Goal: Task Accomplishment & Management: Manage account settings

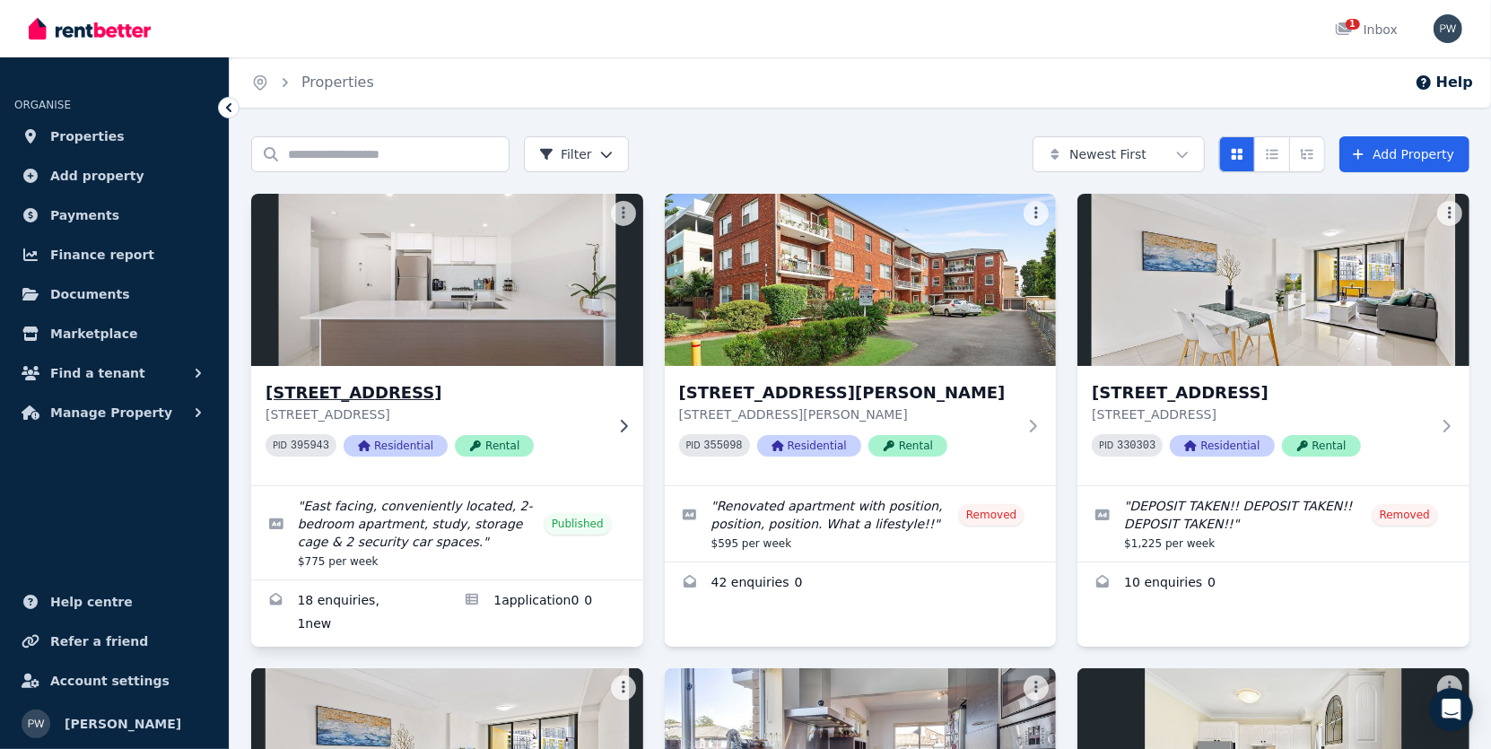
click at [483, 397] on h3 "[STREET_ADDRESS]" at bounding box center [435, 392] width 338 height 25
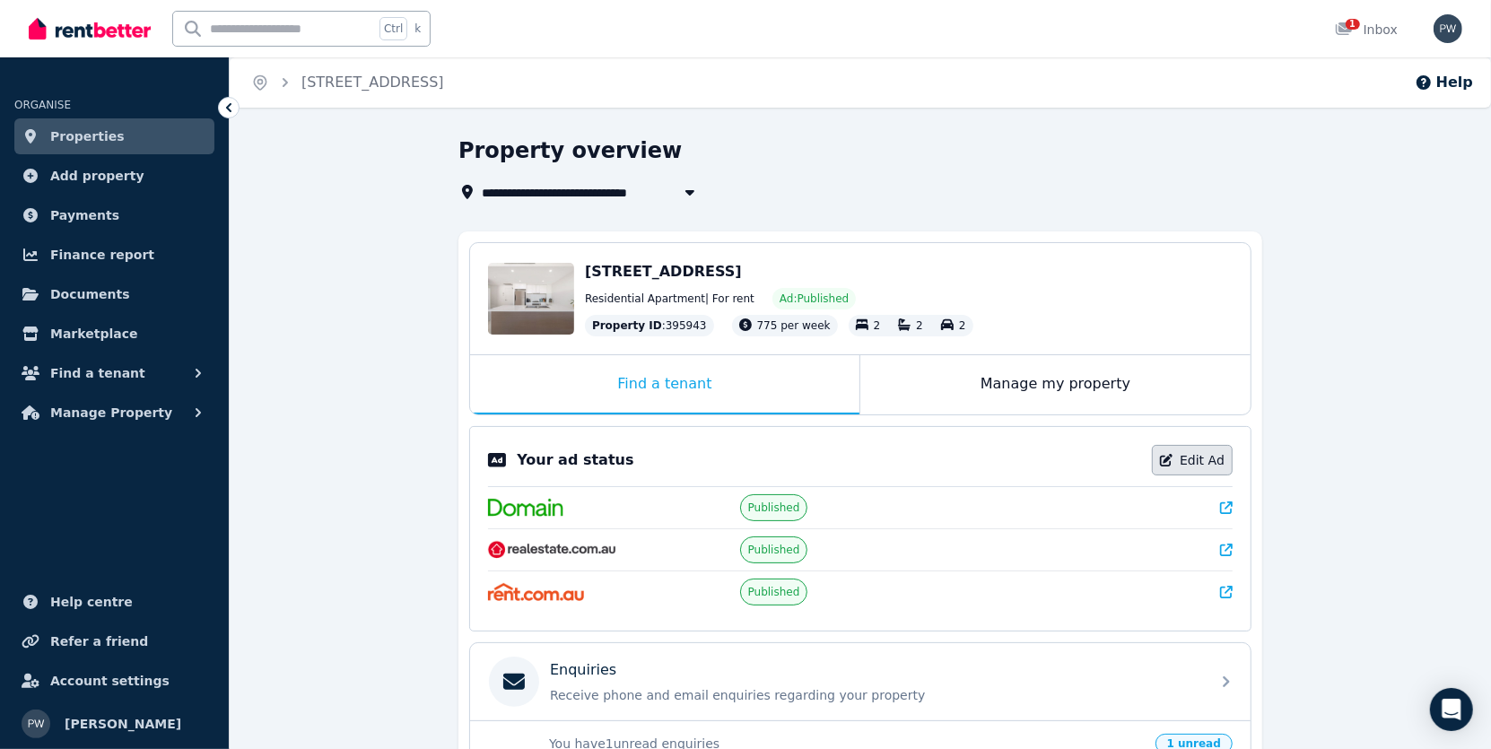
click at [1213, 458] on link "Edit Ad" at bounding box center [1192, 460] width 81 height 31
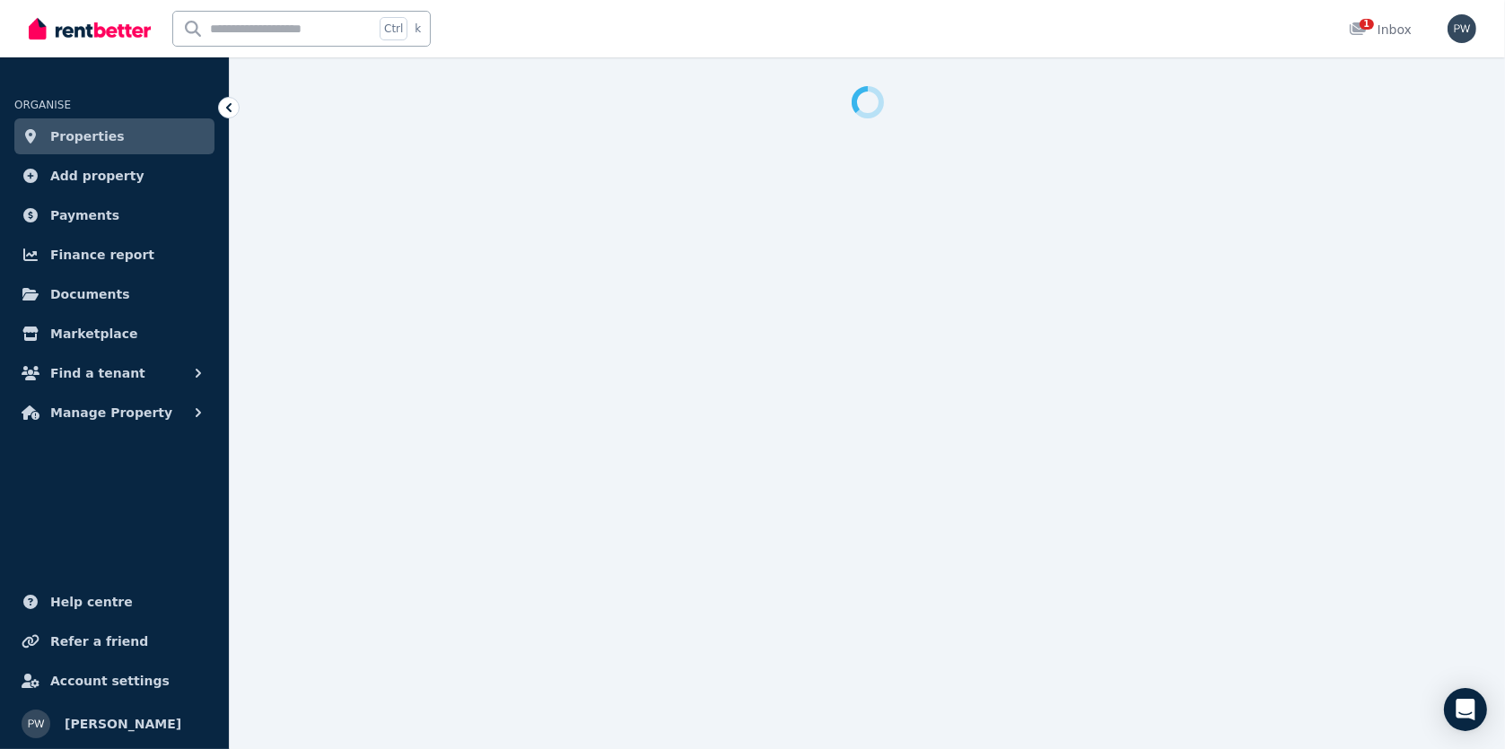
select select "**********"
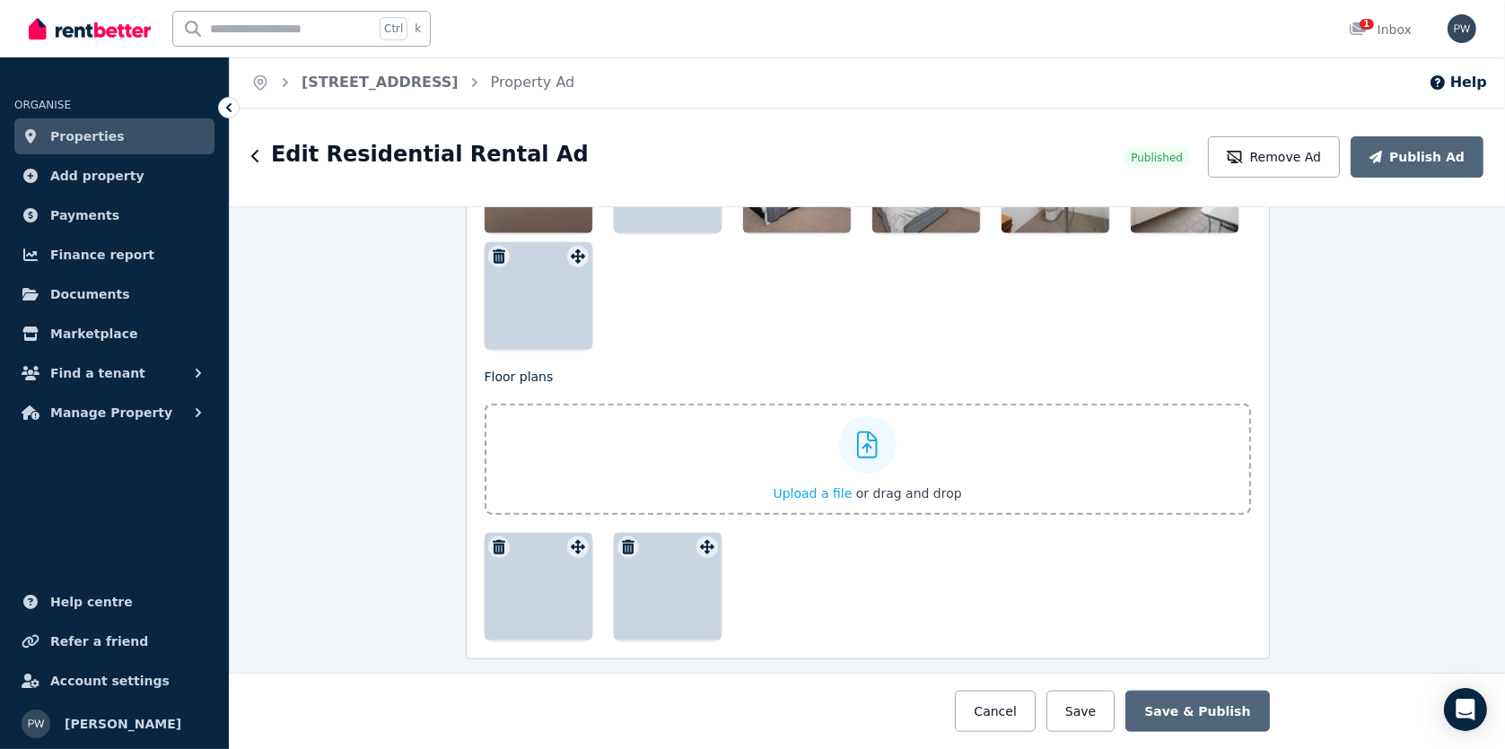
scroll to position [2602, 0]
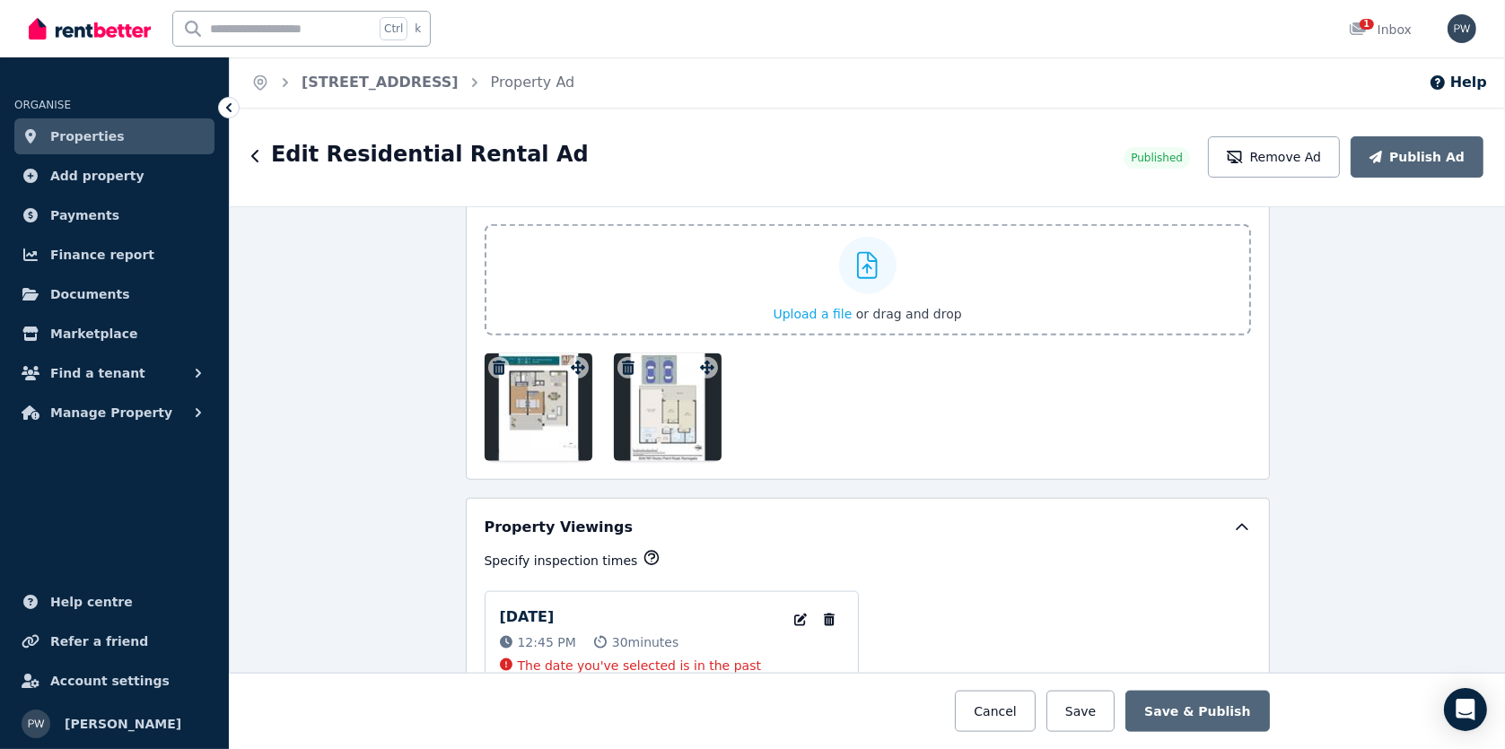
click at [668, 389] on div at bounding box center [668, 408] width 108 height 108
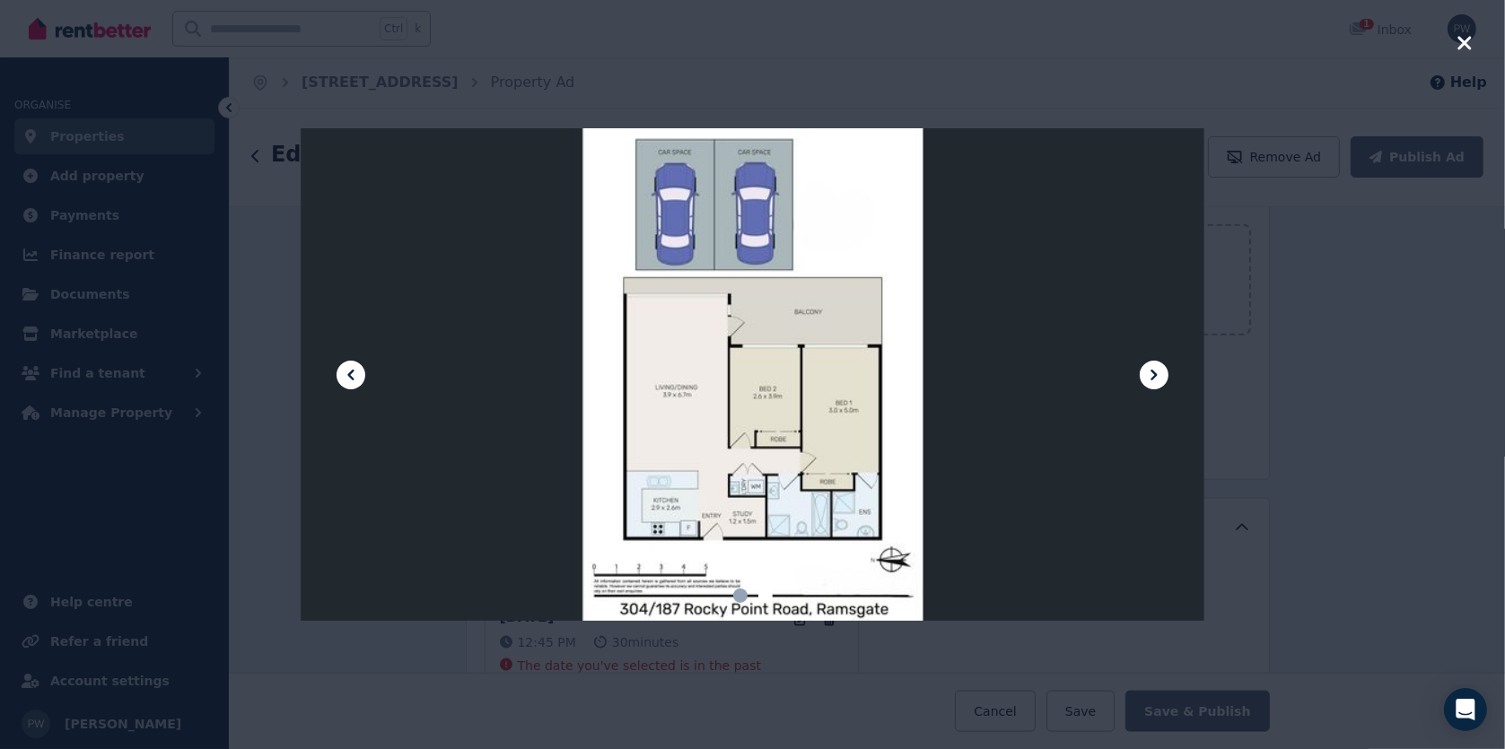
drag, startPoint x: 1463, startPoint y: 39, endPoint x: 1424, endPoint y: 73, distance: 50.9
click at [1463, 40] on icon "button" at bounding box center [1463, 42] width 13 height 13
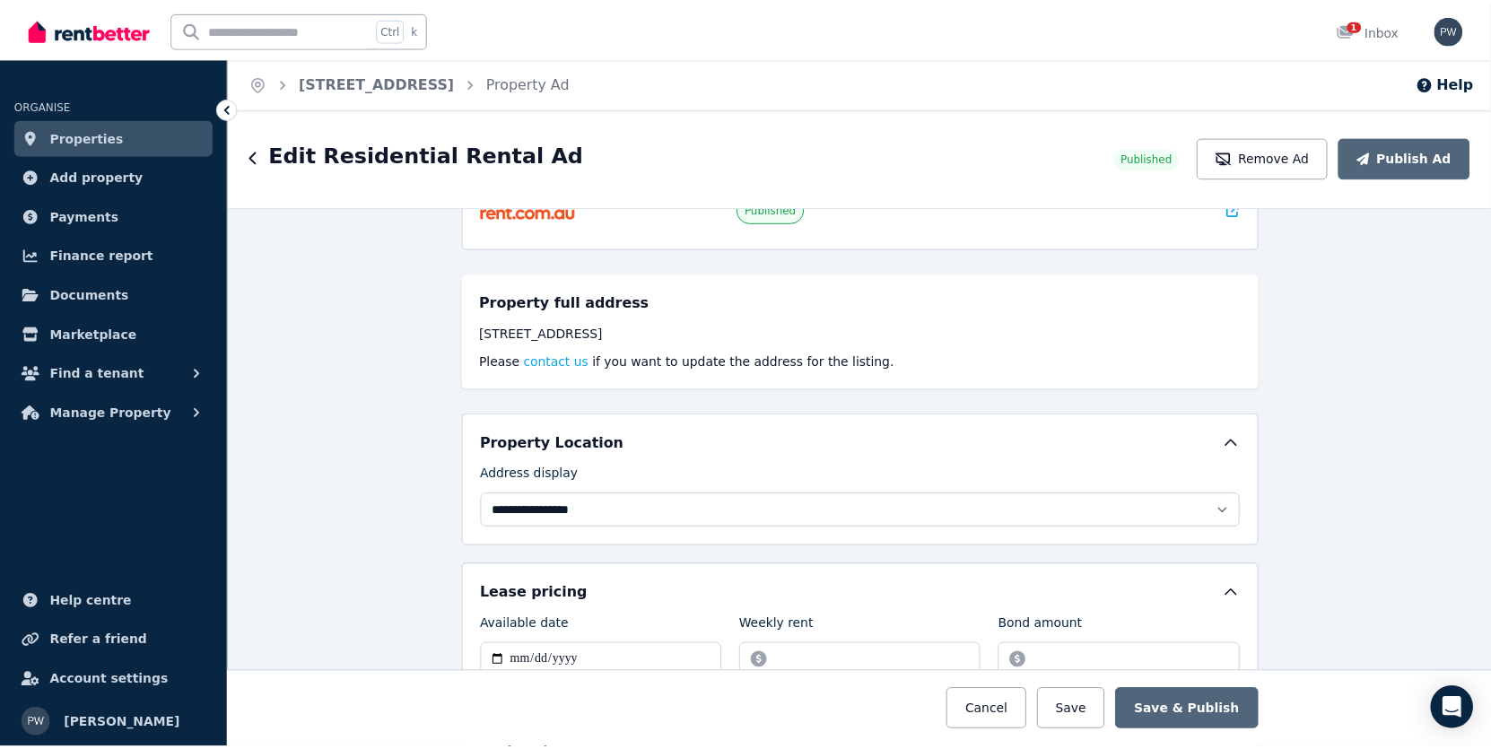
scroll to position [0, 0]
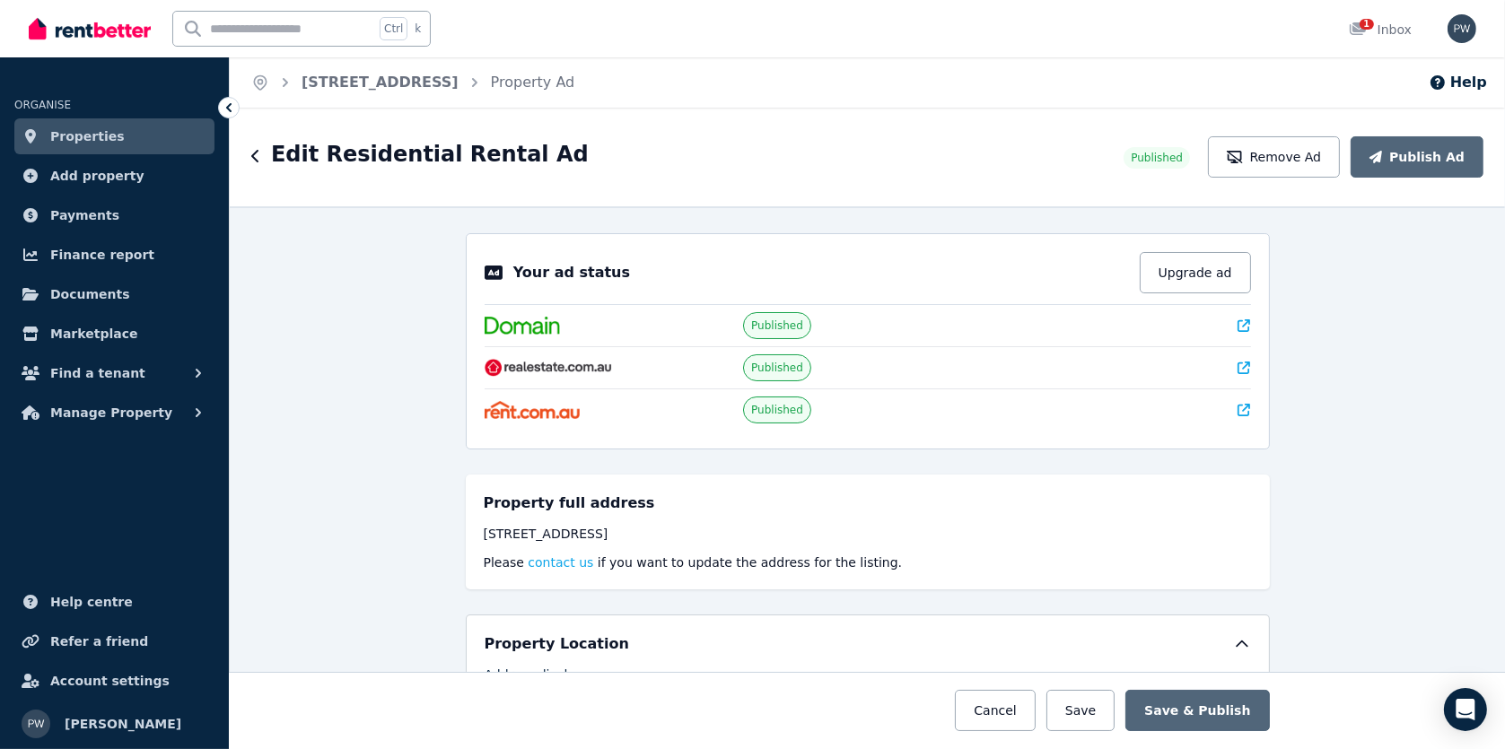
click at [82, 141] on span "Properties" at bounding box center [87, 137] width 74 height 22
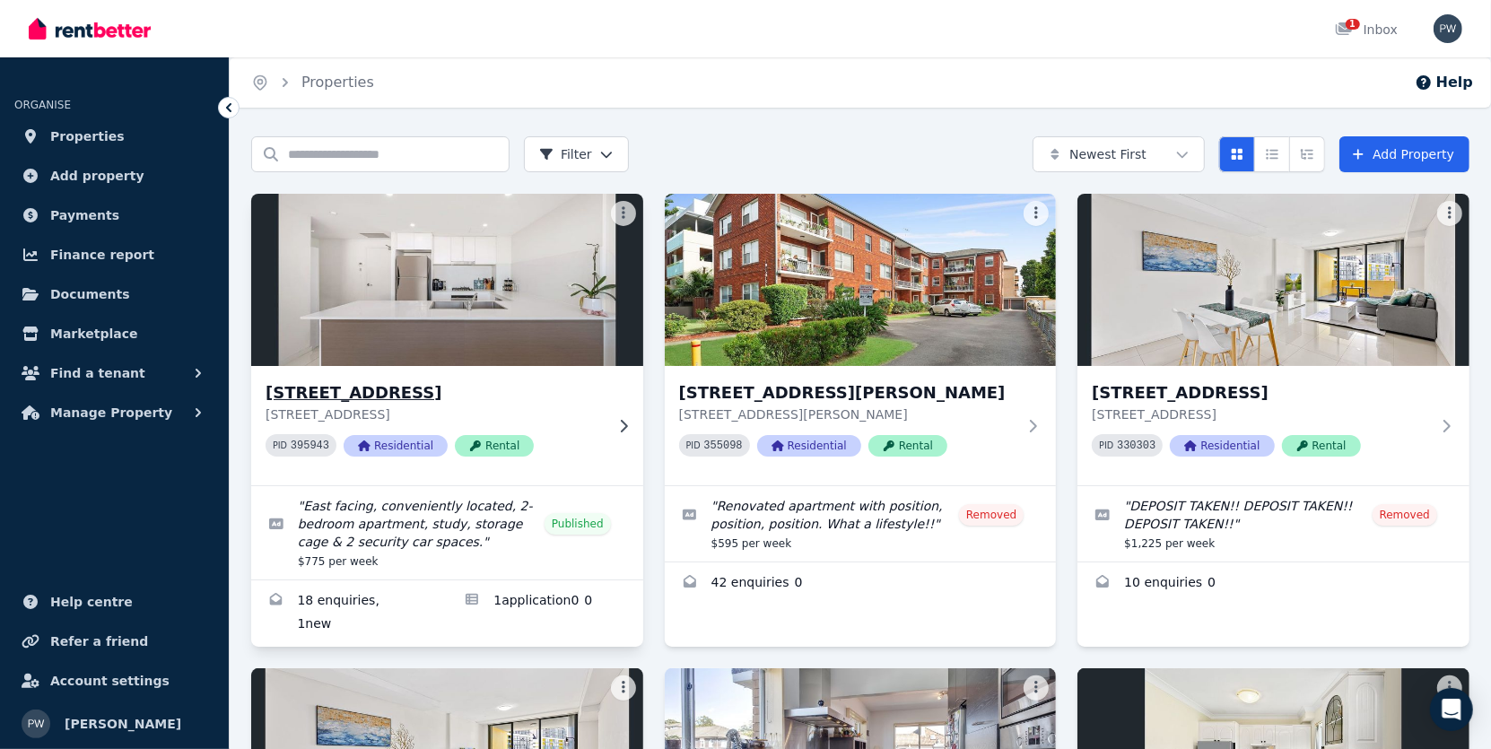
click at [425, 389] on h3 "[STREET_ADDRESS]" at bounding box center [435, 392] width 338 height 25
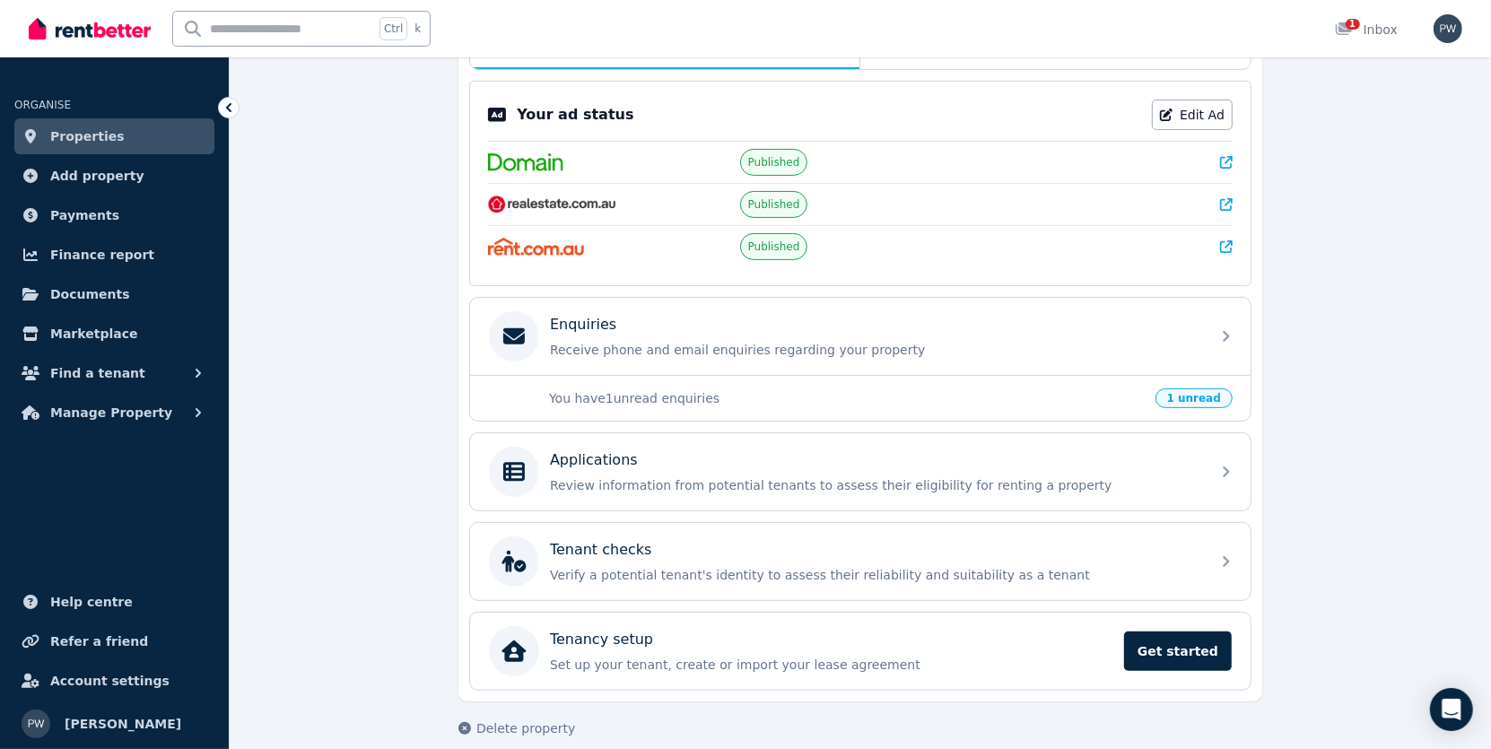
scroll to position [359, 0]
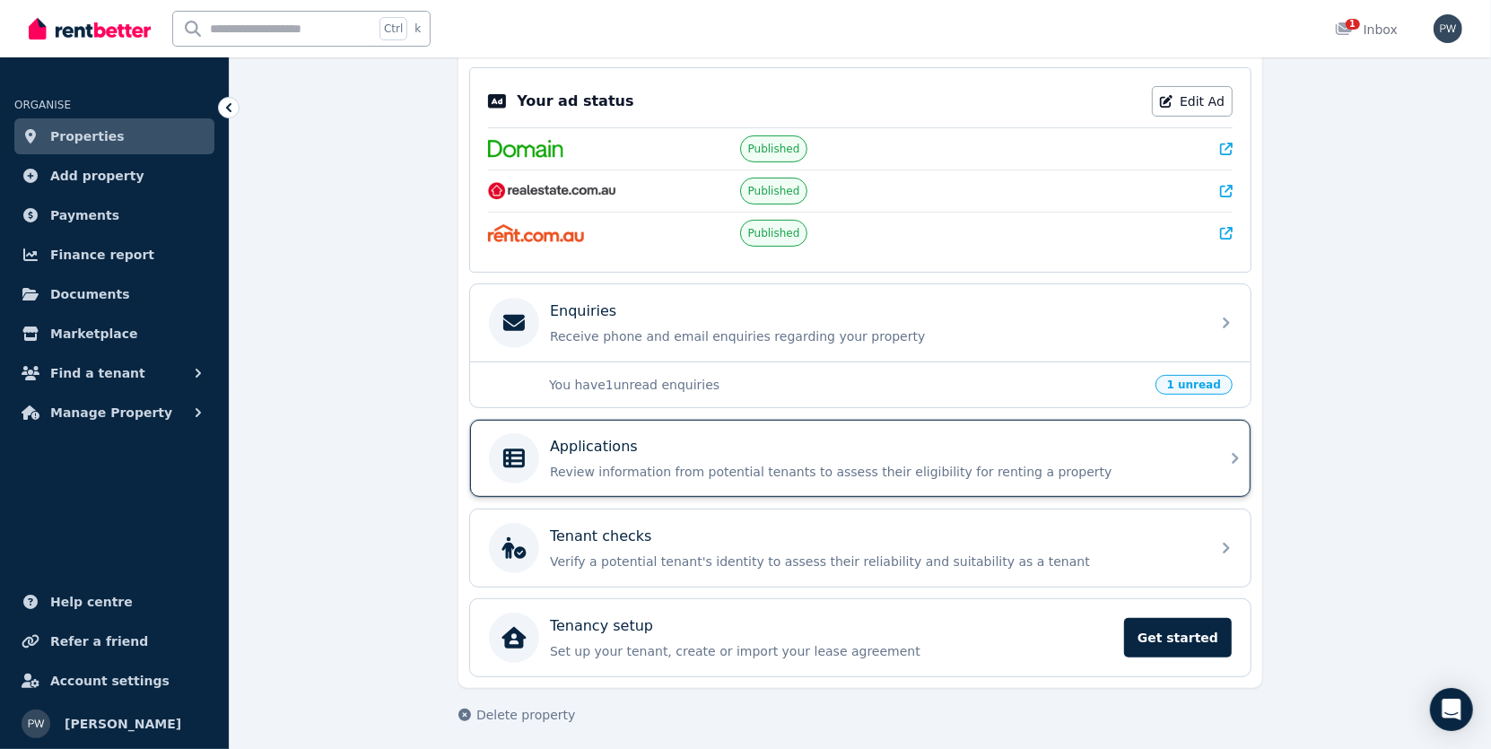
click at [727, 468] on p "Review information from potential tenants to assess their eligibility for renti…" at bounding box center [875, 472] width 650 height 18
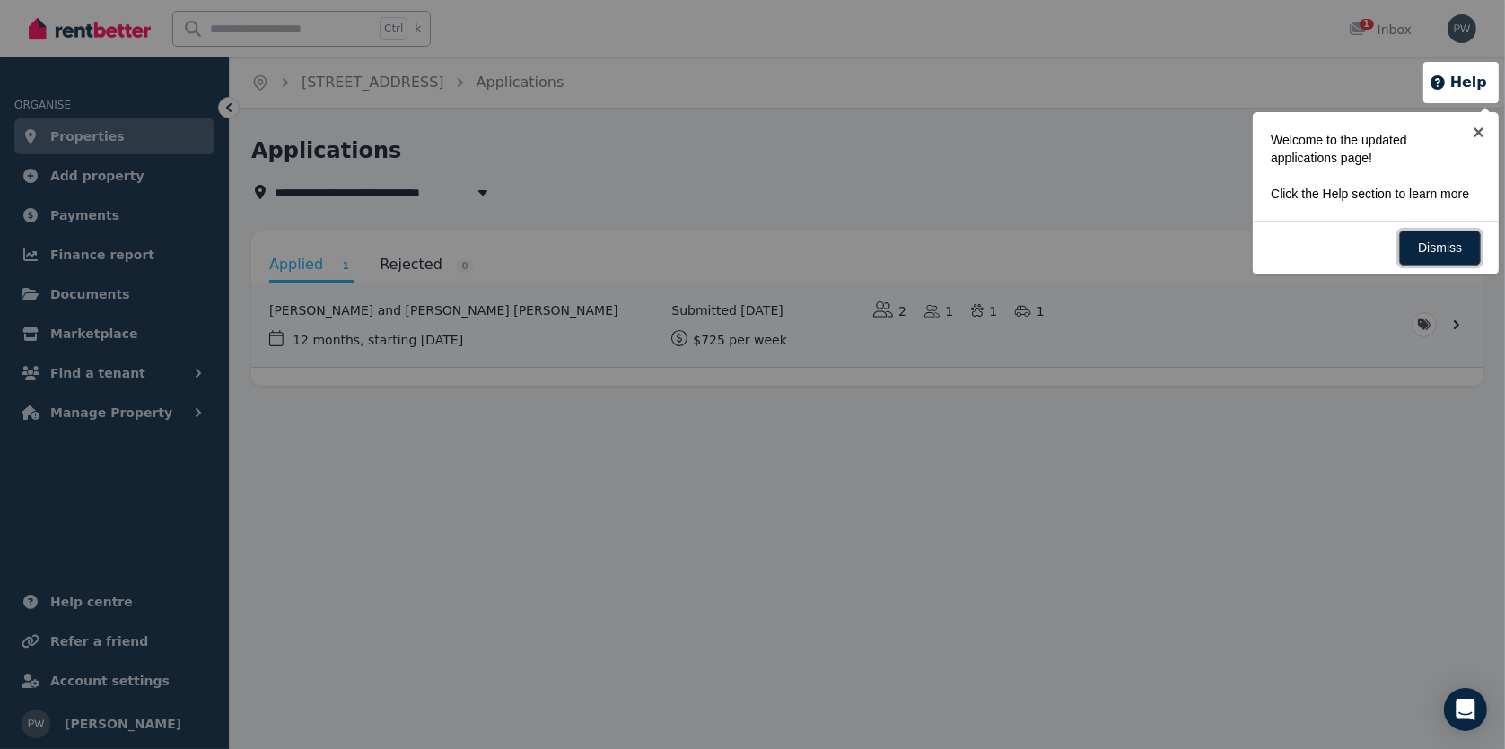
drag, startPoint x: 1428, startPoint y: 242, endPoint x: 1393, endPoint y: 248, distance: 35.4
click at [1421, 245] on link "Dismiss" at bounding box center [1440, 248] width 82 height 35
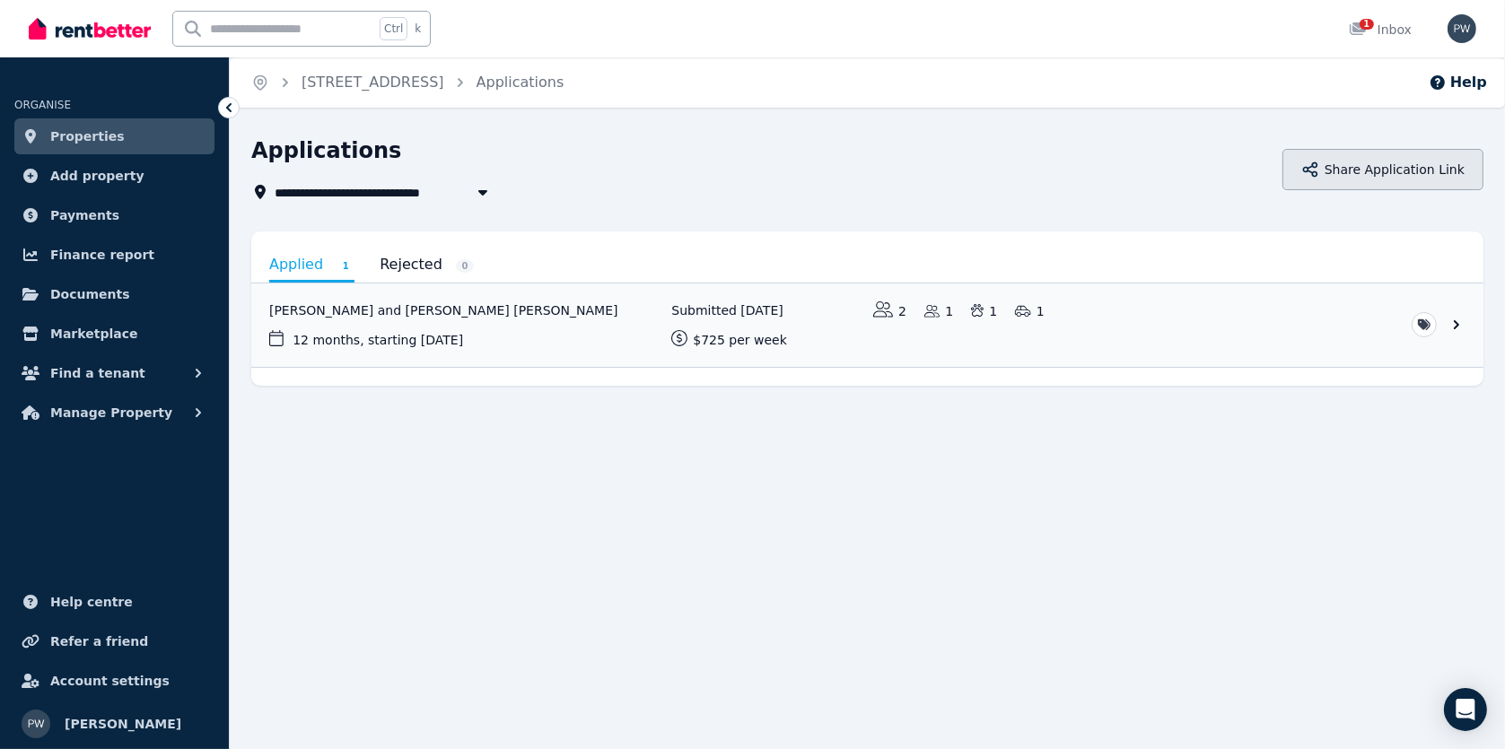
click at [1397, 173] on button "Share Application Link" at bounding box center [1382, 169] width 201 height 41
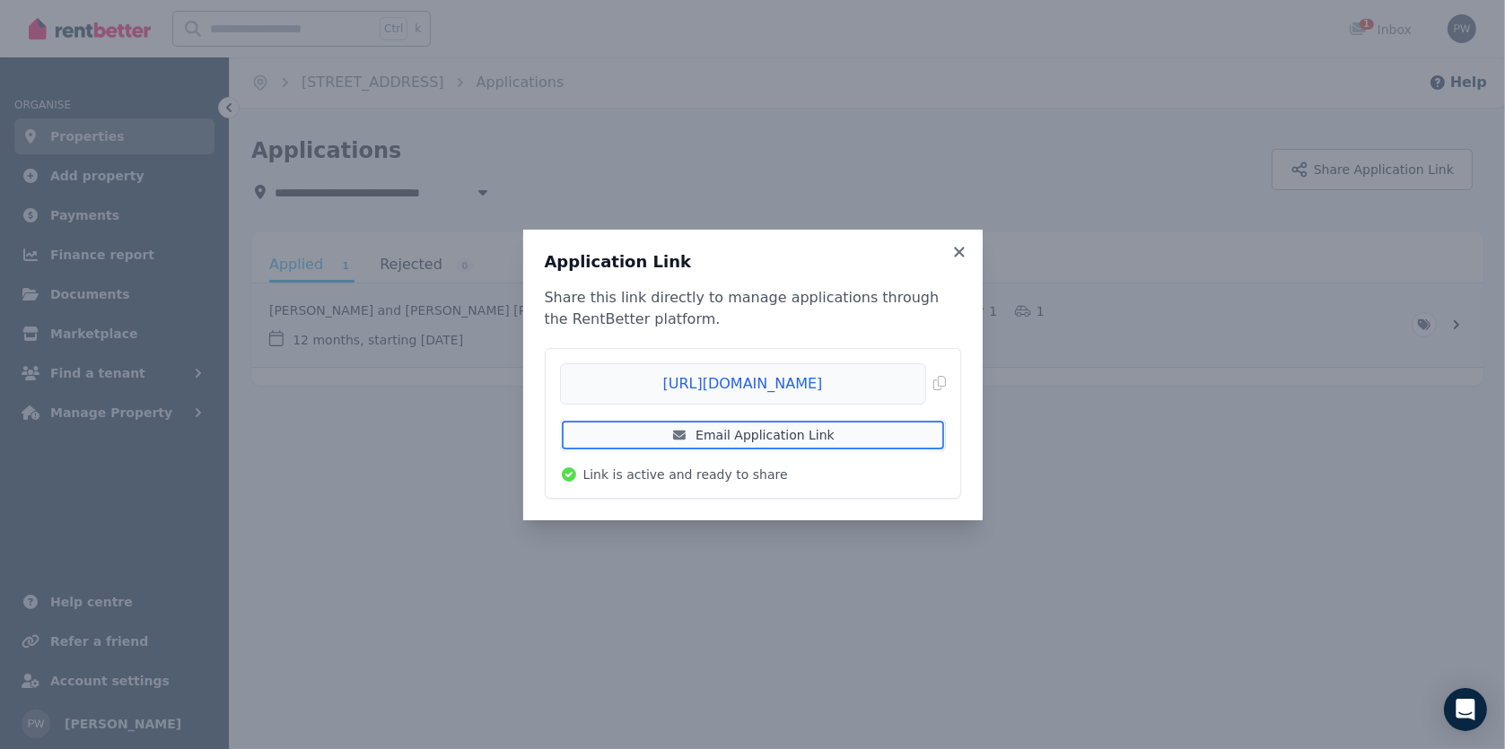
click at [793, 436] on link "Email Application Link" at bounding box center [753, 435] width 386 height 32
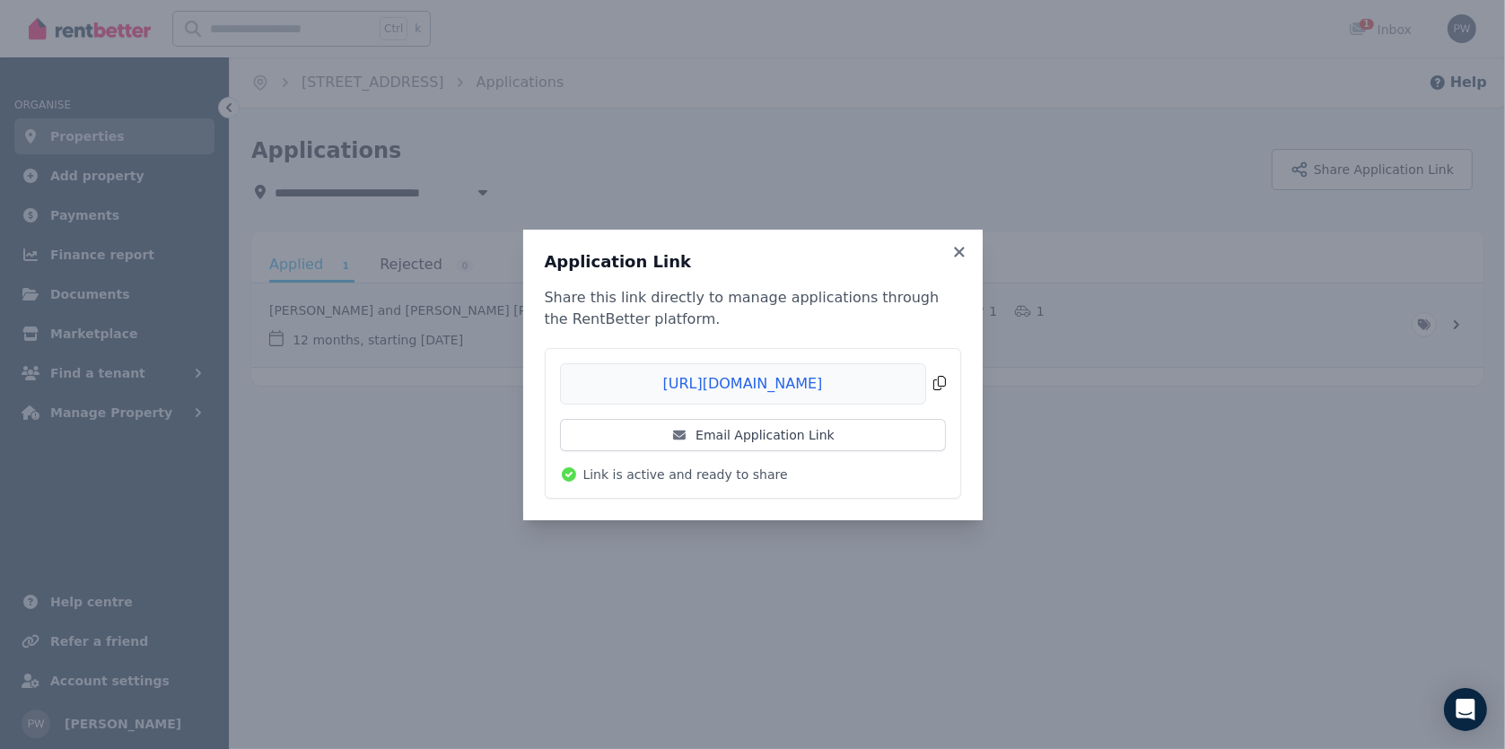
drag, startPoint x: 600, startPoint y: 376, endPoint x: 705, endPoint y: 392, distance: 106.2
click at [705, 392] on span "Copied!" at bounding box center [753, 383] width 386 height 41
drag, startPoint x: 761, startPoint y: 382, endPoint x: 714, endPoint y: 387, distance: 46.9
click at [714, 387] on span "Copied!" at bounding box center [753, 383] width 386 height 41
click at [958, 252] on icon at bounding box center [959, 252] width 10 height 10
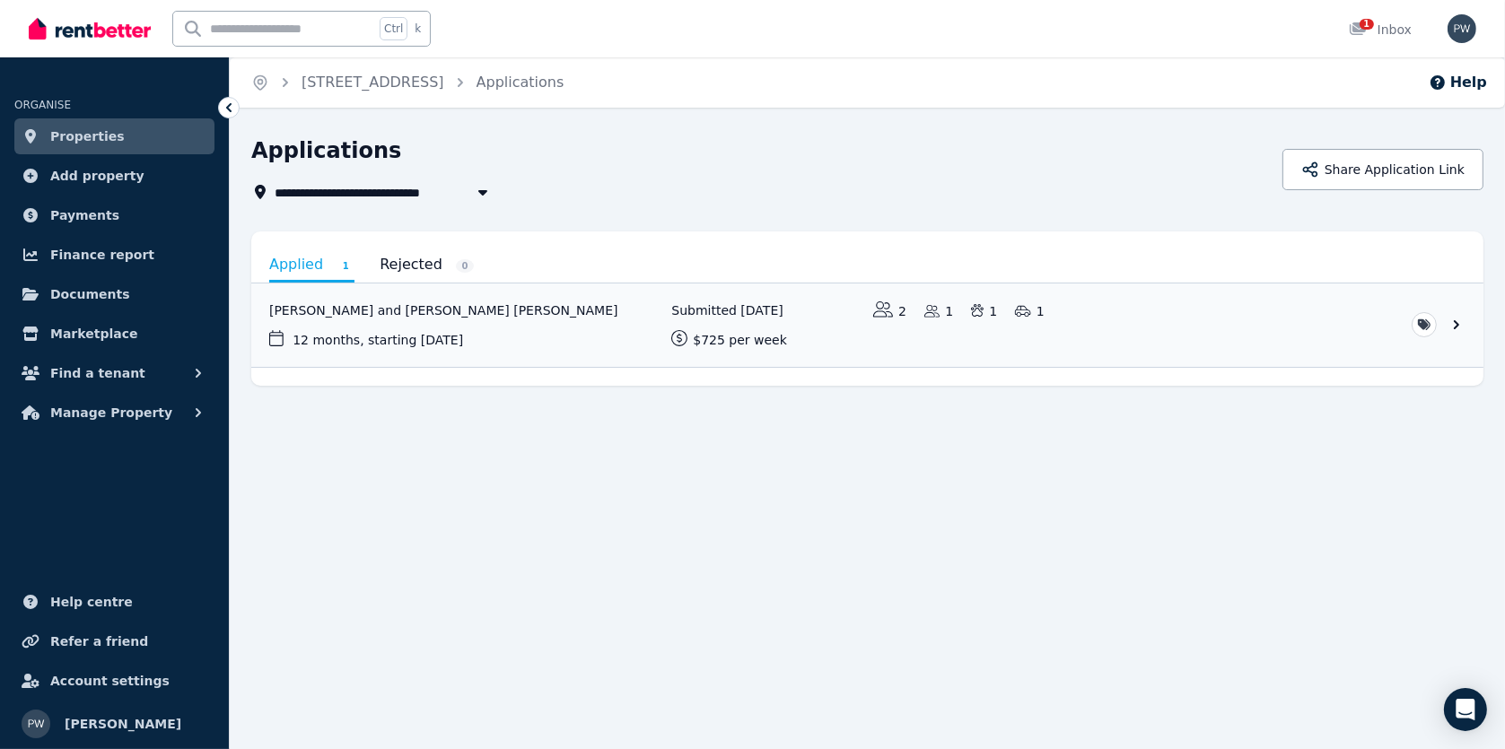
click at [84, 143] on span "Properties" at bounding box center [87, 137] width 74 height 22
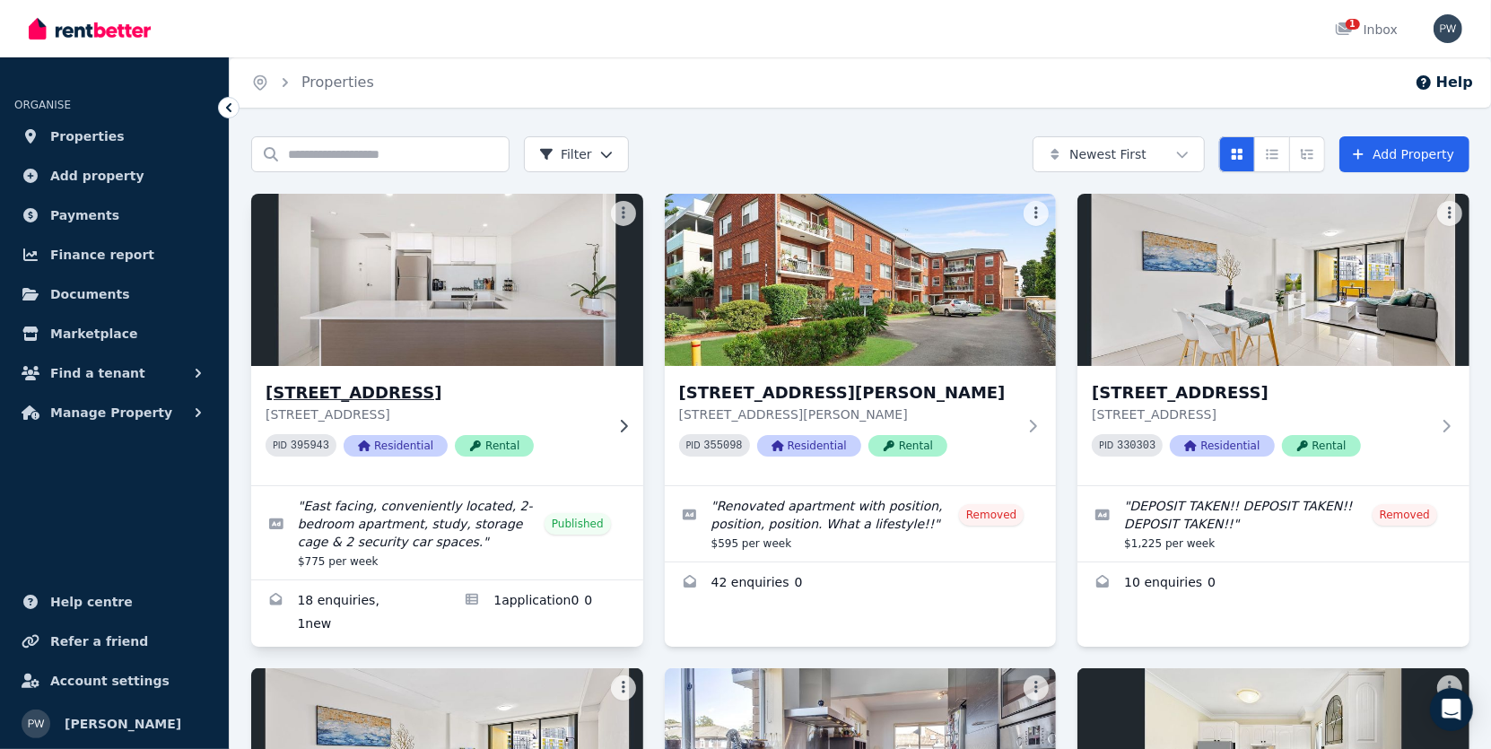
click at [435, 392] on h3 "[STREET_ADDRESS]" at bounding box center [435, 392] width 338 height 25
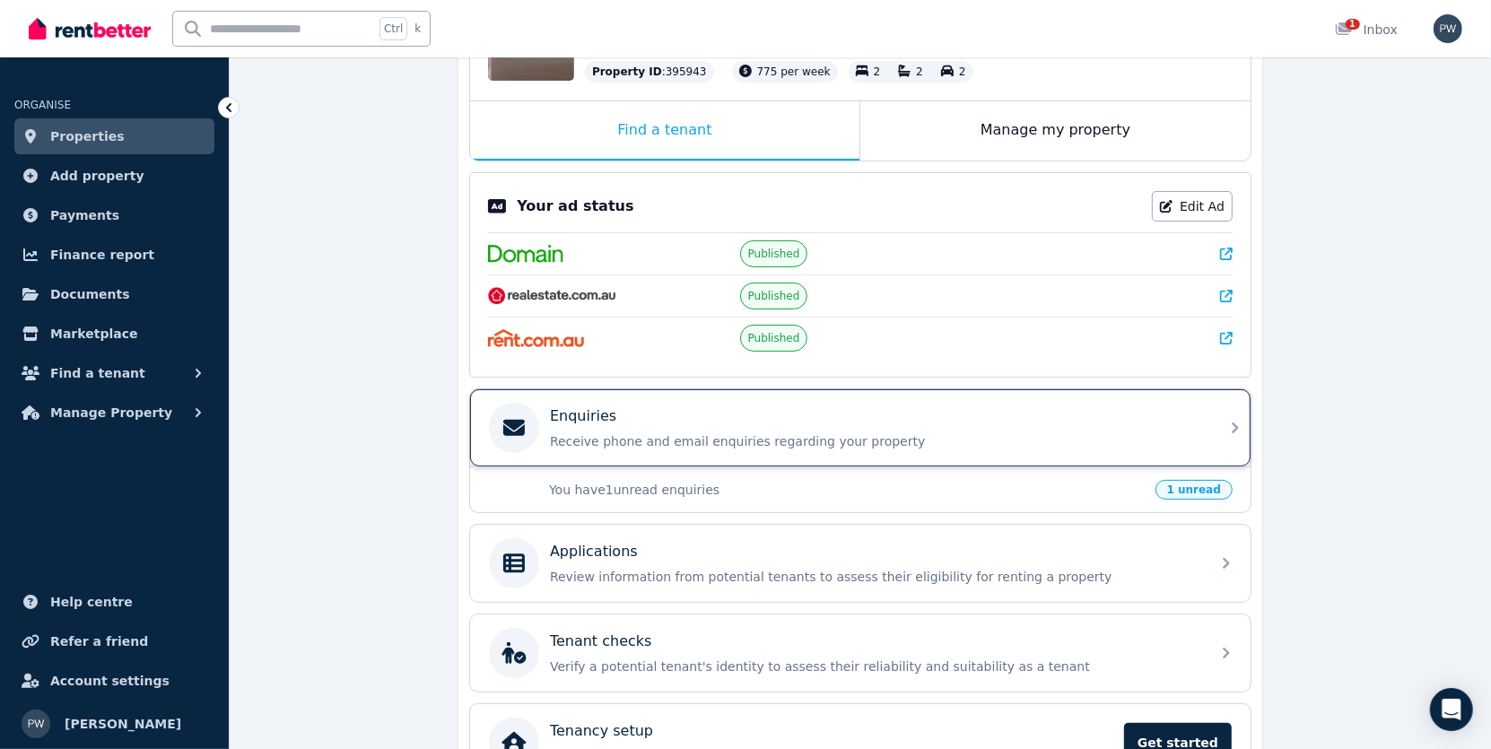
scroll to position [269, 0]
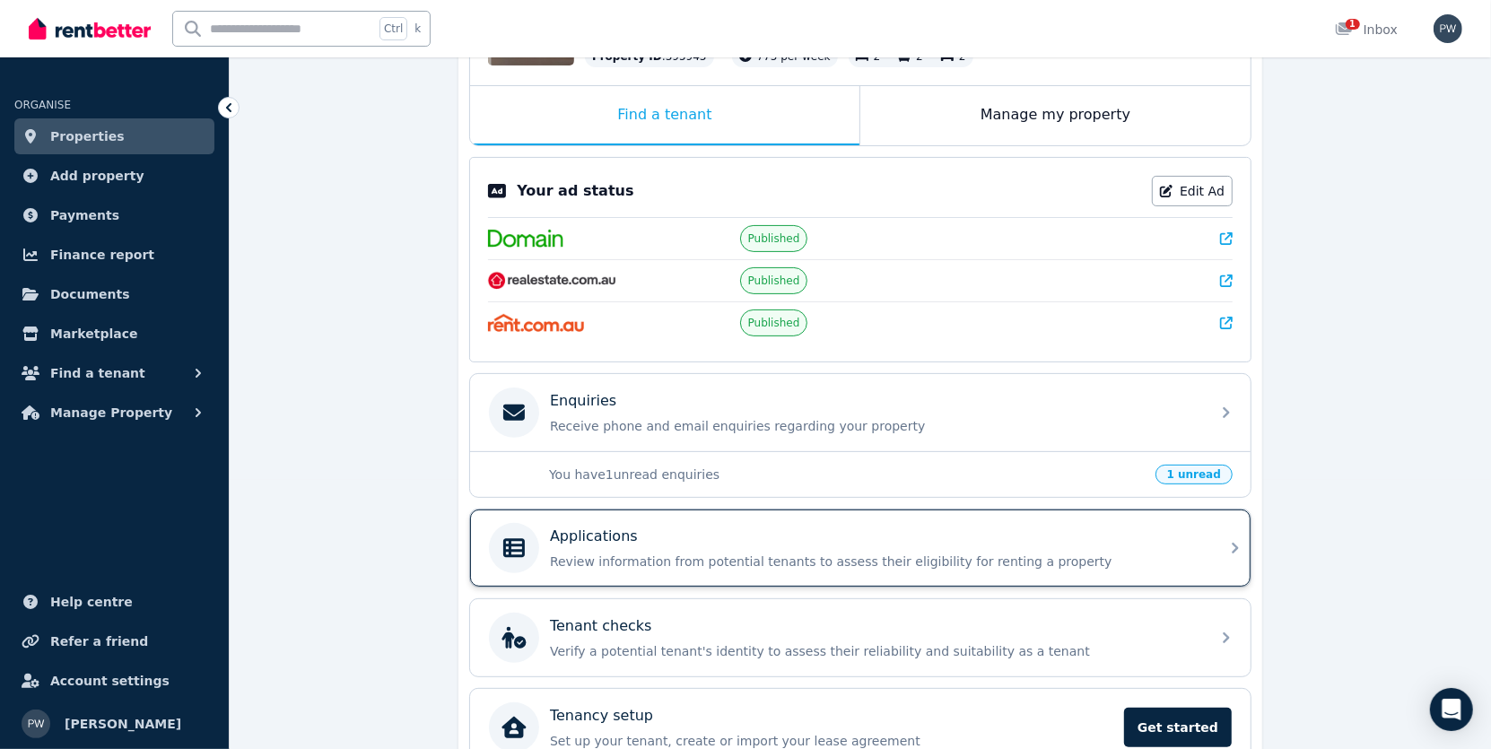
click at [663, 542] on div "Applications" at bounding box center [875, 537] width 650 height 22
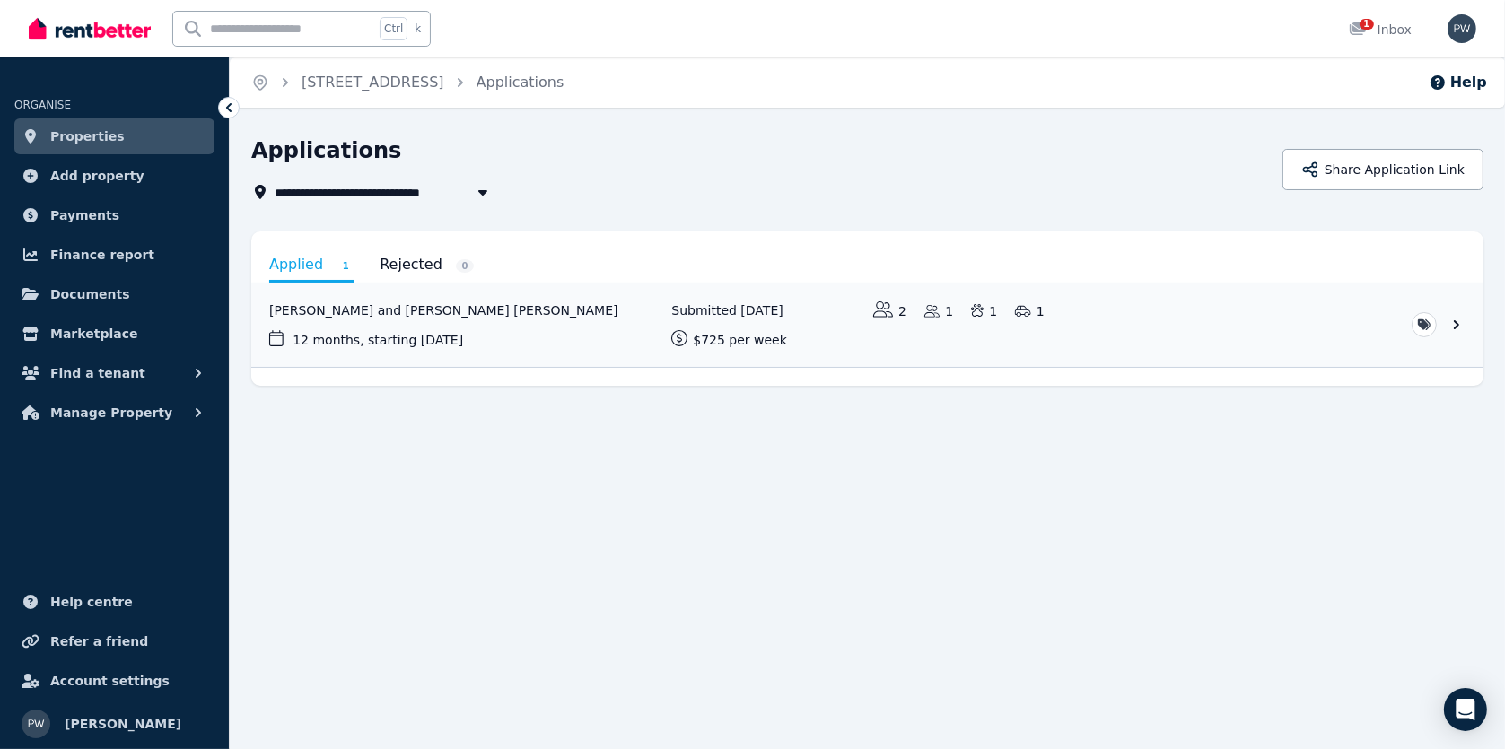
click at [80, 135] on span "Properties" at bounding box center [87, 137] width 74 height 22
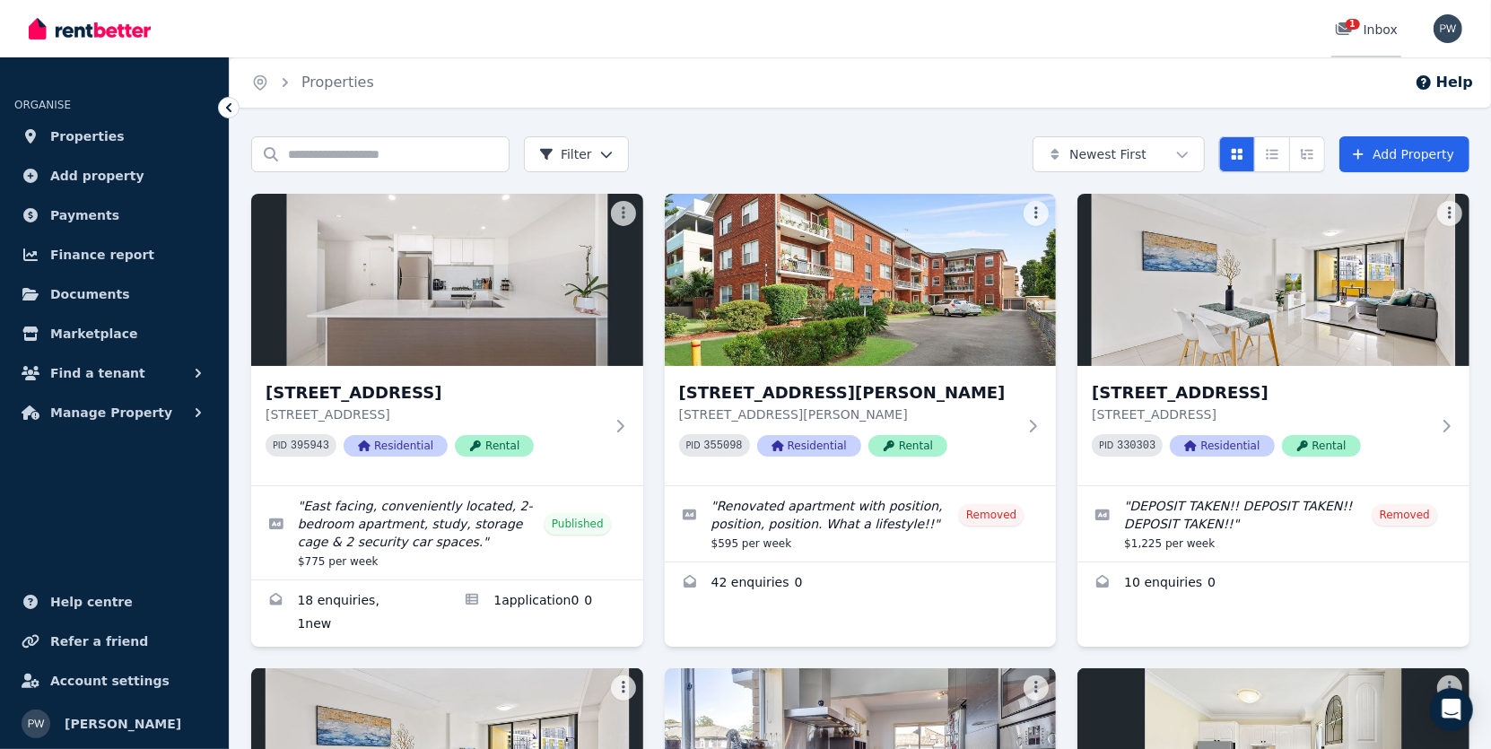
click at [1356, 25] on span "1" at bounding box center [1353, 24] width 14 height 11
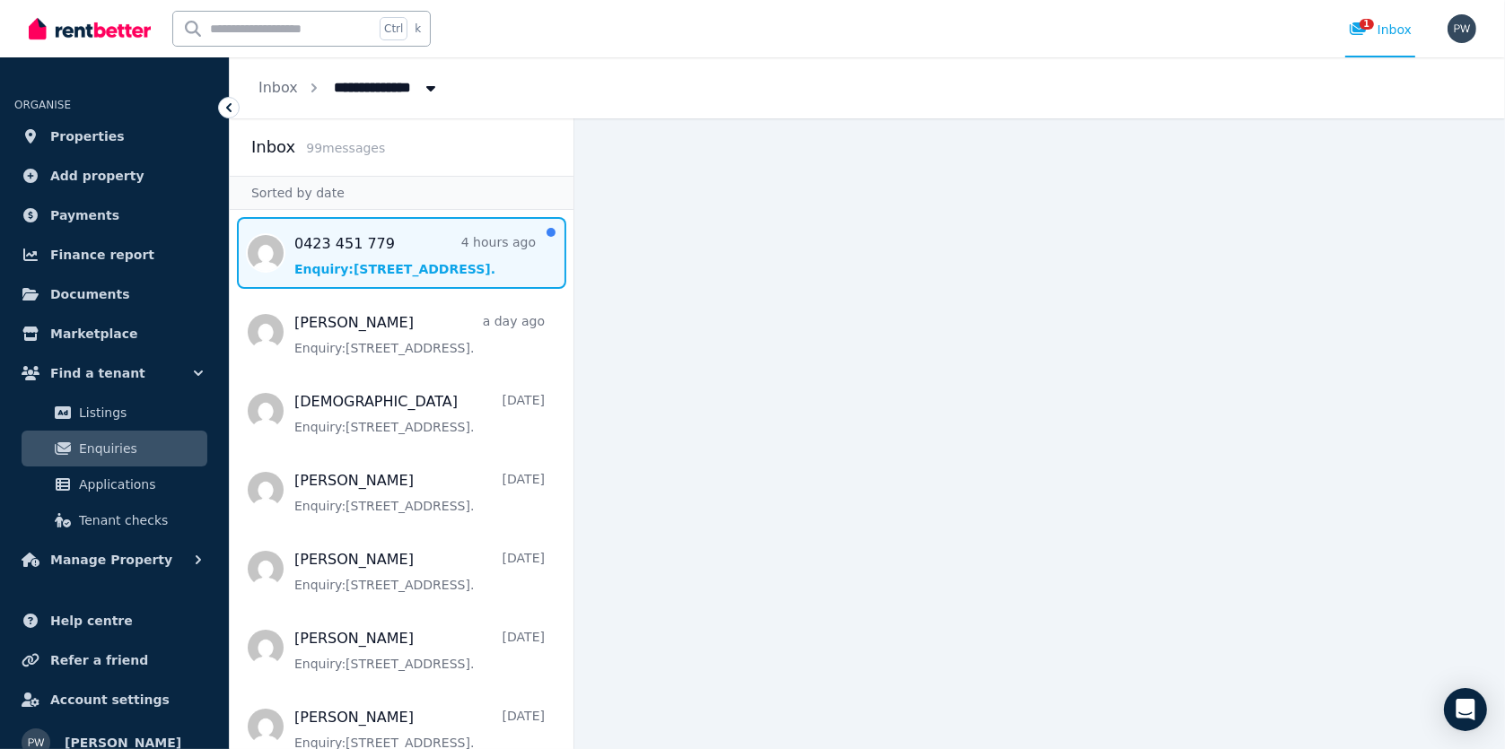
click at [429, 258] on span "Message list" at bounding box center [402, 253] width 344 height 72
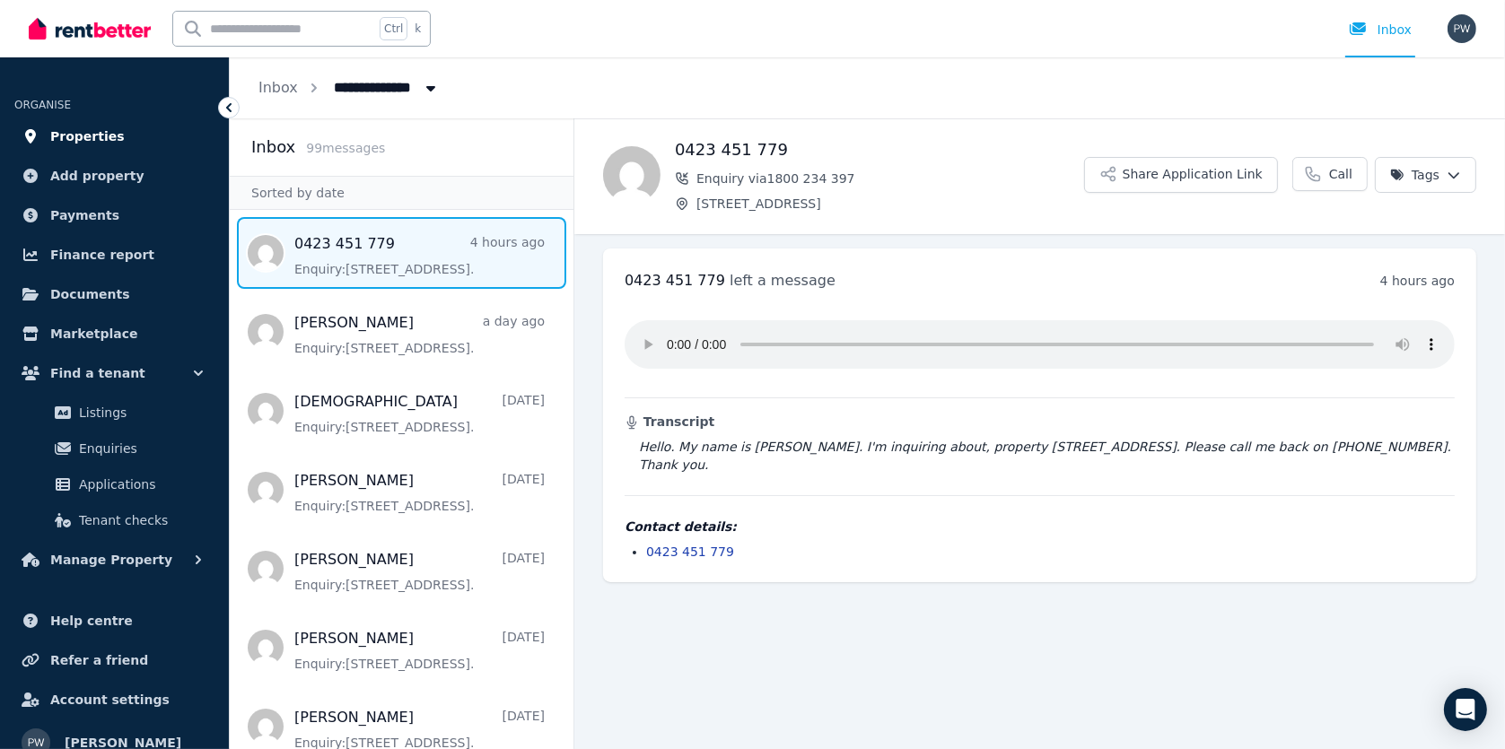
click at [82, 139] on span "Properties" at bounding box center [87, 137] width 74 height 22
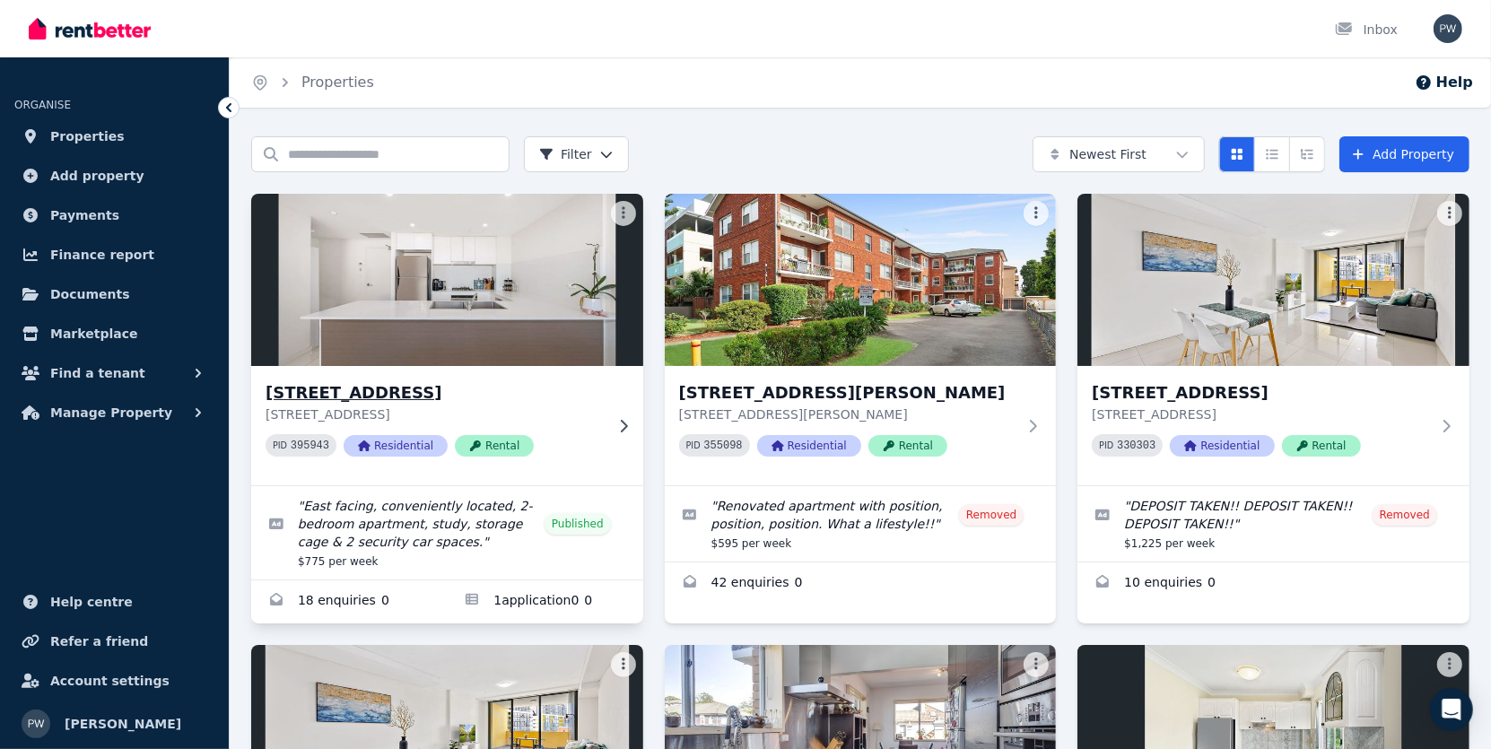
drag, startPoint x: 406, startPoint y: 394, endPoint x: 567, endPoint y: 308, distance: 182.2
click at [406, 394] on h3 "[STREET_ADDRESS]" at bounding box center [435, 392] width 338 height 25
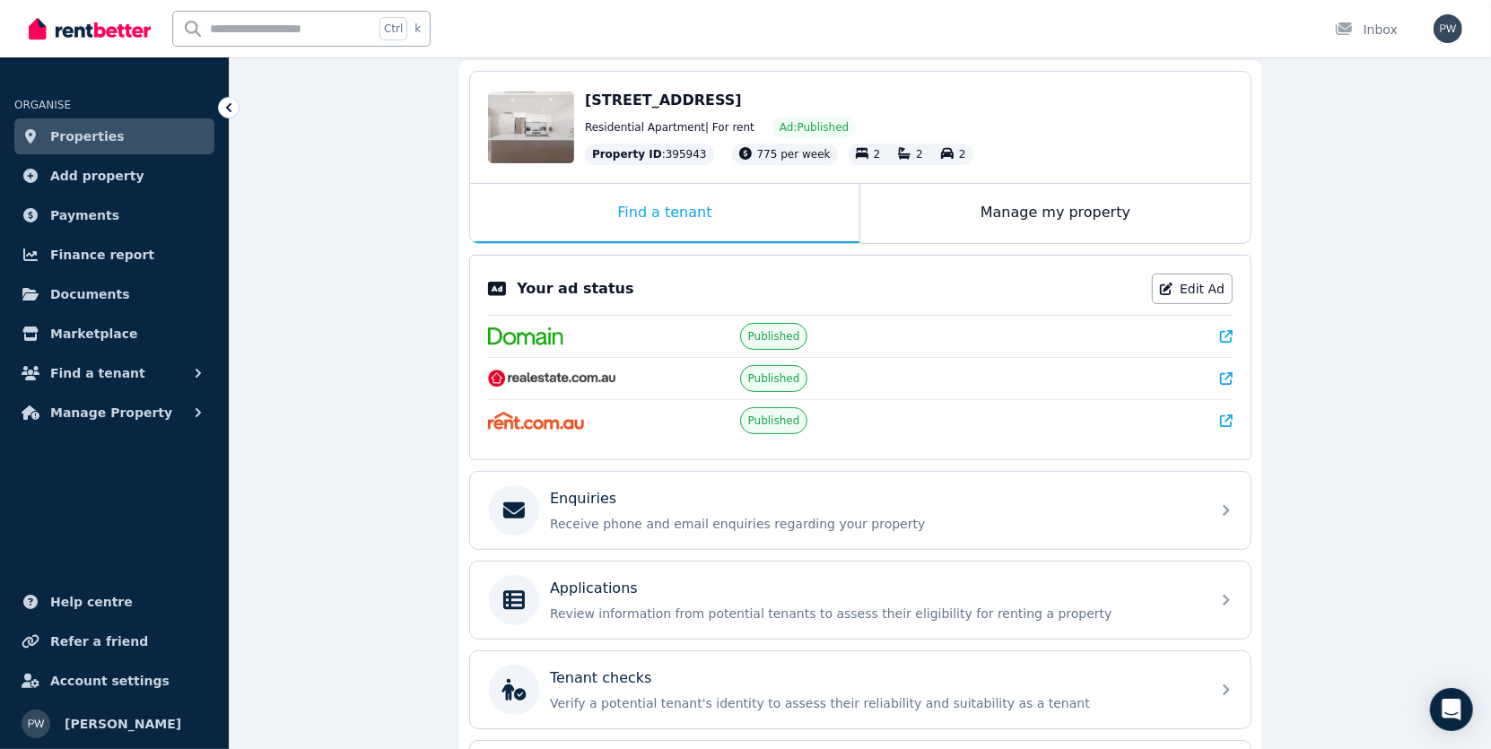
scroll to position [179, 0]
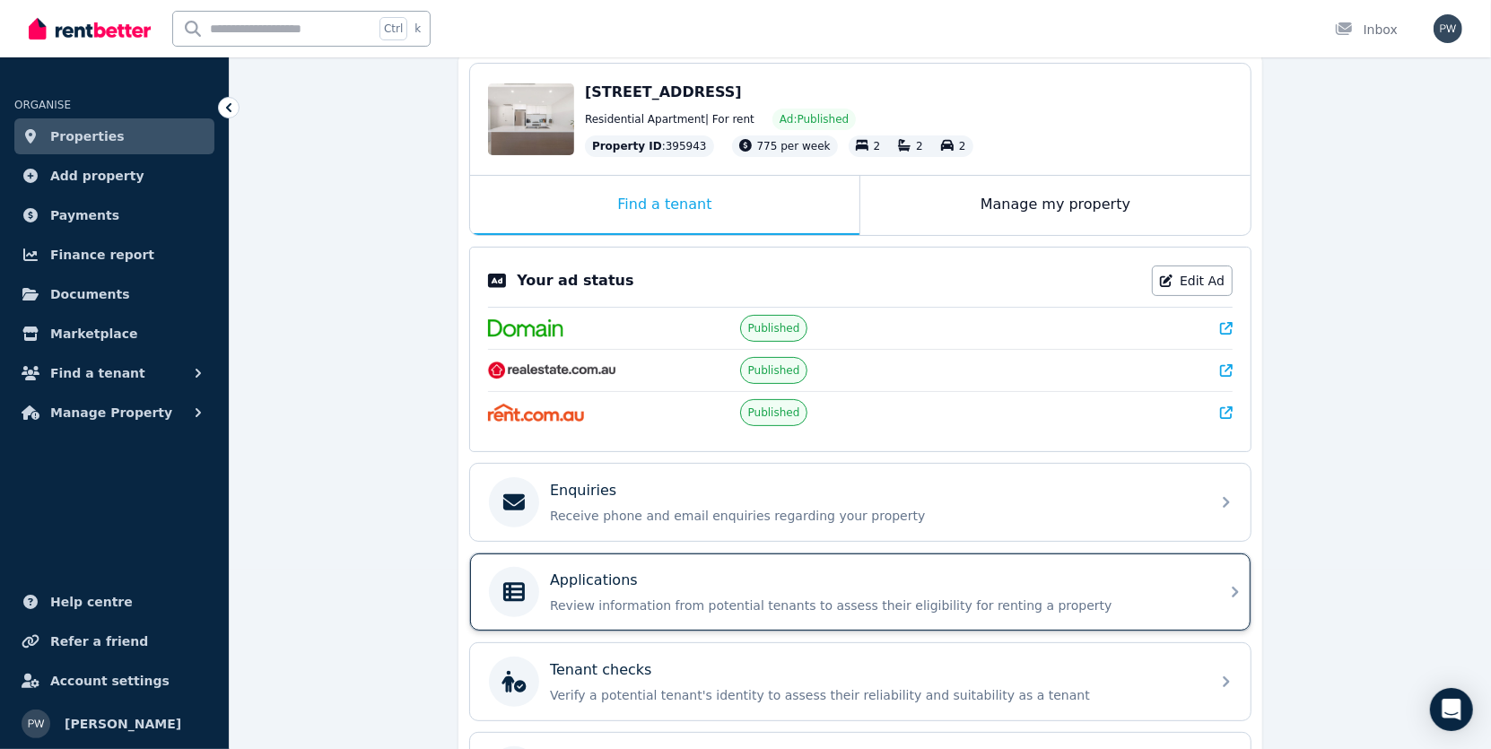
click at [769, 574] on div "Applications" at bounding box center [875, 581] width 650 height 22
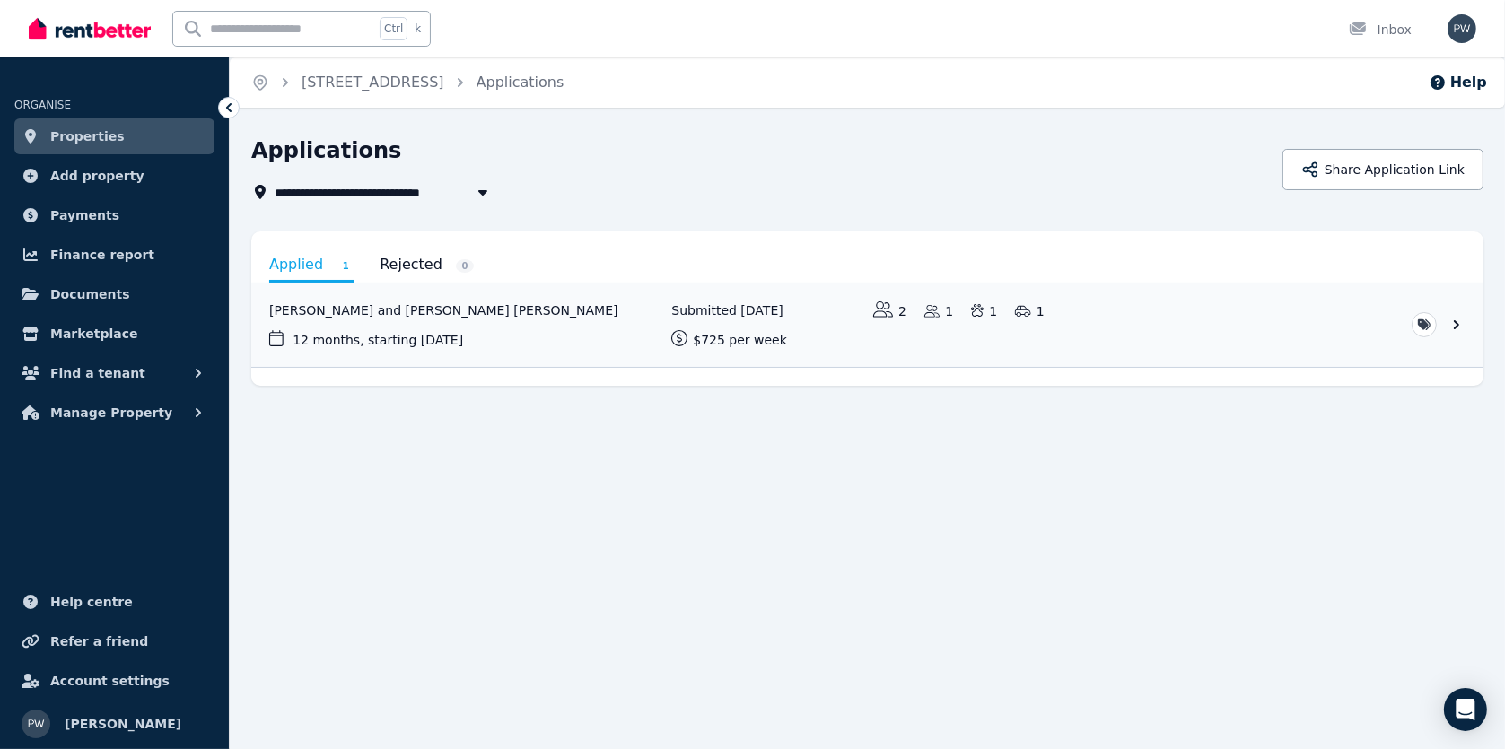
click at [92, 135] on span "Properties" at bounding box center [87, 137] width 74 height 22
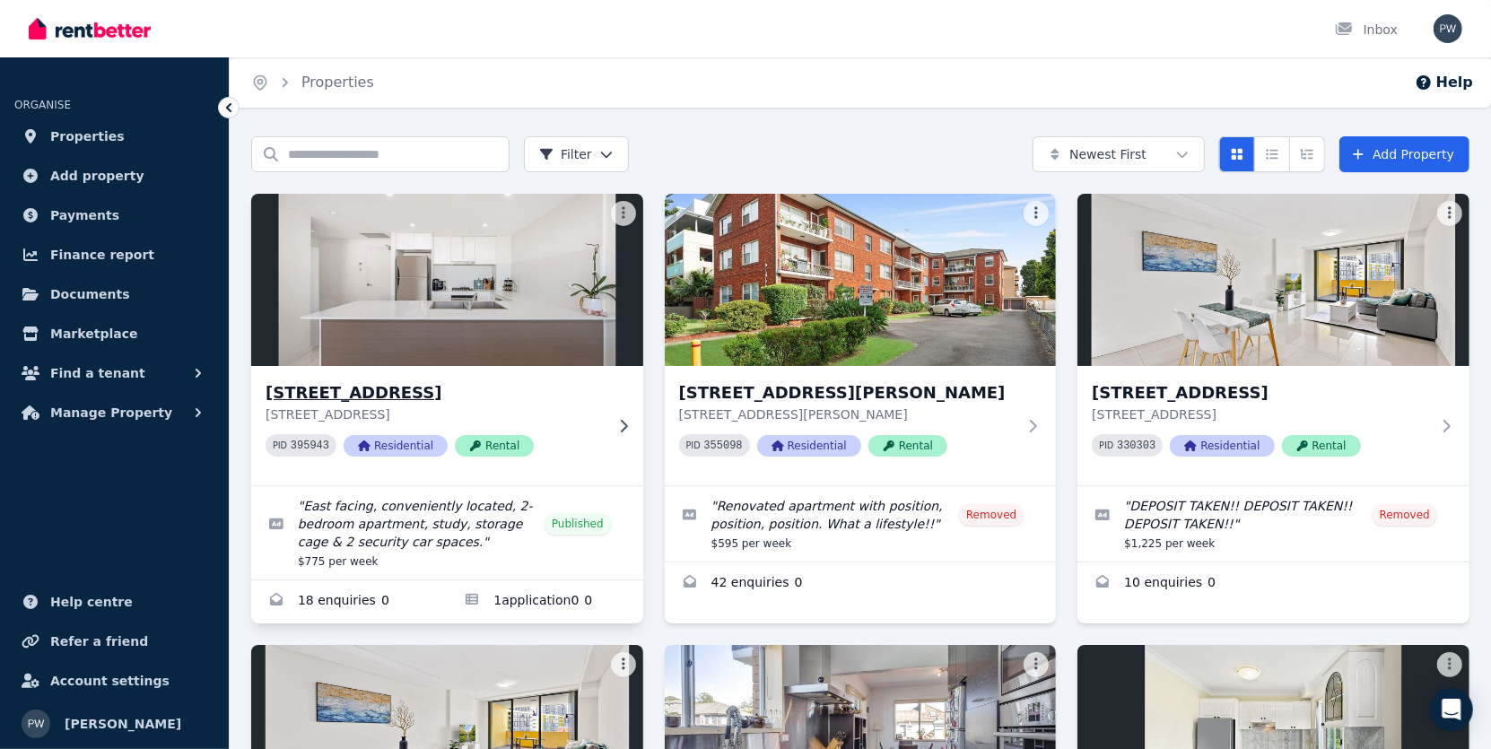
click at [401, 392] on h3 "[STREET_ADDRESS]" at bounding box center [435, 392] width 338 height 25
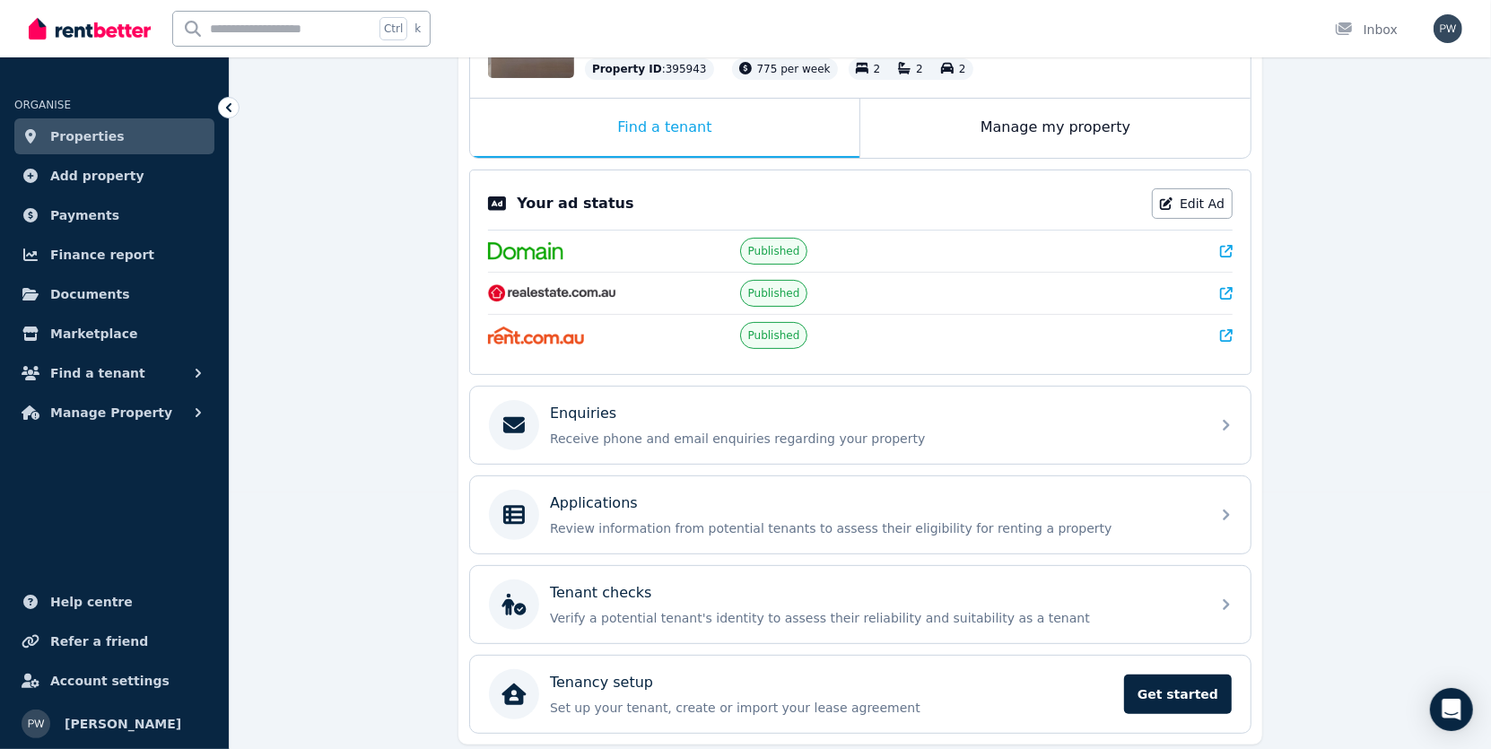
scroll to position [269, 0]
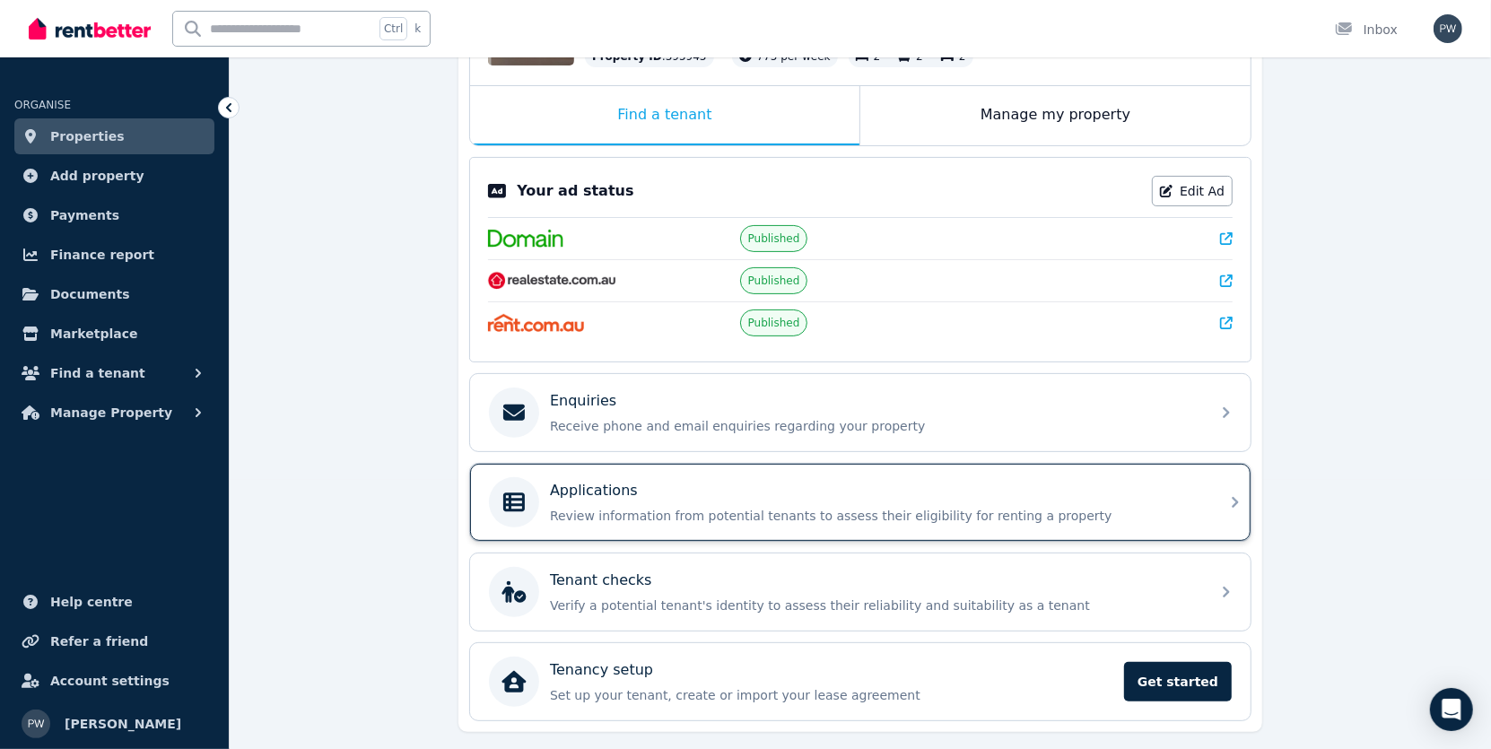
click at [717, 507] on p "Review information from potential tenants to assess their eligibility for renti…" at bounding box center [875, 516] width 650 height 18
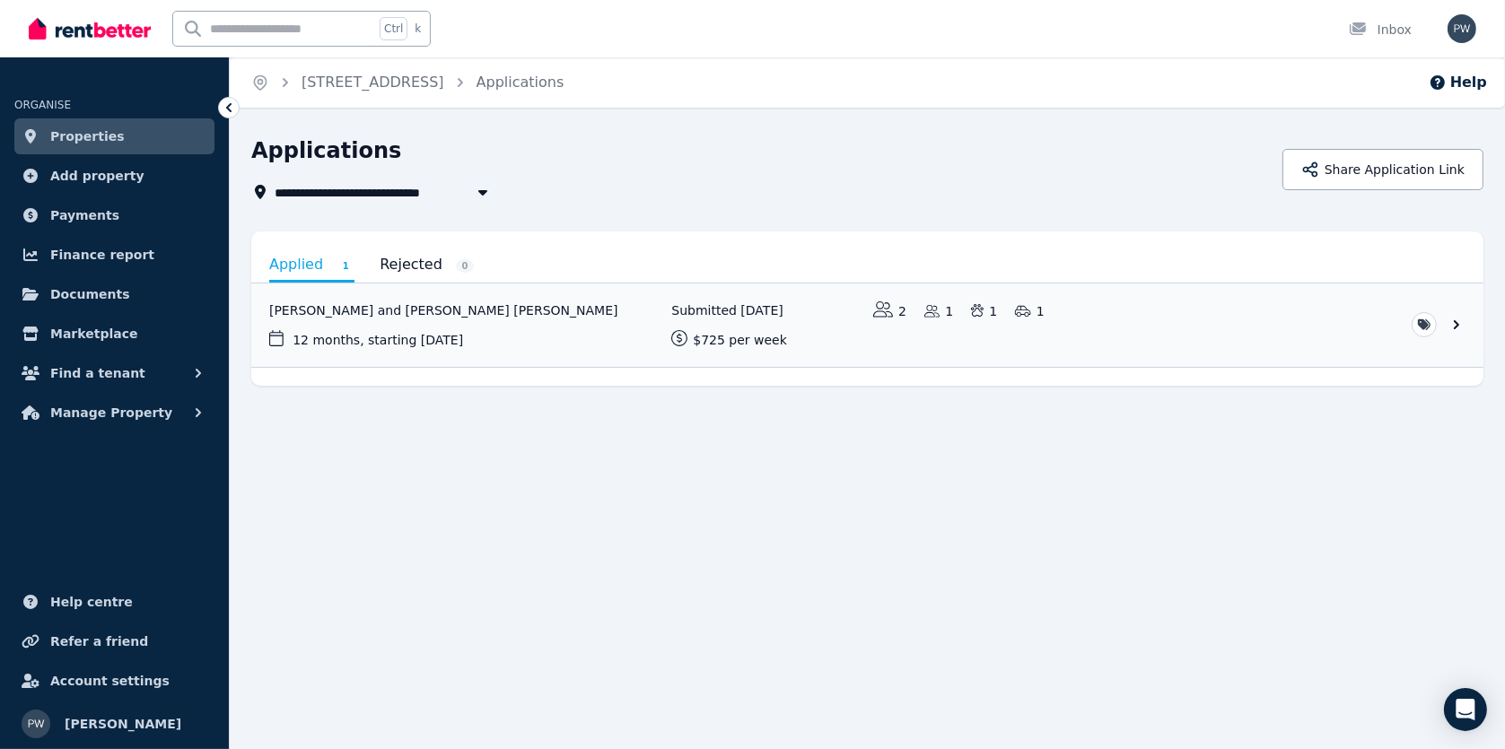
click at [87, 138] on span "Properties" at bounding box center [87, 137] width 74 height 22
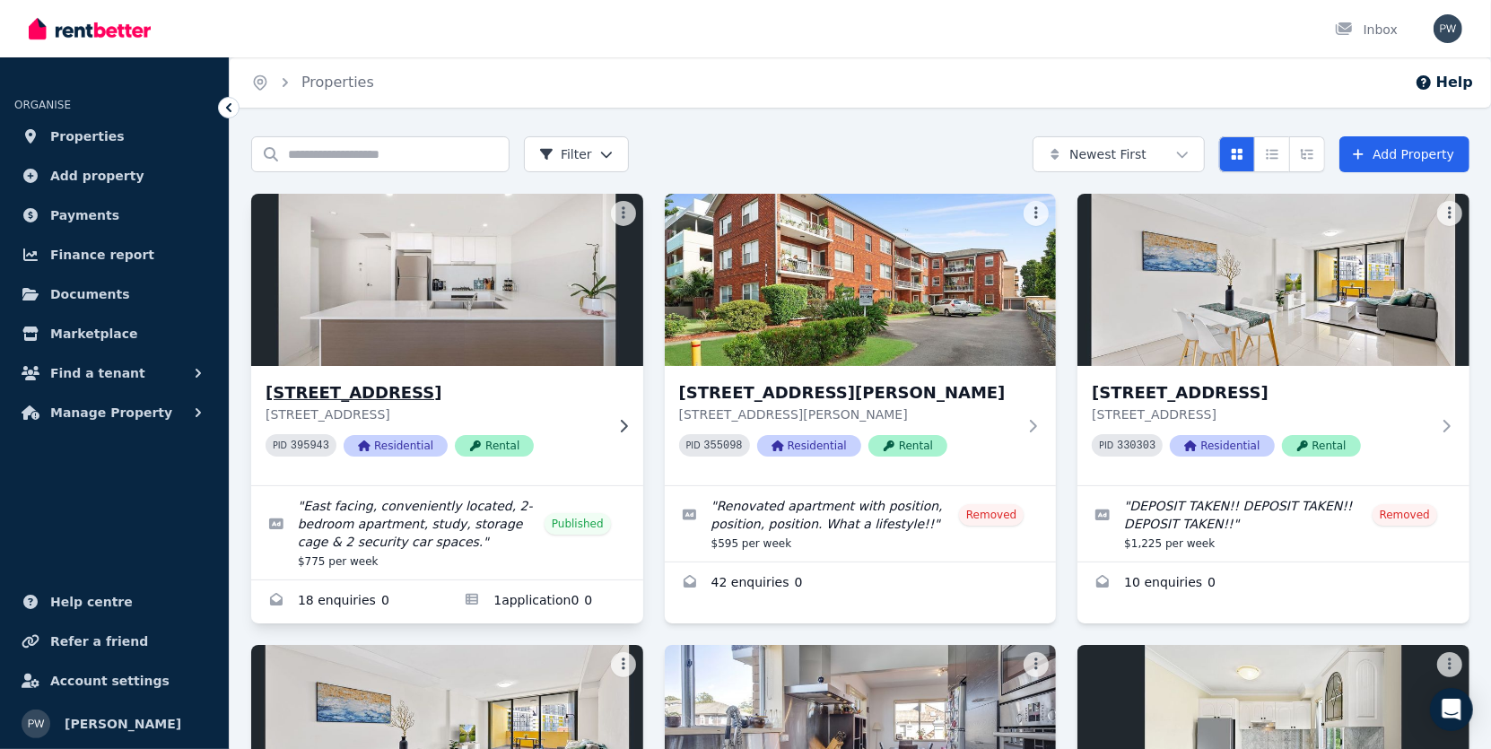
click at [424, 389] on h3 "[STREET_ADDRESS]" at bounding box center [435, 392] width 338 height 25
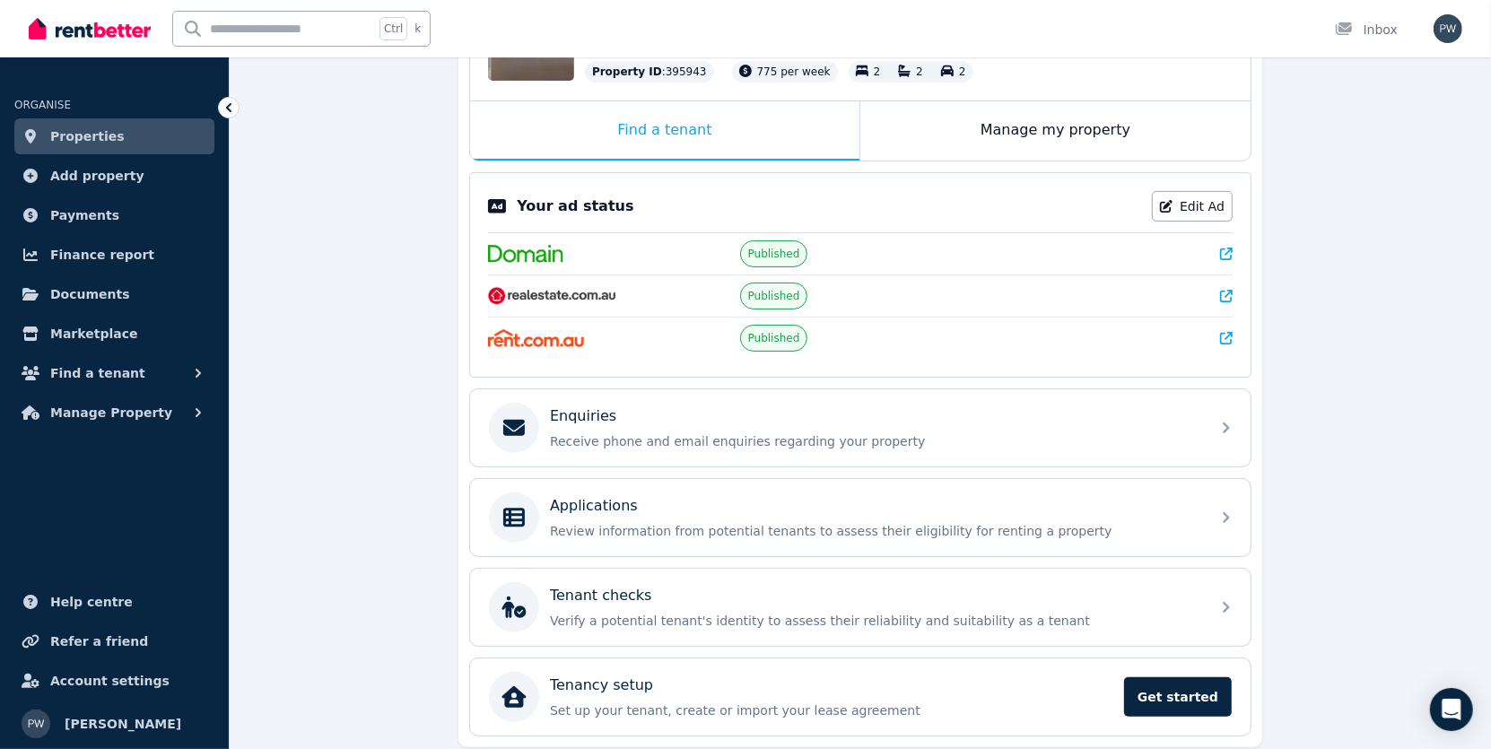
scroll to position [269, 0]
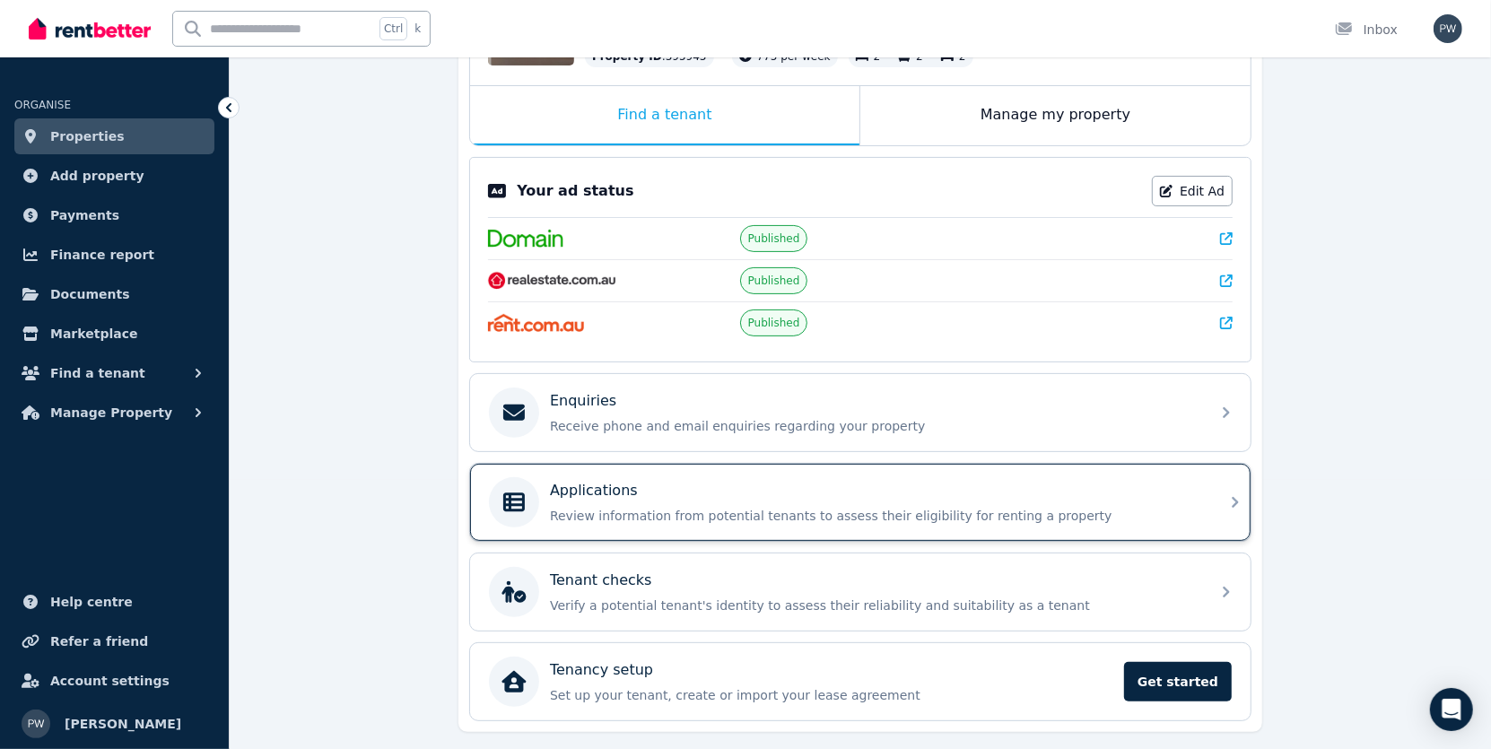
click at [773, 513] on p "Review information from potential tenants to assess their eligibility for renti…" at bounding box center [875, 516] width 650 height 18
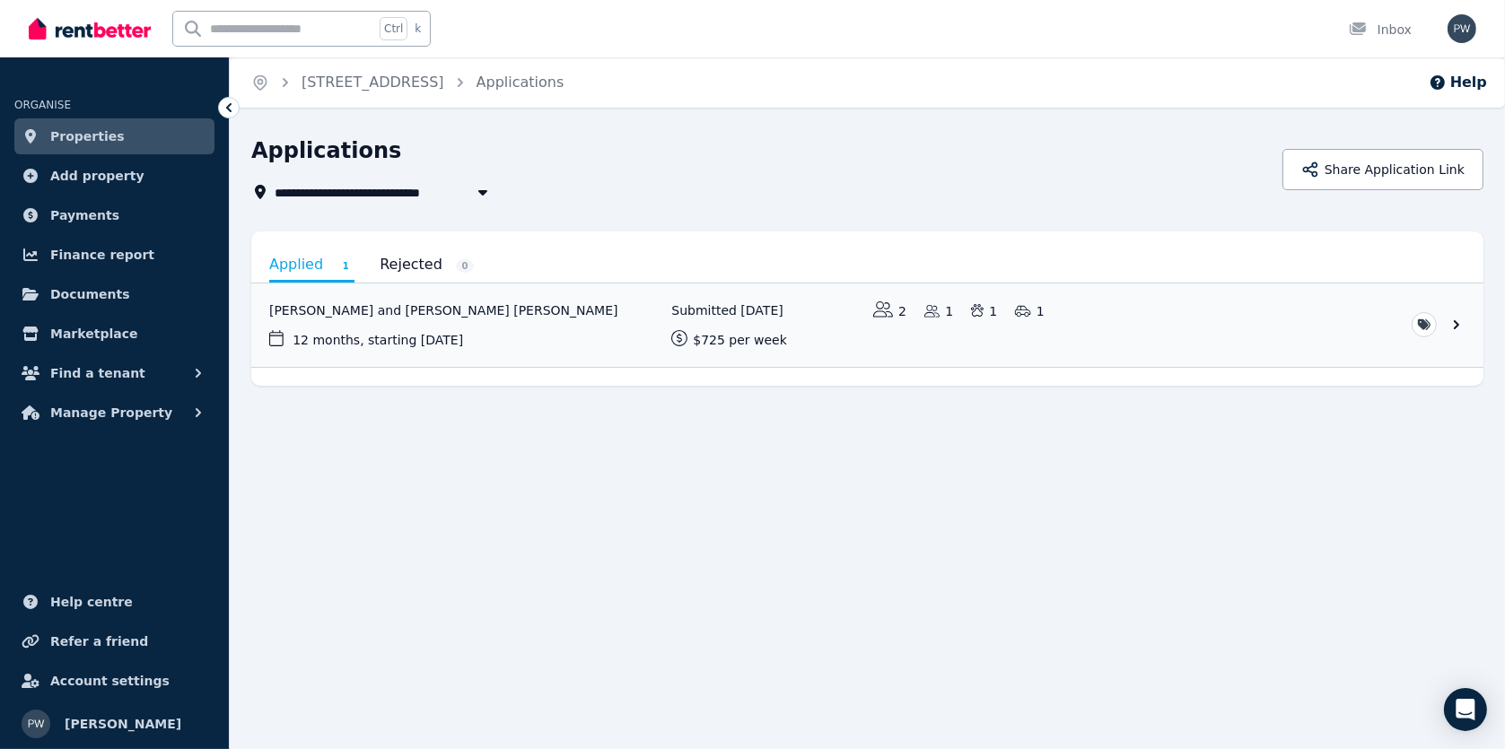
click at [92, 137] on span "Properties" at bounding box center [87, 137] width 74 height 22
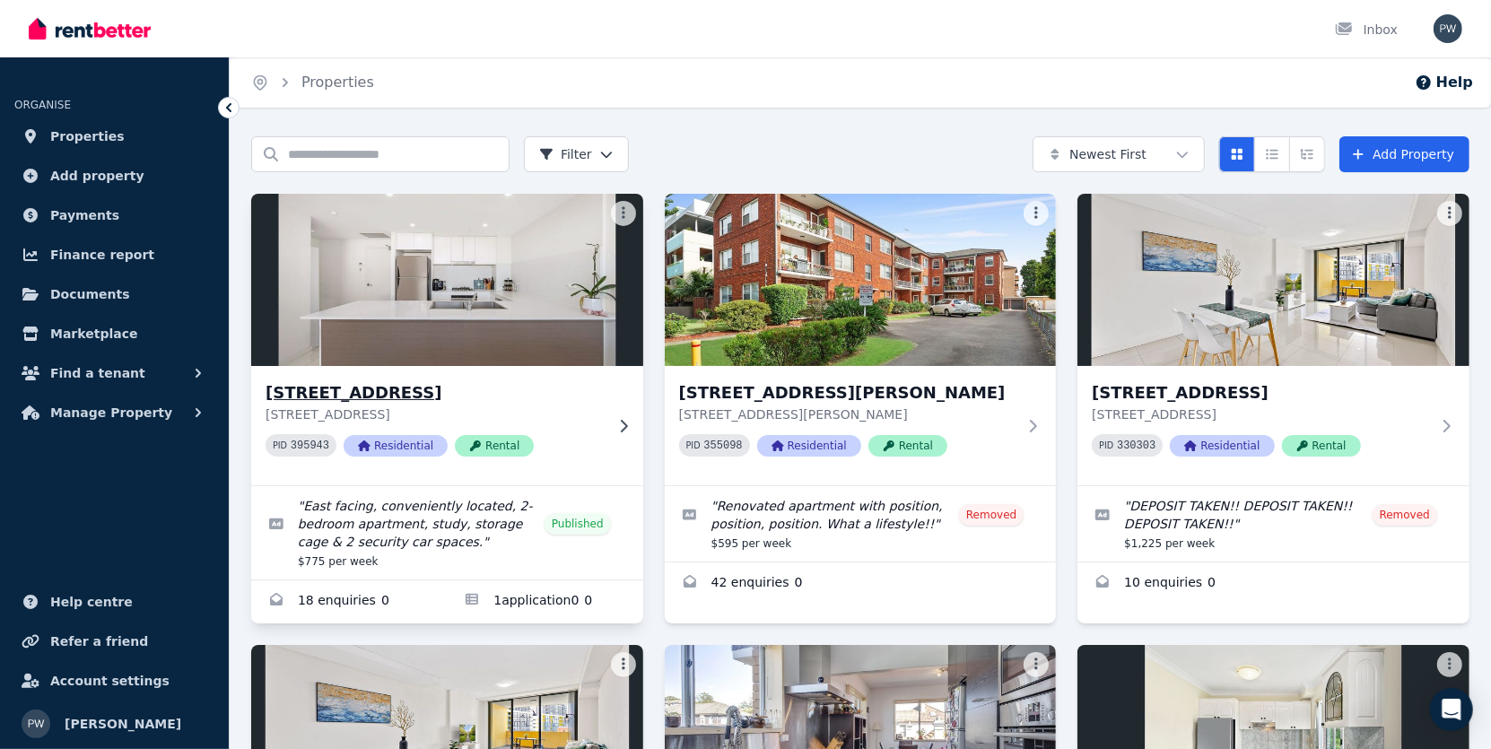
click at [464, 392] on h3 "[STREET_ADDRESS]" at bounding box center [435, 392] width 338 height 25
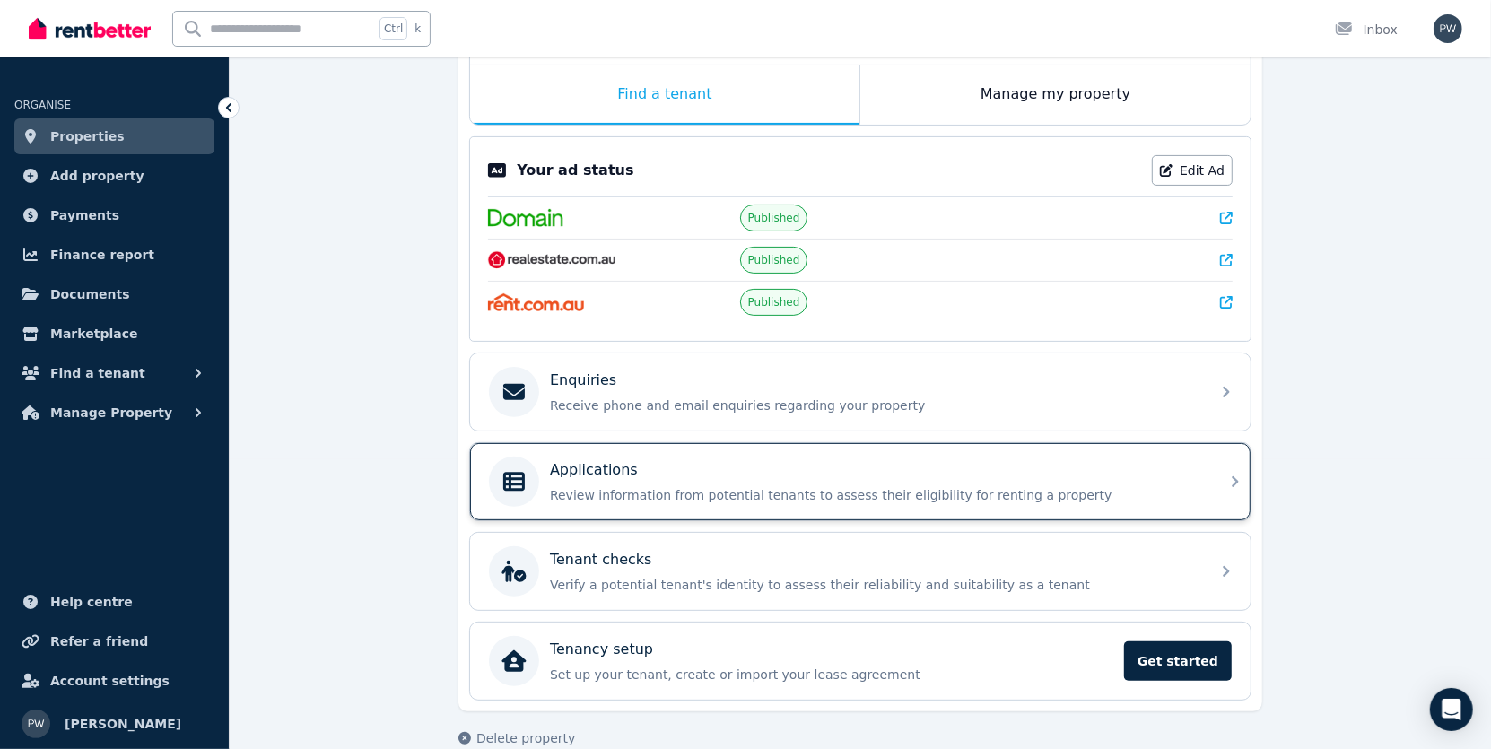
scroll to position [316, 0]
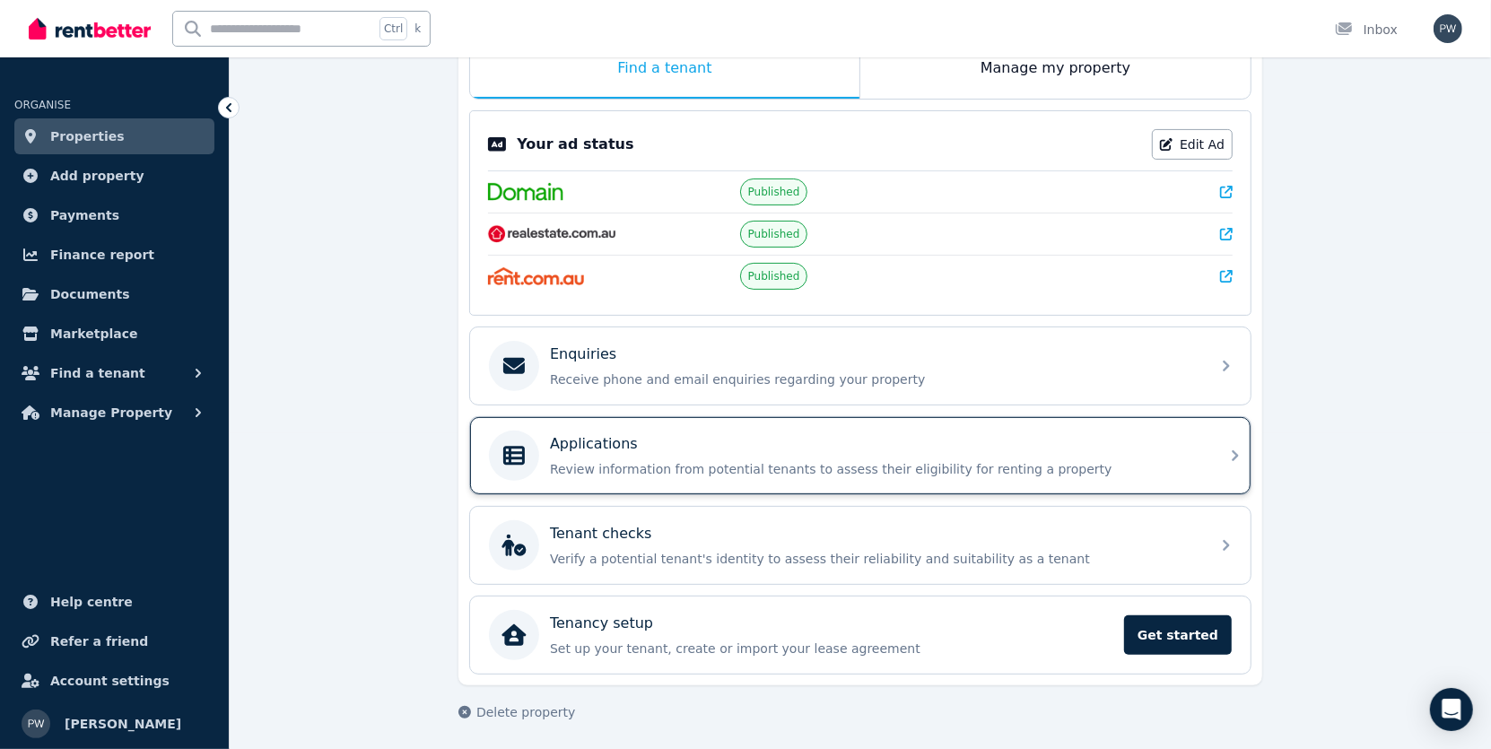
click at [757, 447] on div "Applications" at bounding box center [875, 444] width 650 height 22
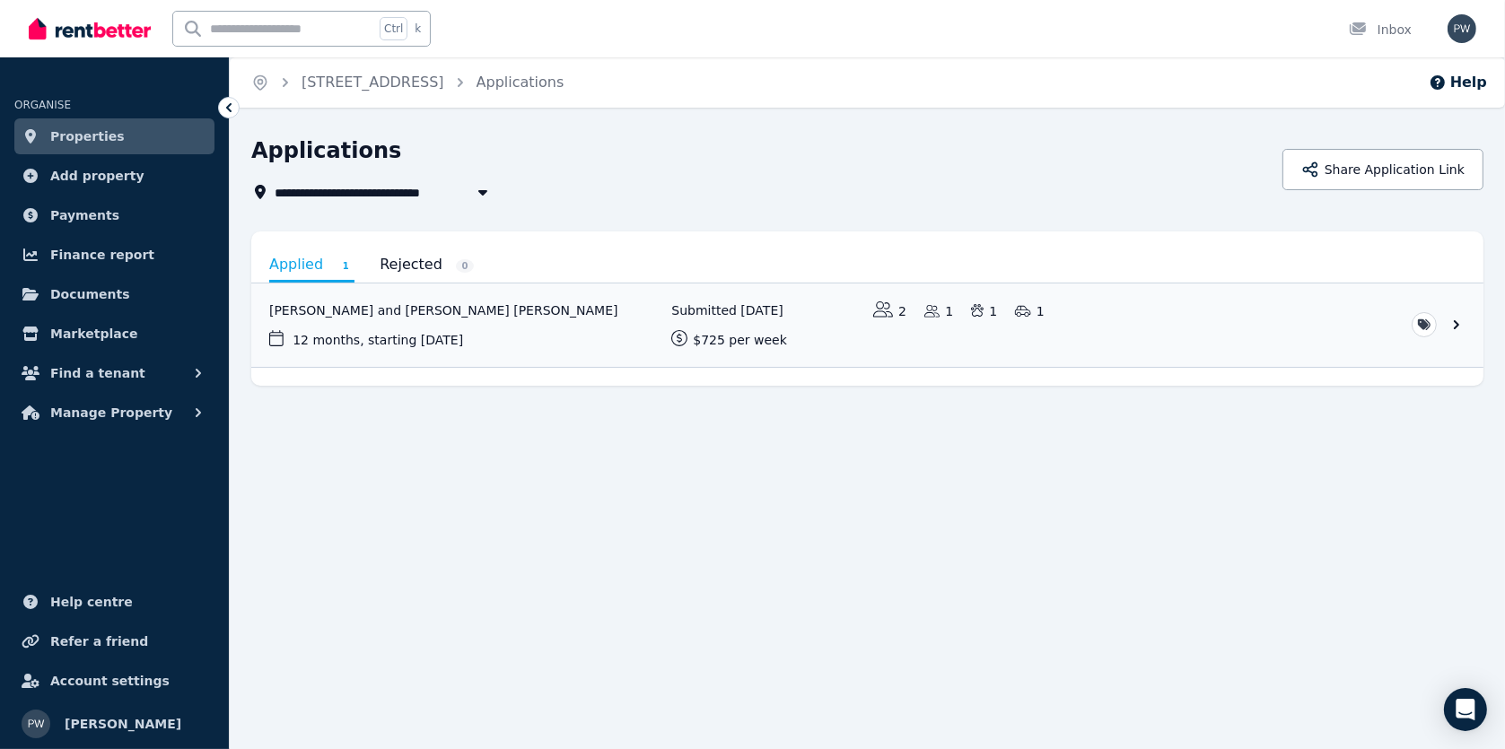
click at [96, 136] on span "Properties" at bounding box center [87, 137] width 74 height 22
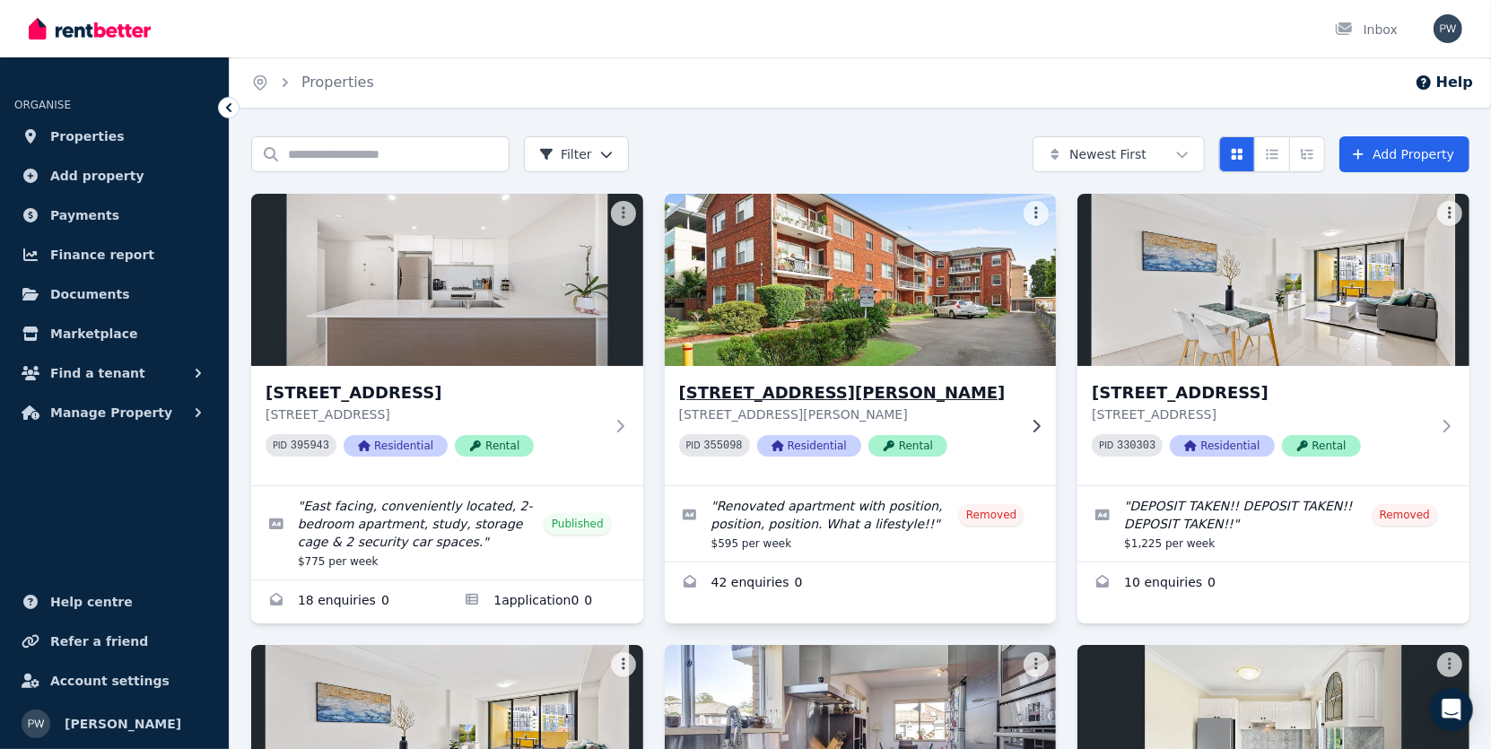
click at [810, 403] on h3 "[STREET_ADDRESS][PERSON_NAME]" at bounding box center [848, 392] width 338 height 25
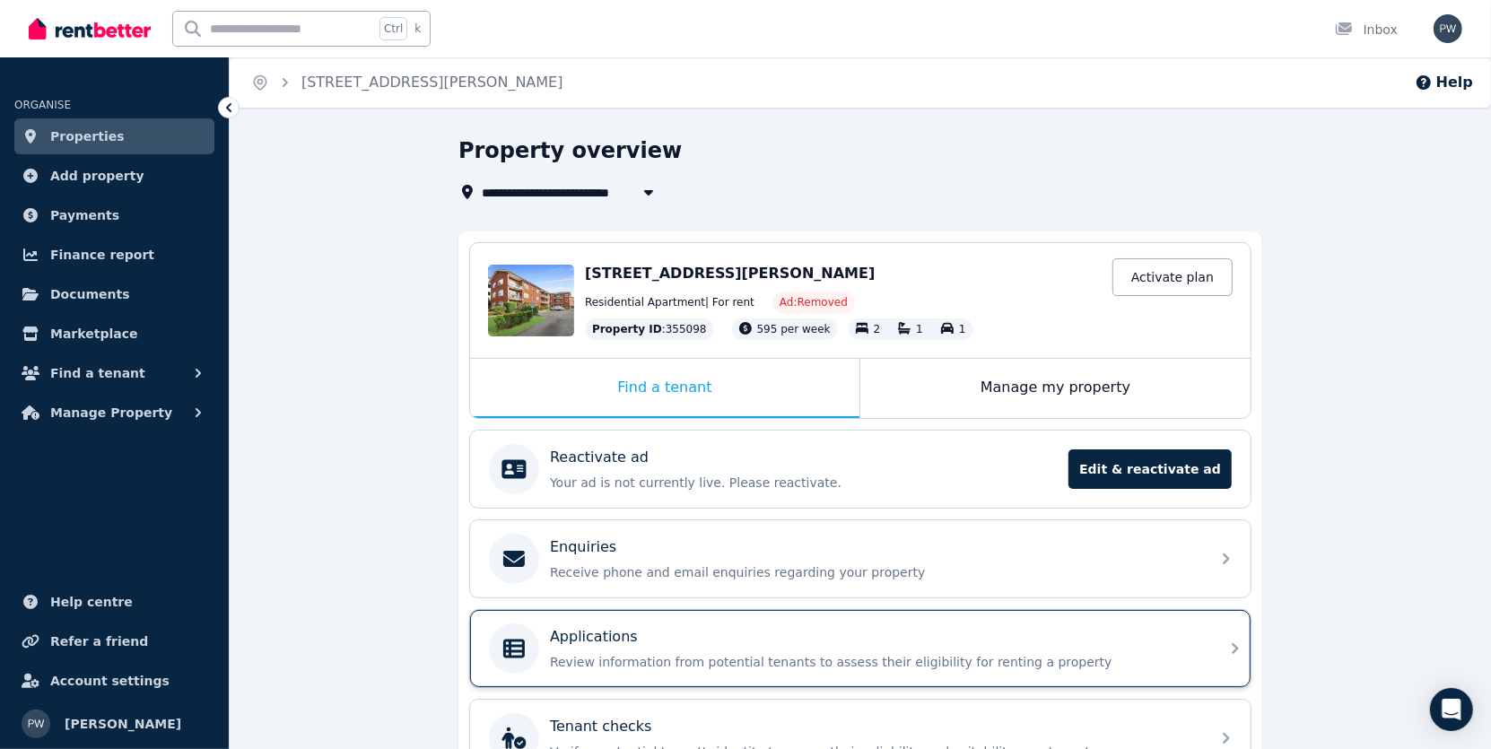
click at [713, 649] on div "Applications Review information from potential tenants to assess their eligibil…" at bounding box center [875, 648] width 650 height 45
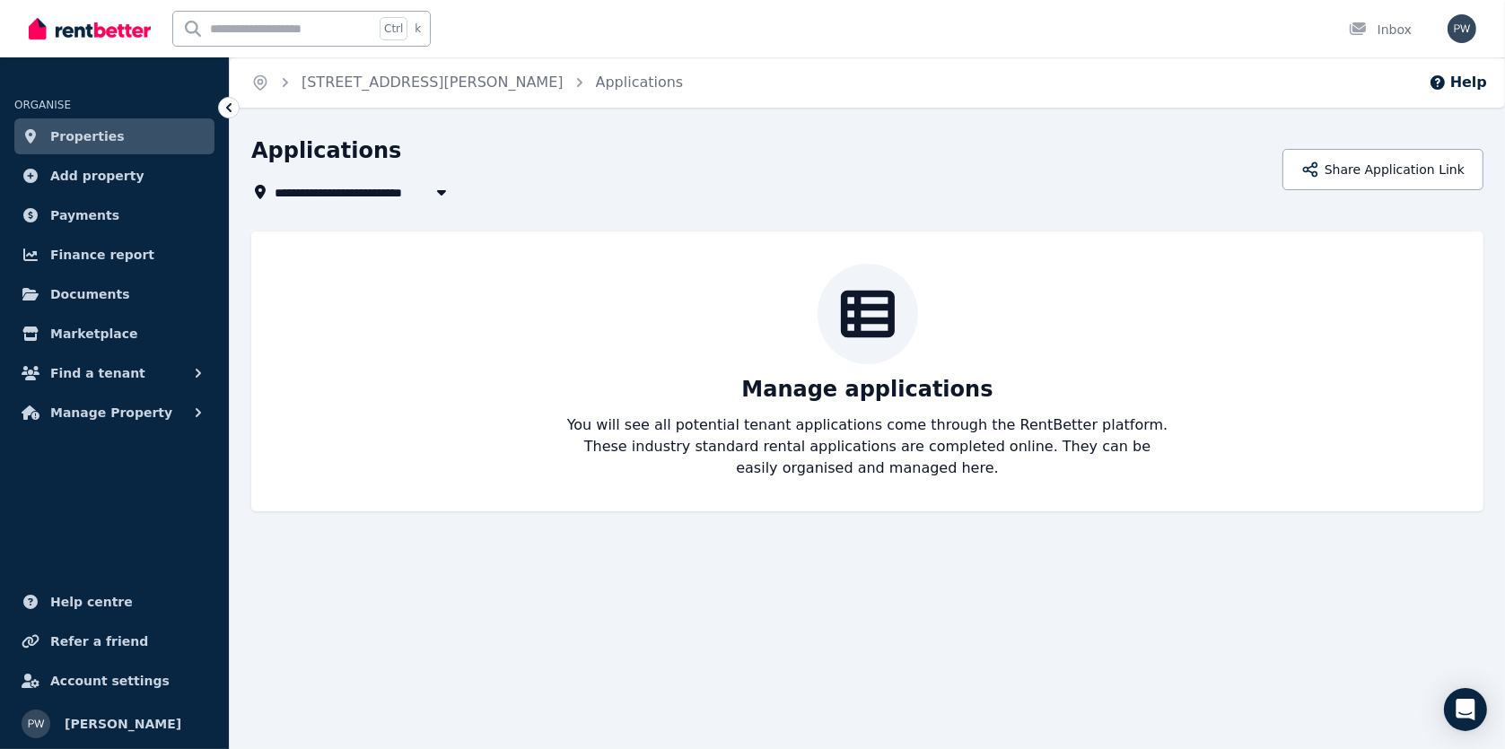
click at [79, 139] on span "Properties" at bounding box center [87, 137] width 74 height 22
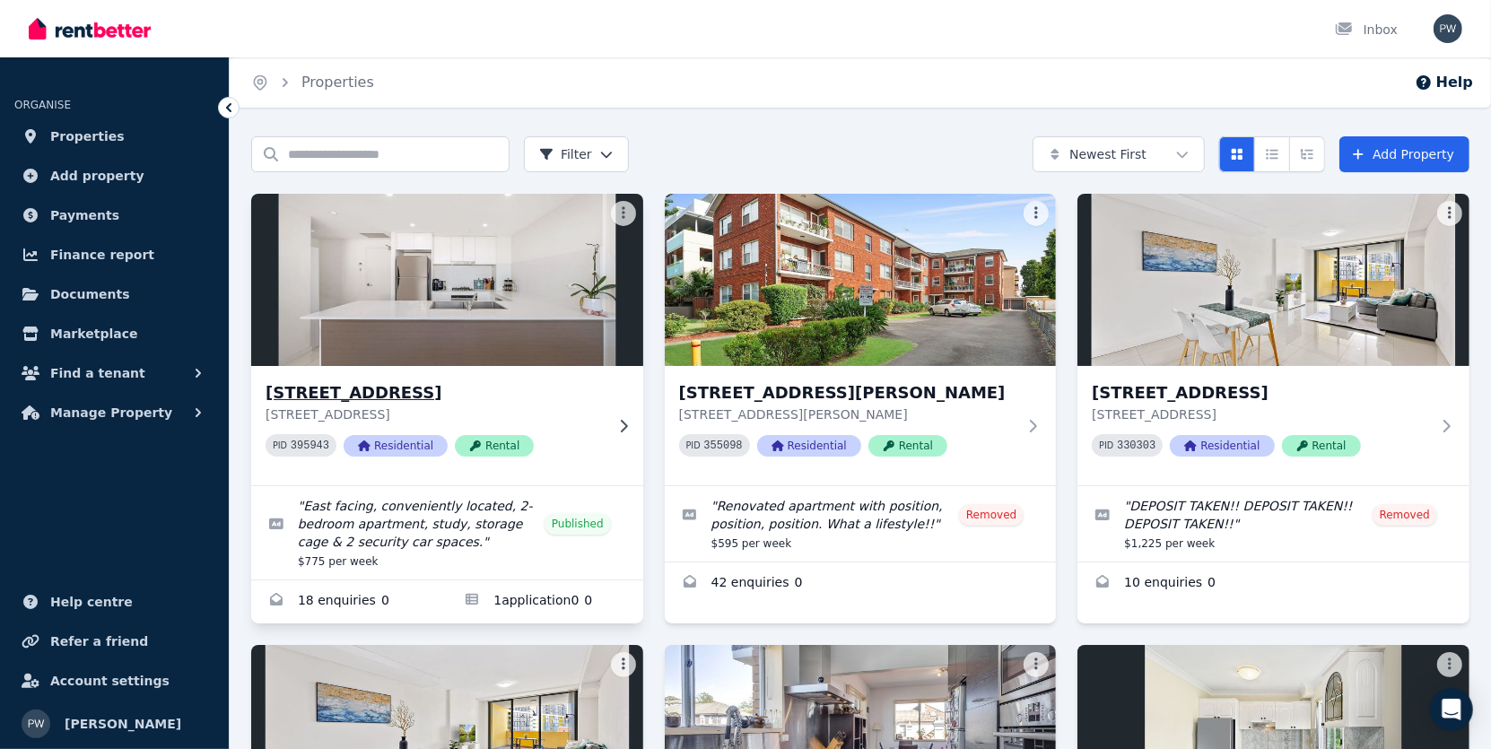
click at [433, 389] on h3 "[STREET_ADDRESS]" at bounding box center [435, 392] width 338 height 25
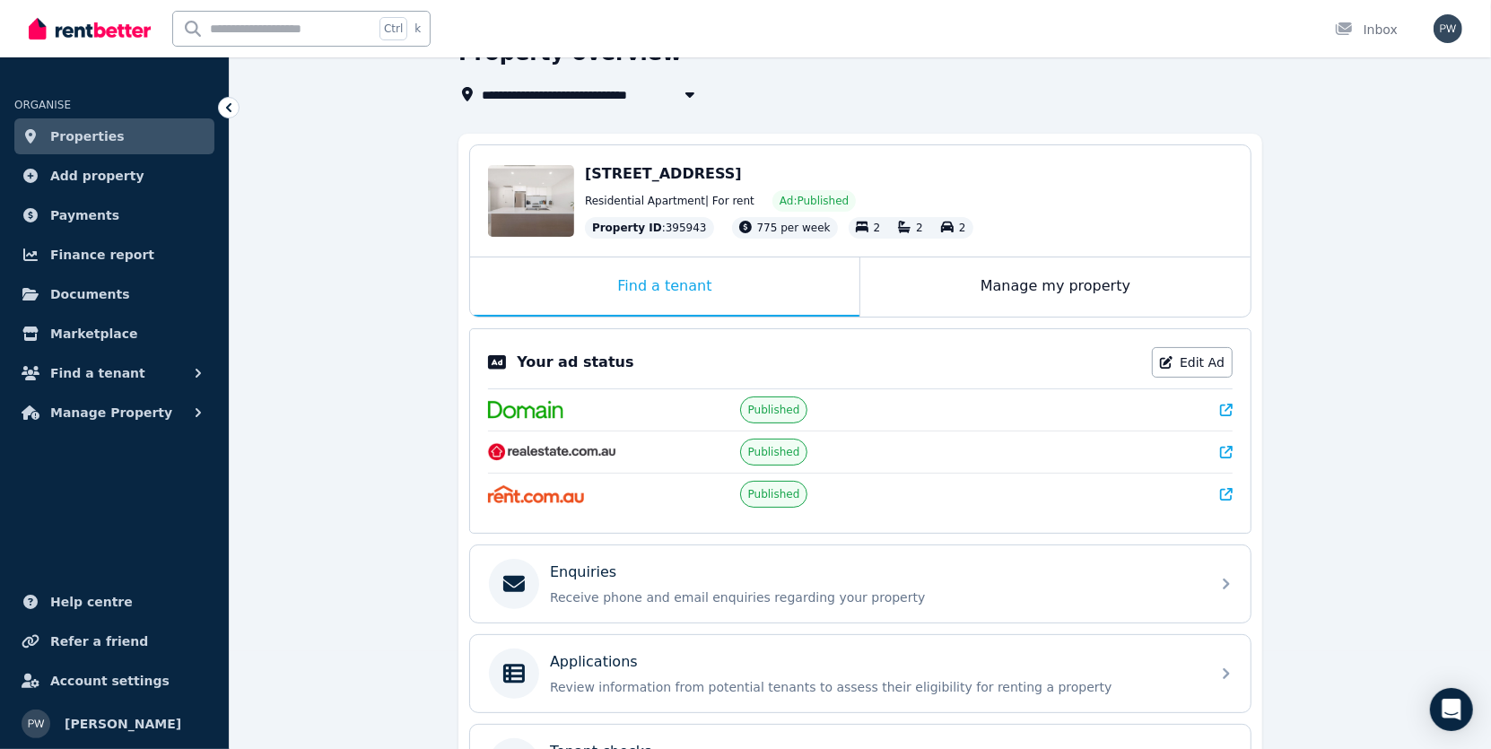
scroll to position [179, 0]
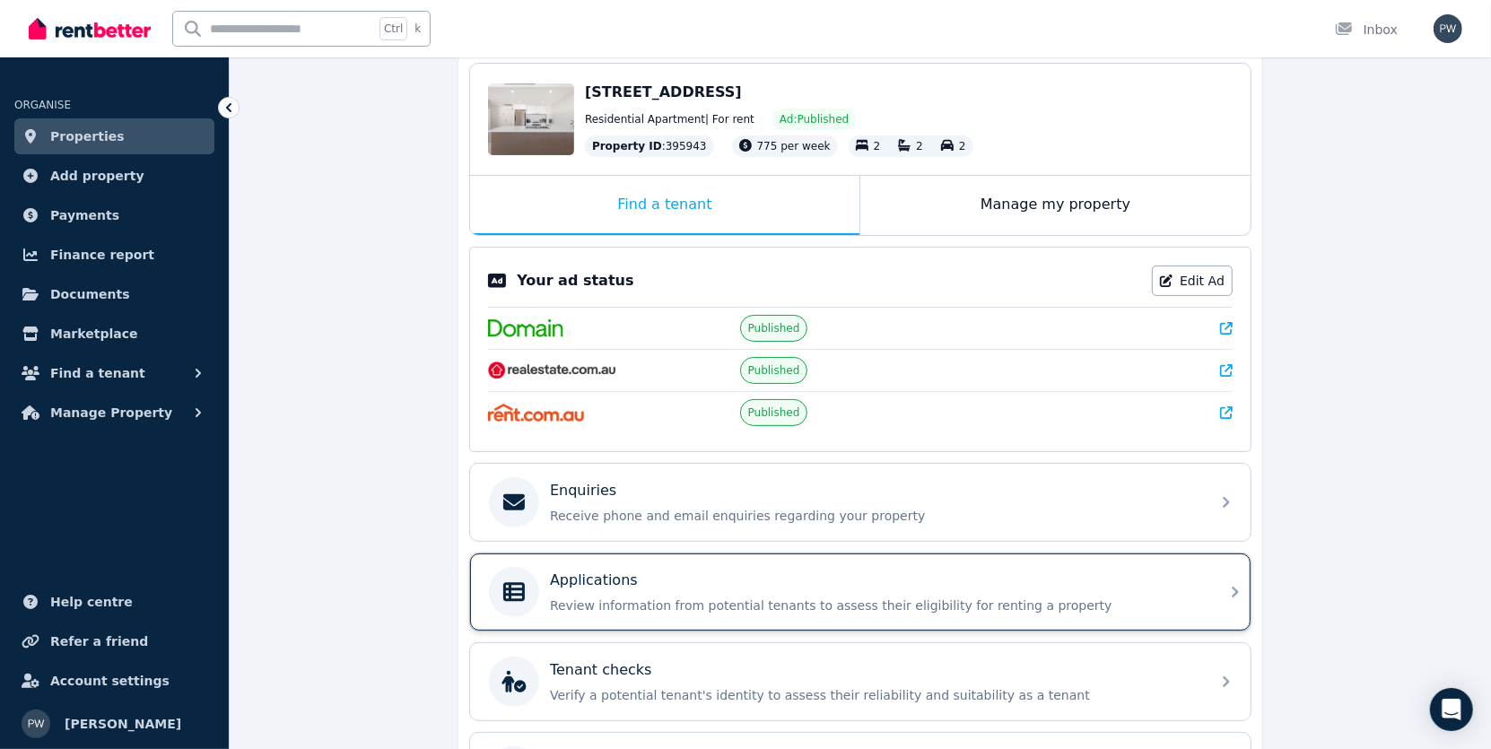
click at [624, 572] on p "Applications" at bounding box center [594, 581] width 88 height 22
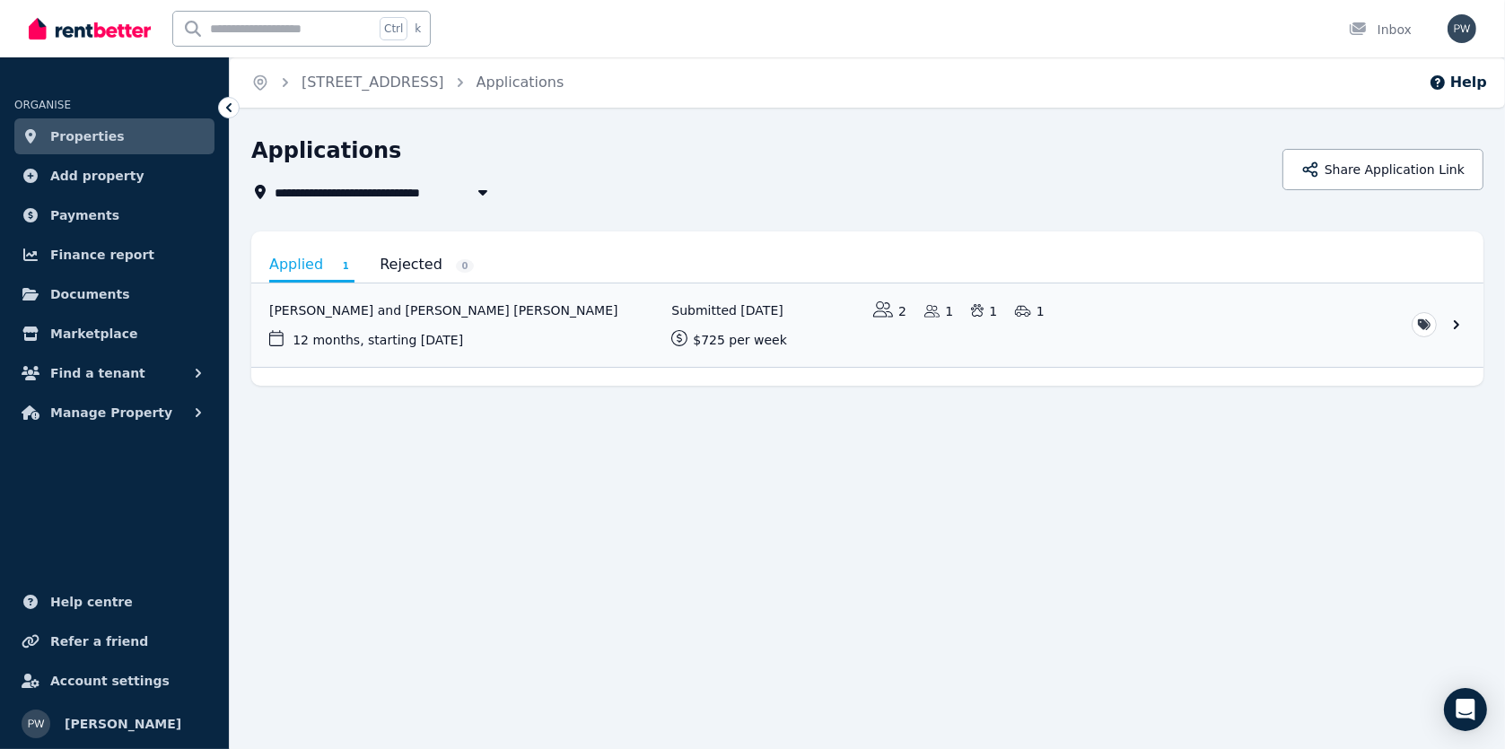
click at [76, 135] on span "Properties" at bounding box center [87, 137] width 74 height 22
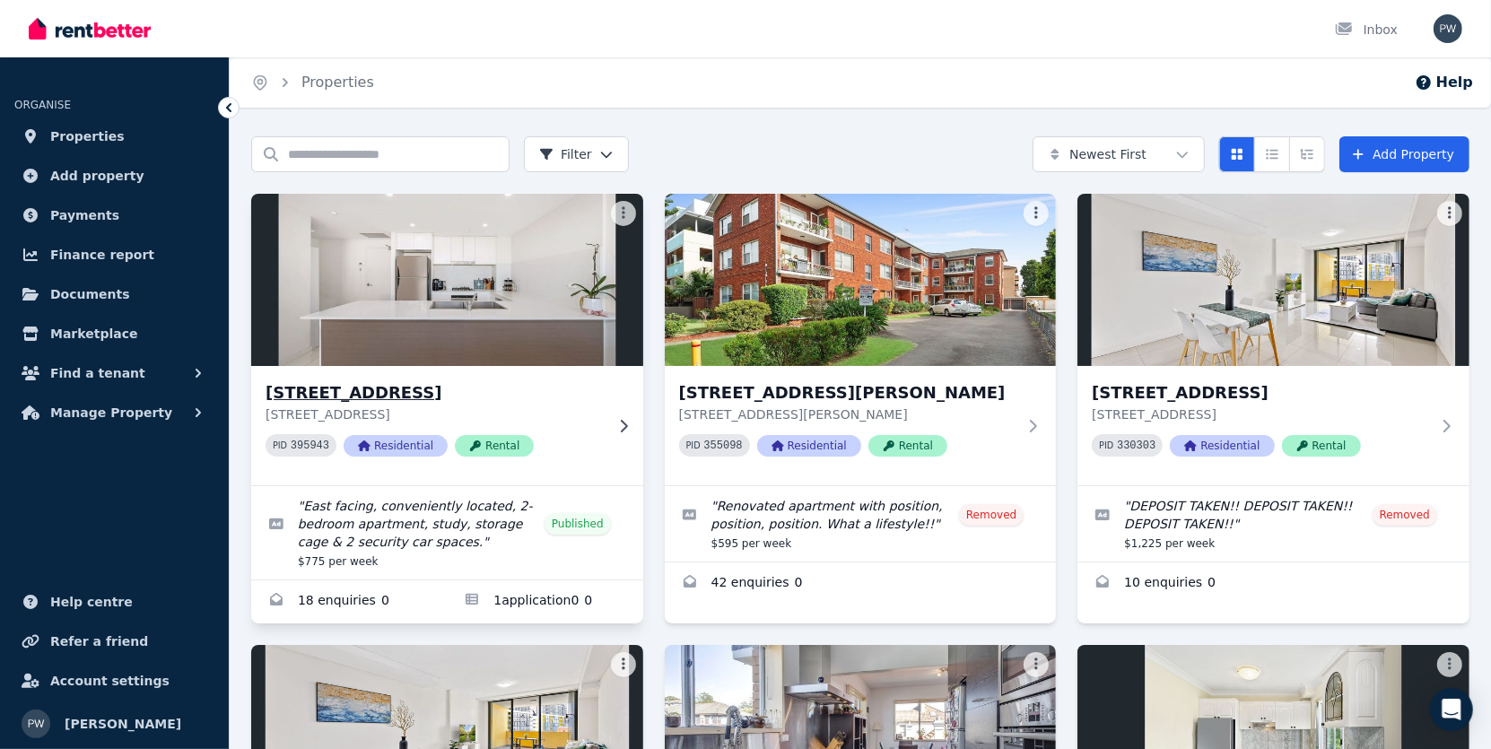
click at [435, 391] on h3 "[STREET_ADDRESS]" at bounding box center [435, 392] width 338 height 25
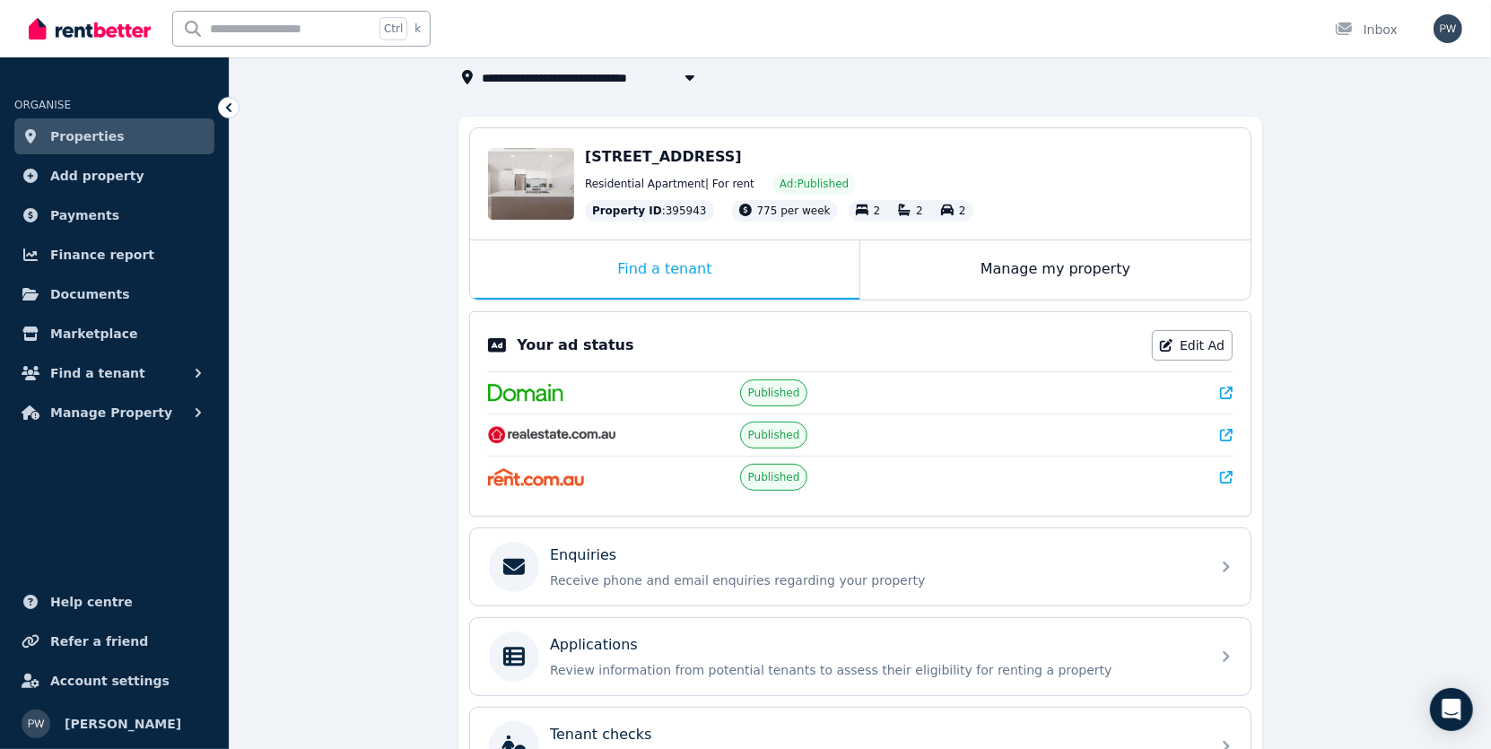
scroll to position [269, 0]
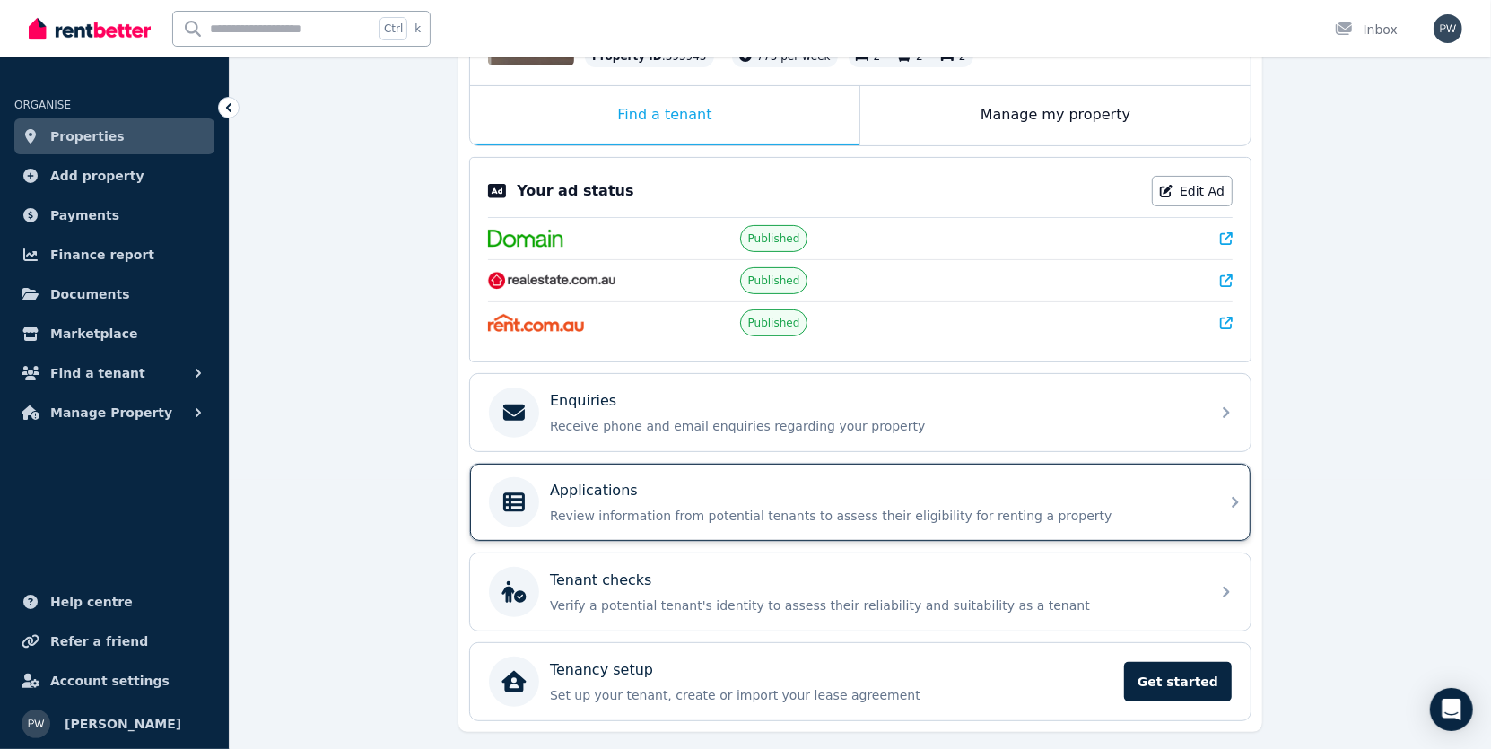
click at [651, 494] on div "Applications" at bounding box center [875, 491] width 650 height 22
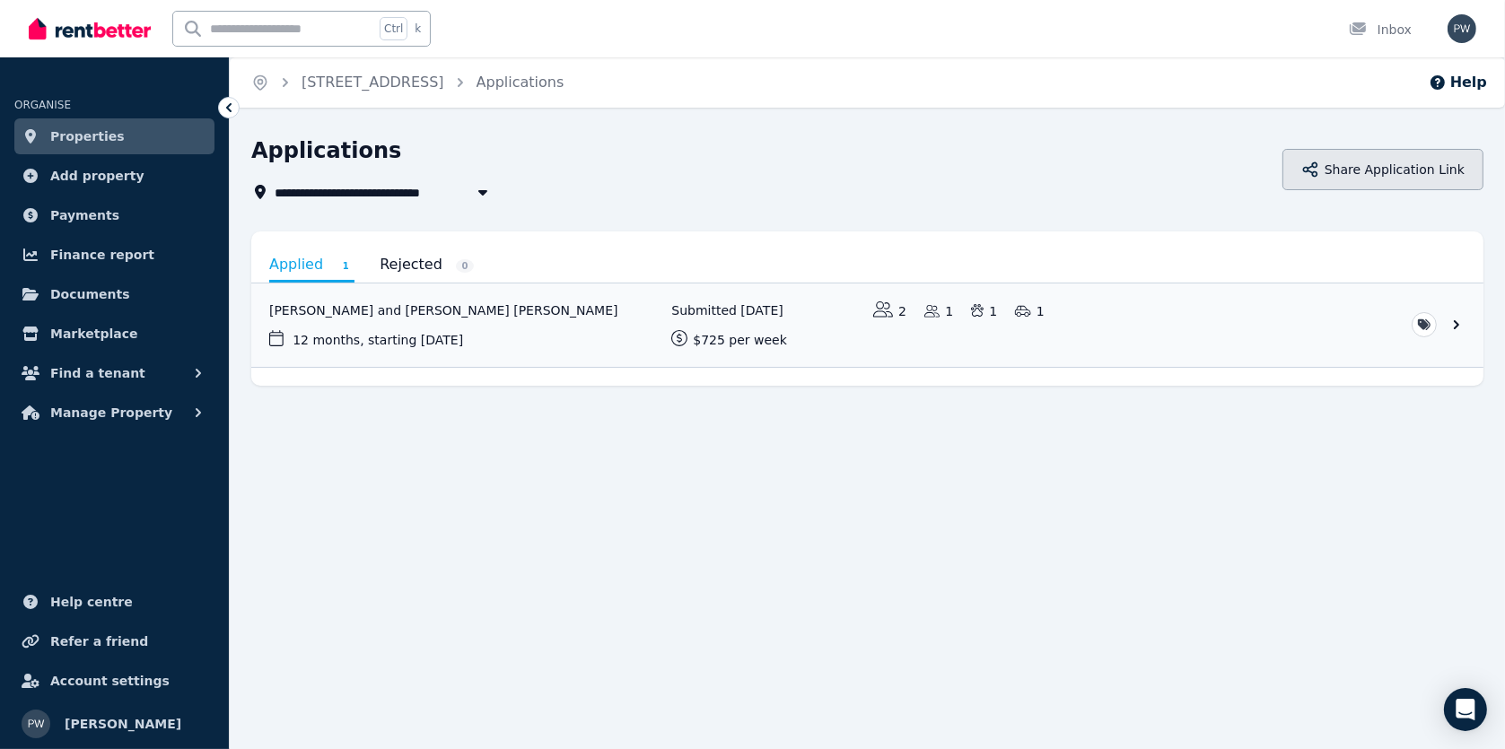
click at [1393, 174] on button "Share Application Link" at bounding box center [1382, 169] width 201 height 41
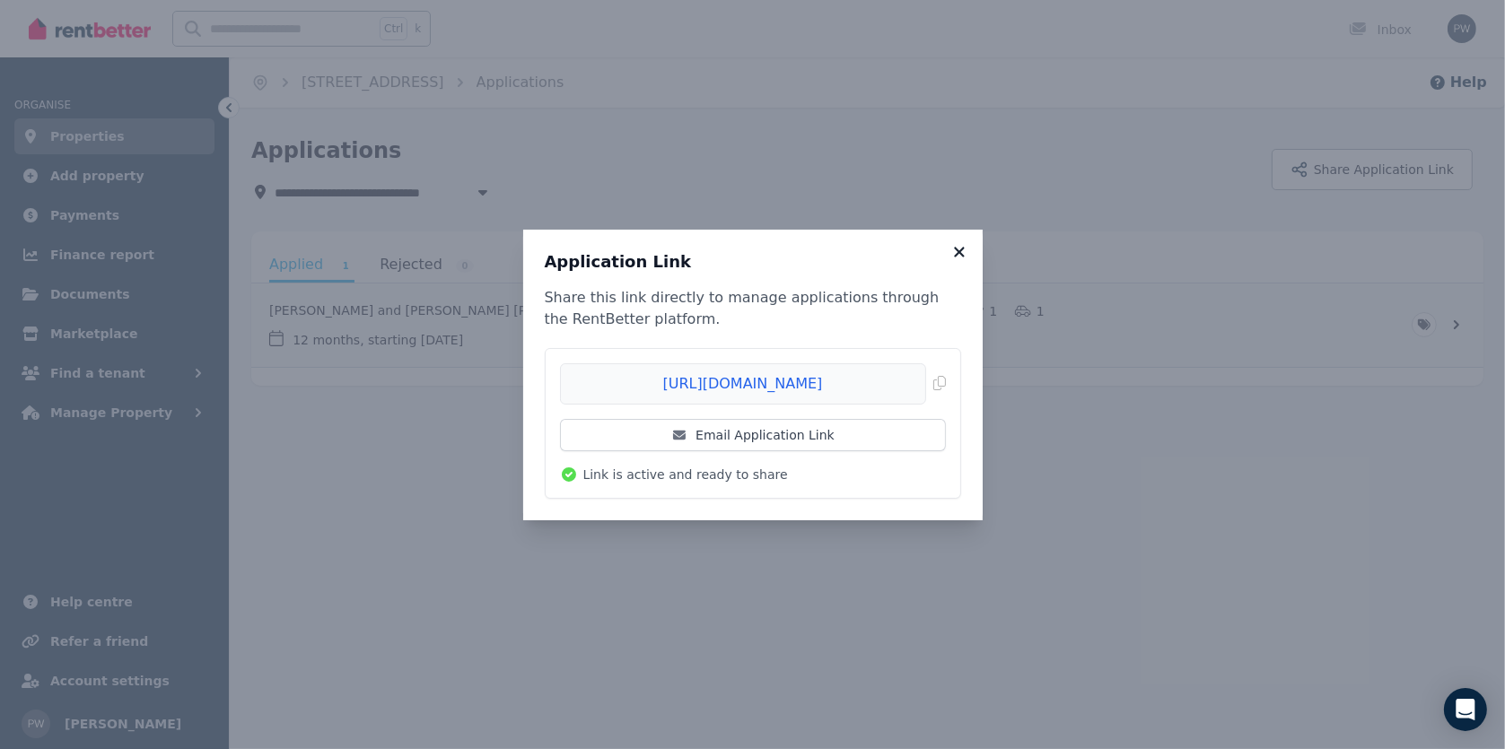
click at [958, 253] on icon at bounding box center [959, 252] width 10 height 10
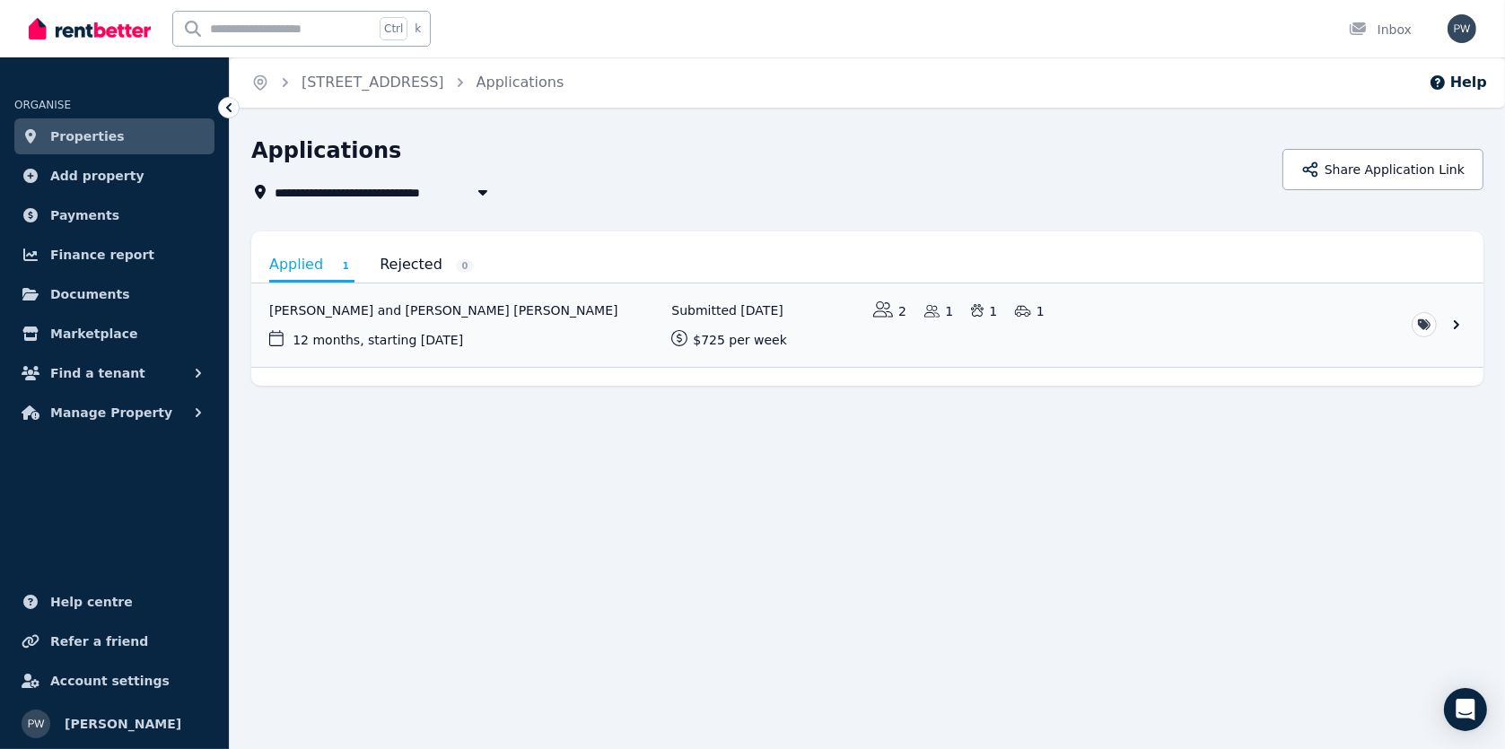
drag, startPoint x: 110, startPoint y: 138, endPoint x: 563, endPoint y: 183, distance: 455.3
click at [110, 138] on link "Properties" at bounding box center [114, 136] width 200 height 36
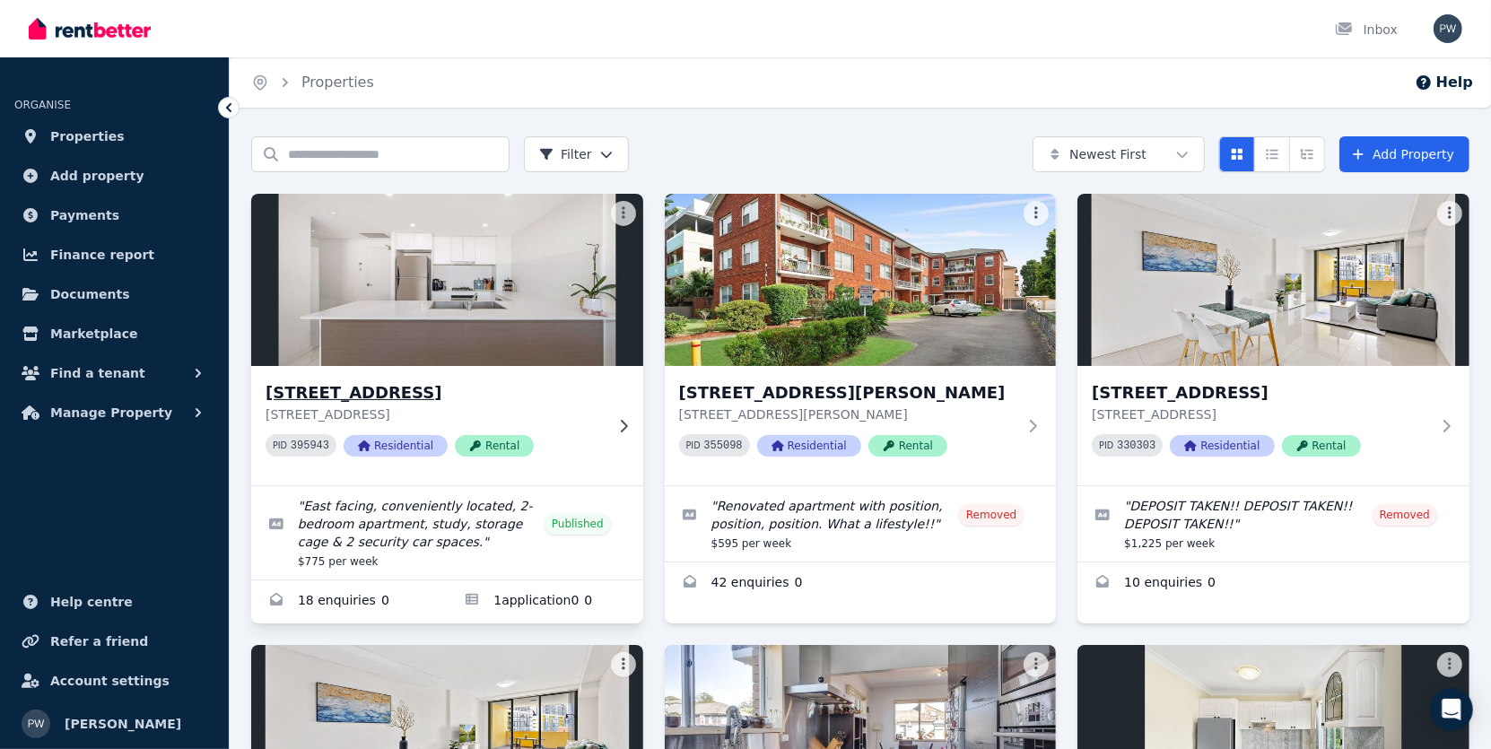
click at [388, 396] on h3 "[STREET_ADDRESS]" at bounding box center [435, 392] width 338 height 25
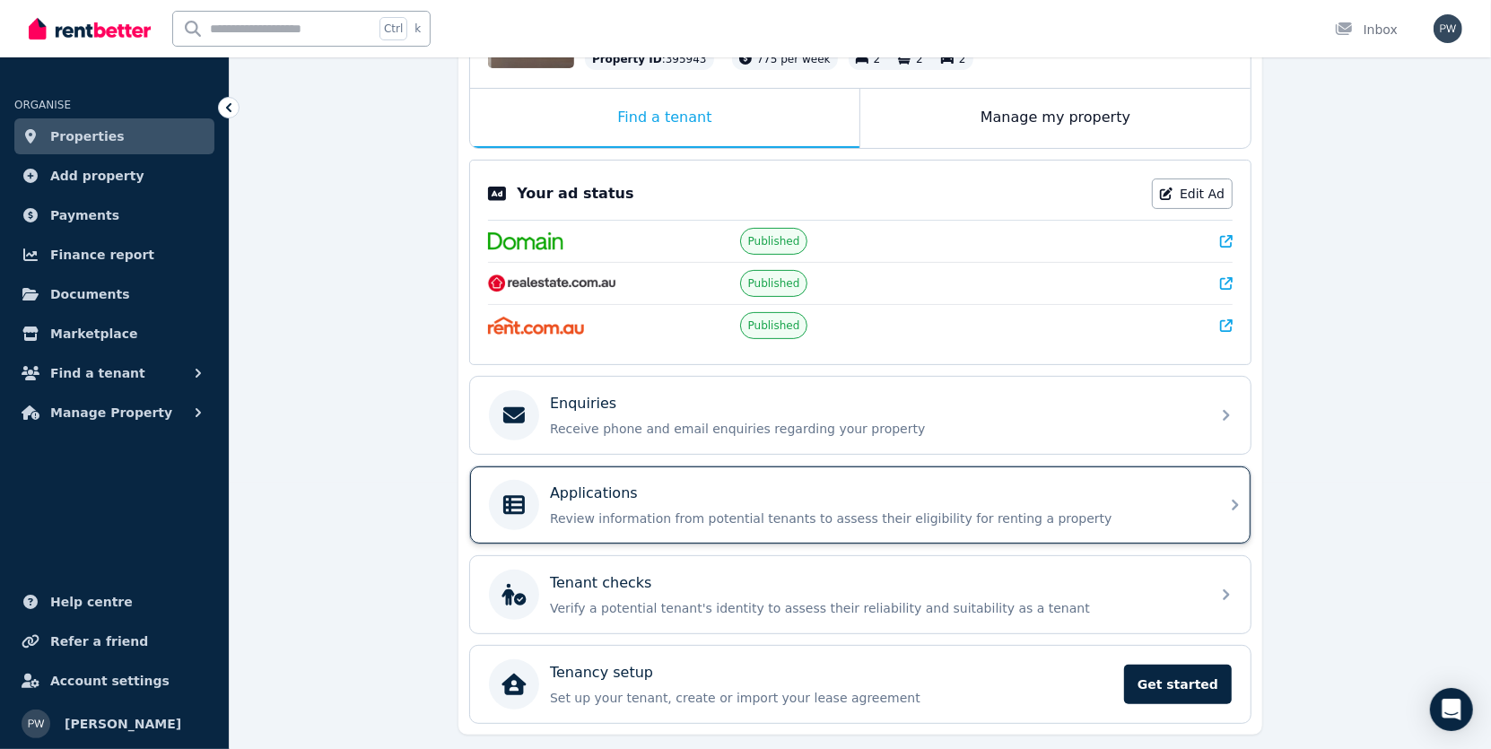
scroll to position [269, 0]
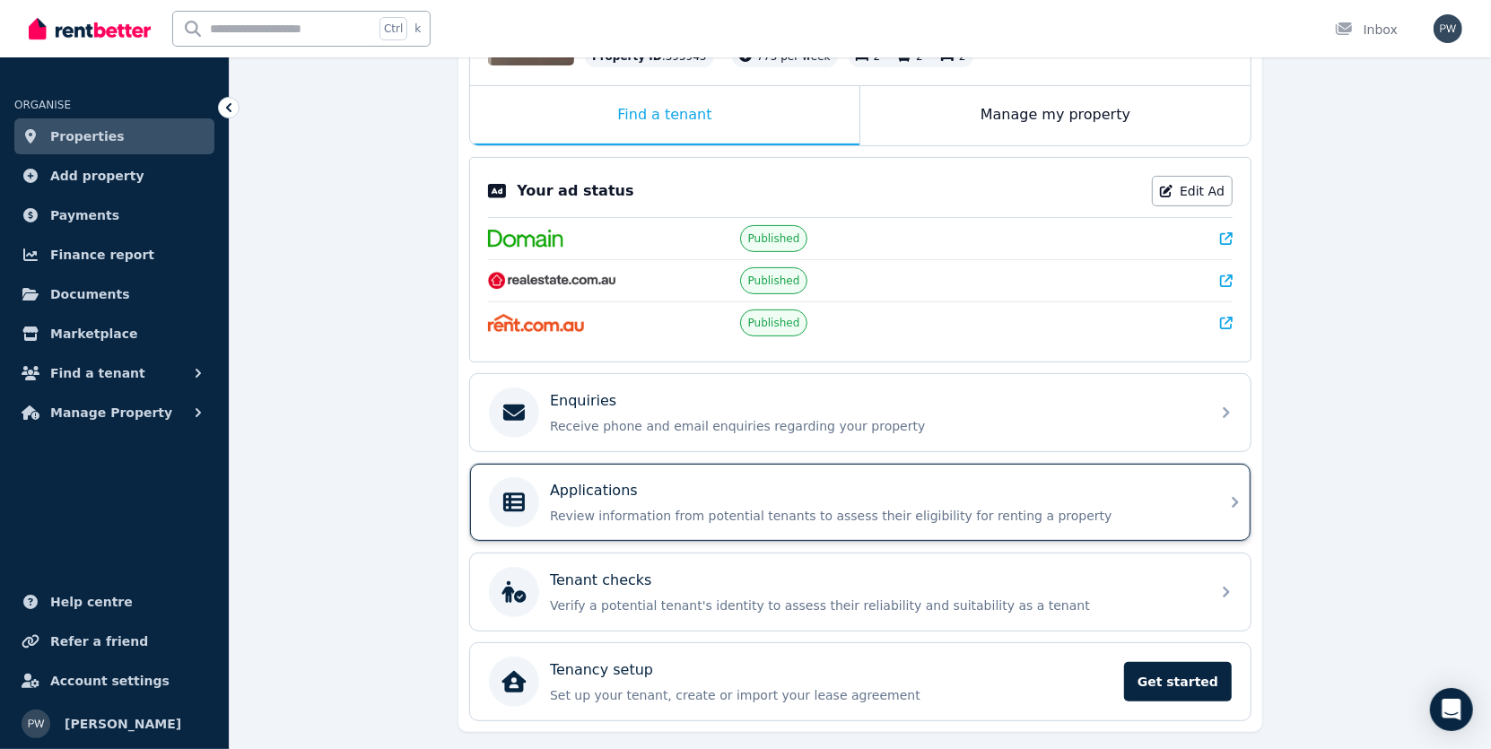
click at [688, 498] on div "Applications Review information from potential tenants to assess their eligibil…" at bounding box center [875, 502] width 650 height 45
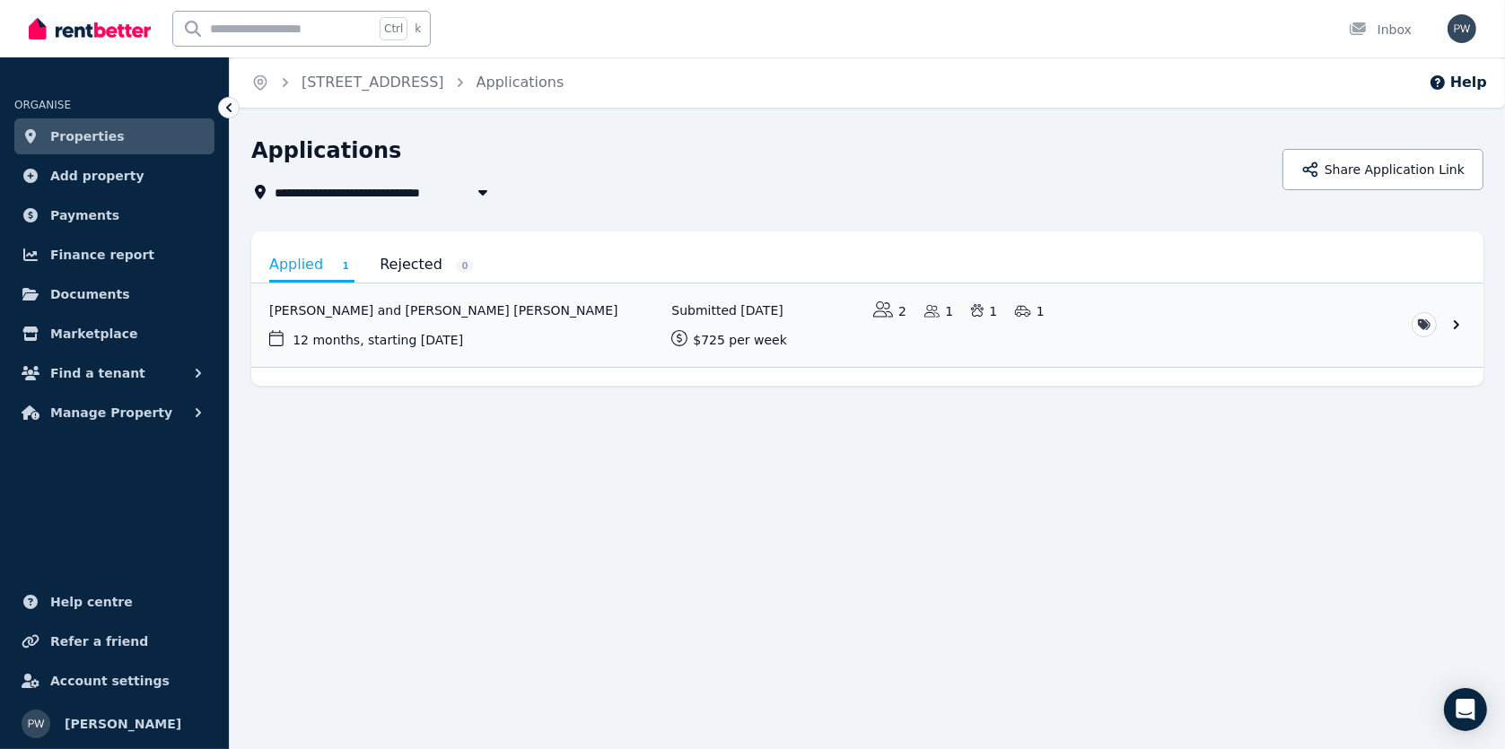
click at [483, 194] on icon "button" at bounding box center [482, 192] width 9 height 5
type input "**********"
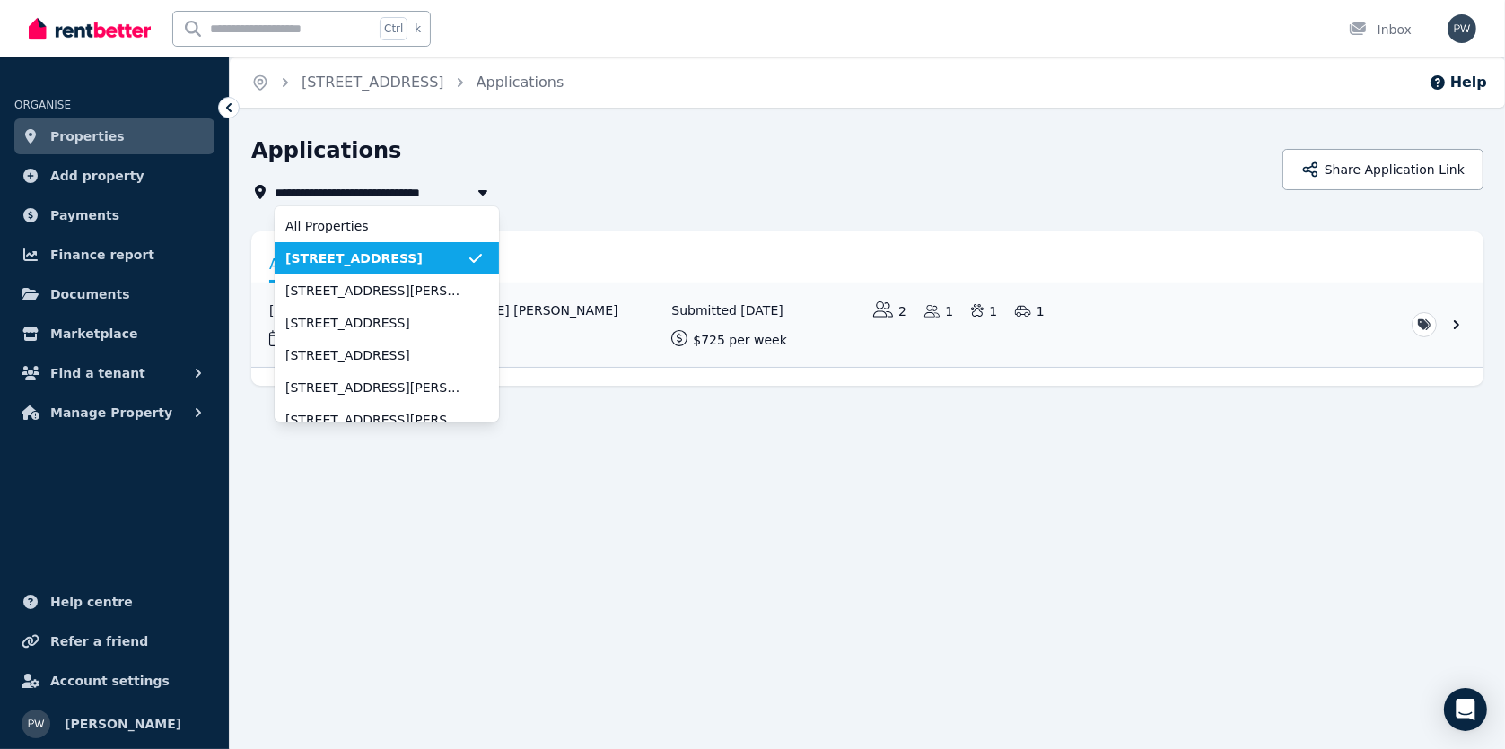
click at [483, 194] on icon "button" at bounding box center [482, 192] width 9 height 5
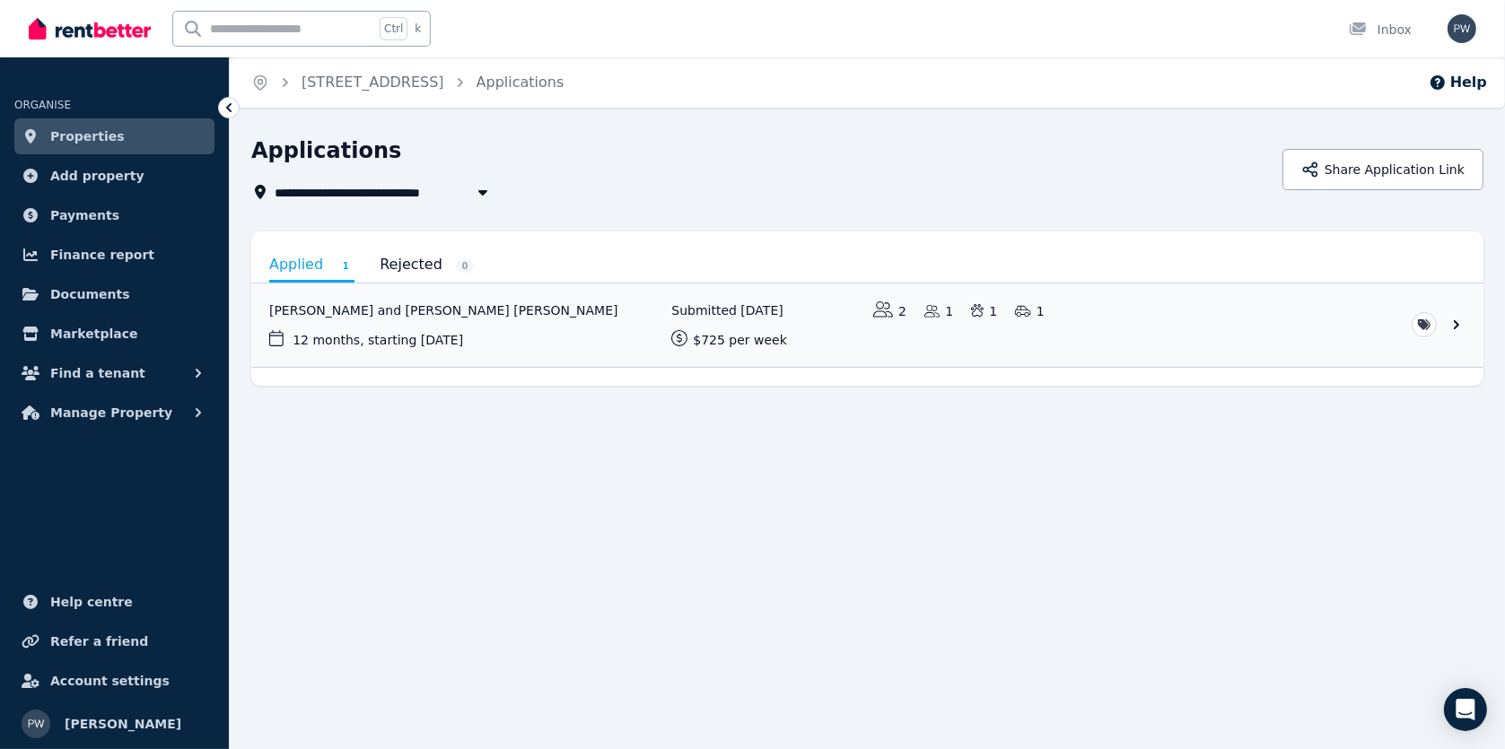
click at [79, 141] on span "Properties" at bounding box center [87, 137] width 74 height 22
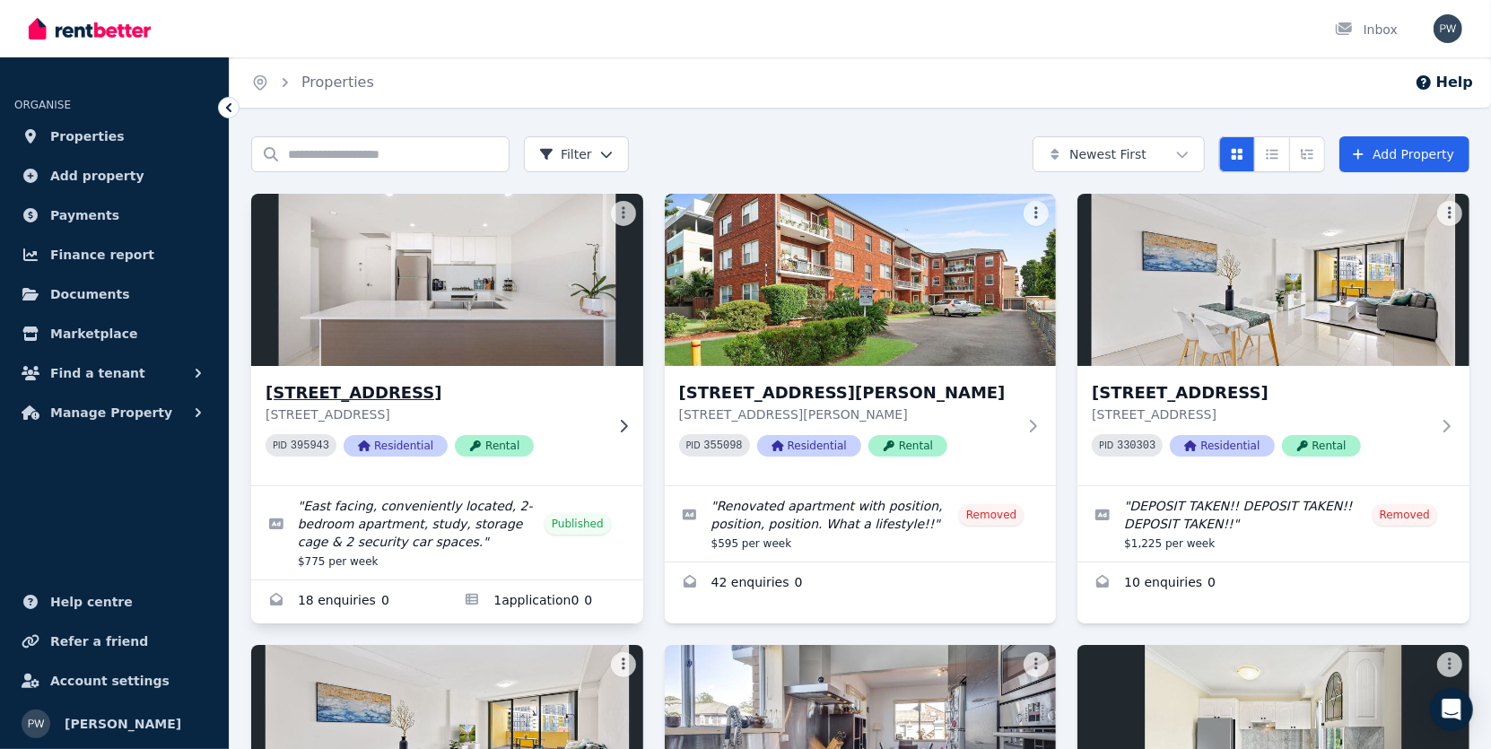
click at [432, 393] on h3 "[STREET_ADDRESS]" at bounding box center [435, 392] width 338 height 25
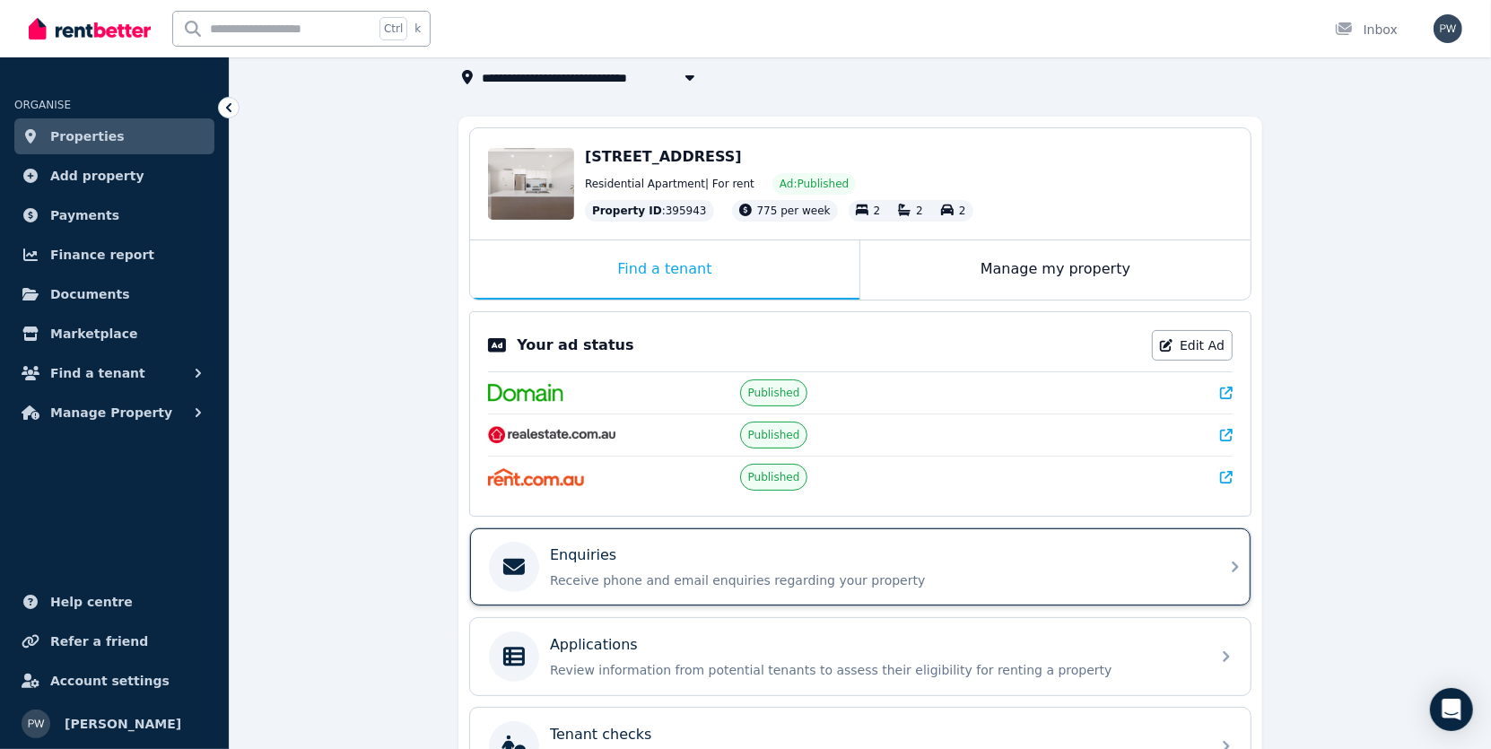
scroll to position [269, 0]
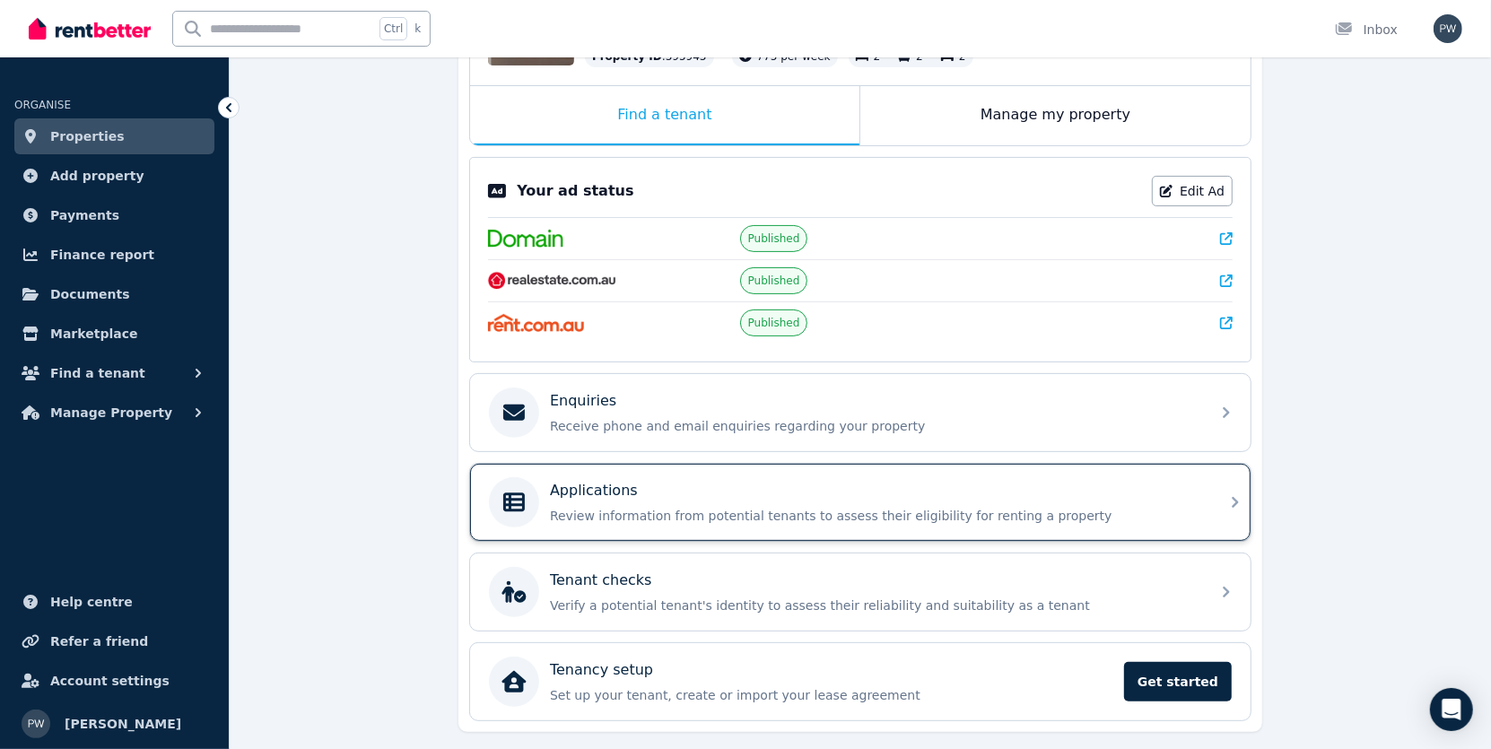
click at [712, 491] on div "Applications" at bounding box center [875, 491] width 650 height 22
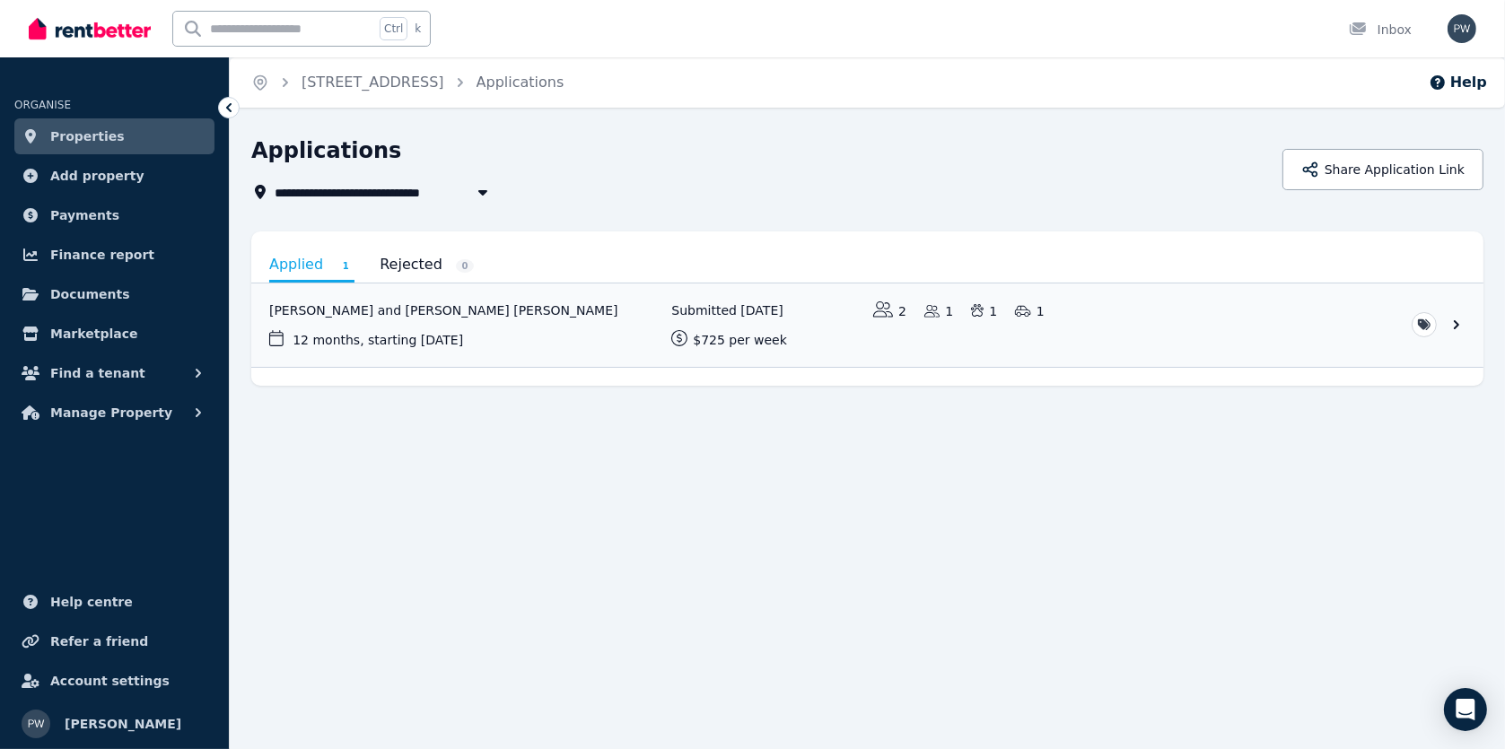
click at [84, 140] on span "Properties" at bounding box center [87, 137] width 74 height 22
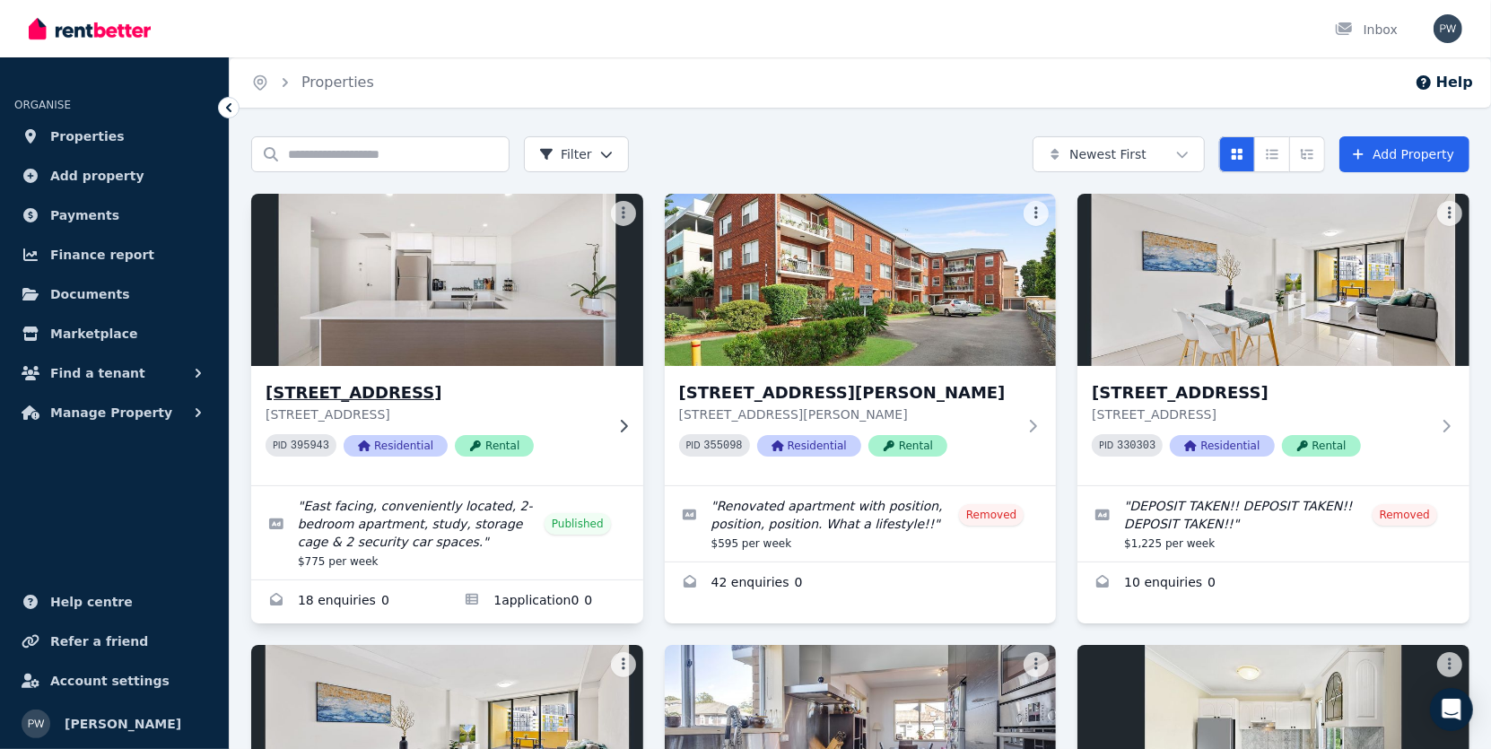
click at [445, 381] on h3 "[STREET_ADDRESS]" at bounding box center [435, 392] width 338 height 25
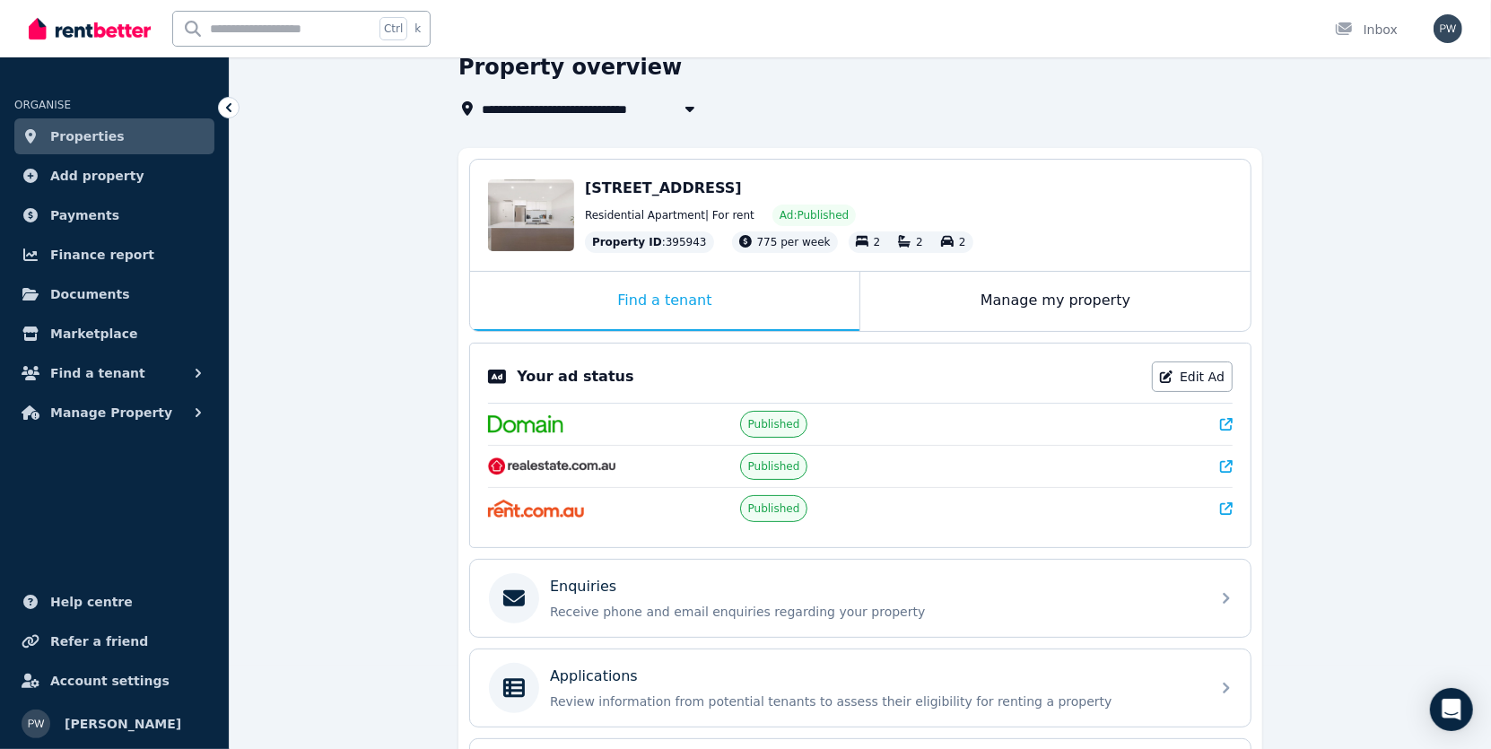
scroll to position [179, 0]
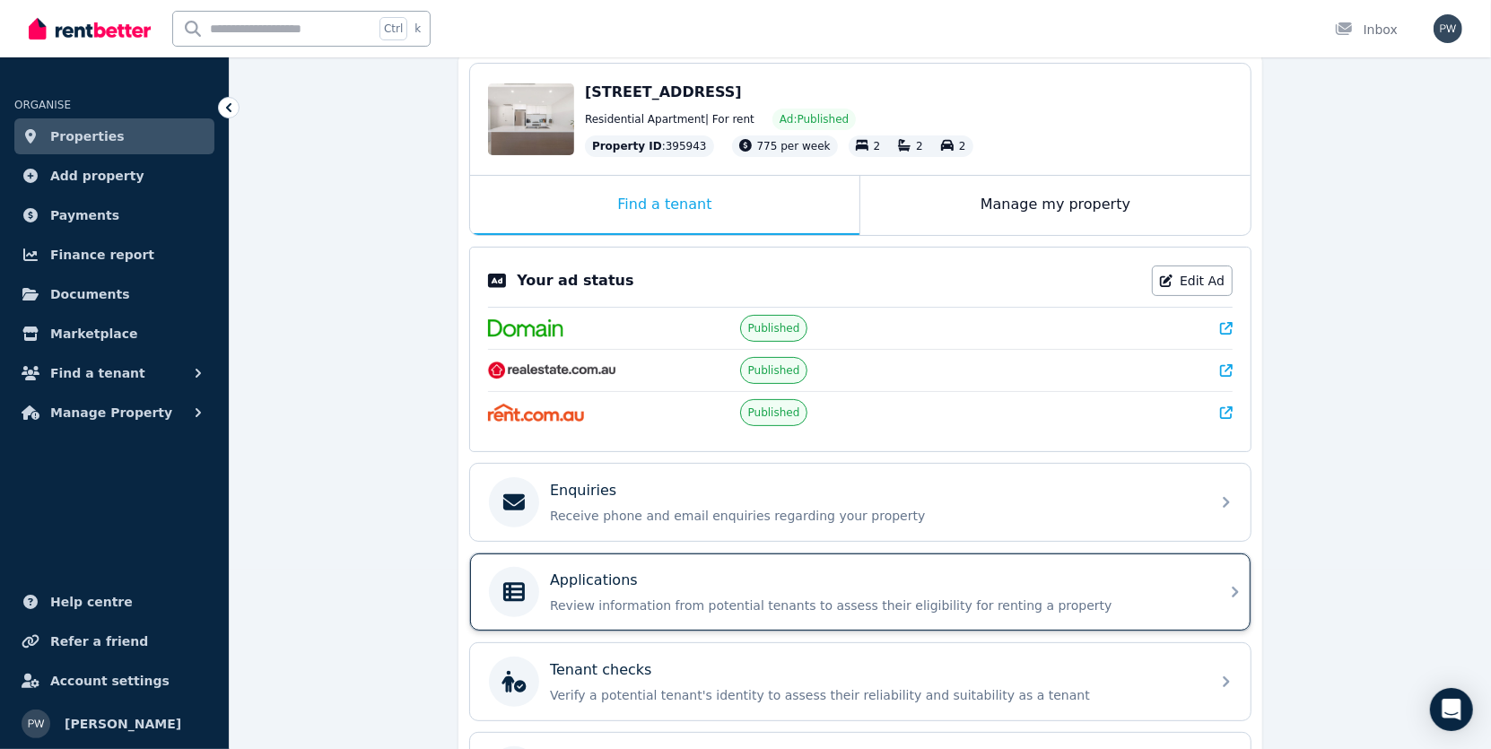
click at [630, 580] on p "Applications" at bounding box center [594, 581] width 88 height 22
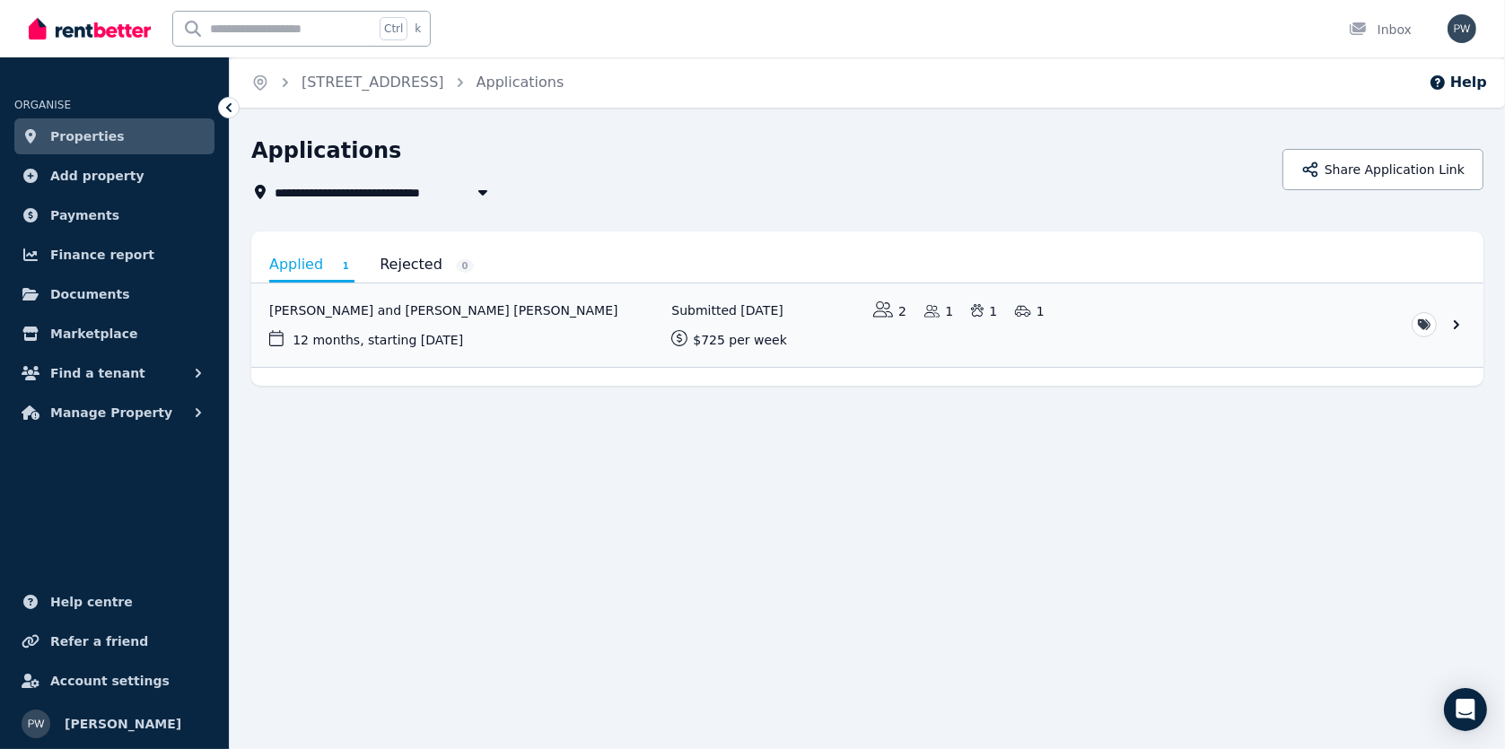
click at [97, 137] on span "Properties" at bounding box center [87, 137] width 74 height 22
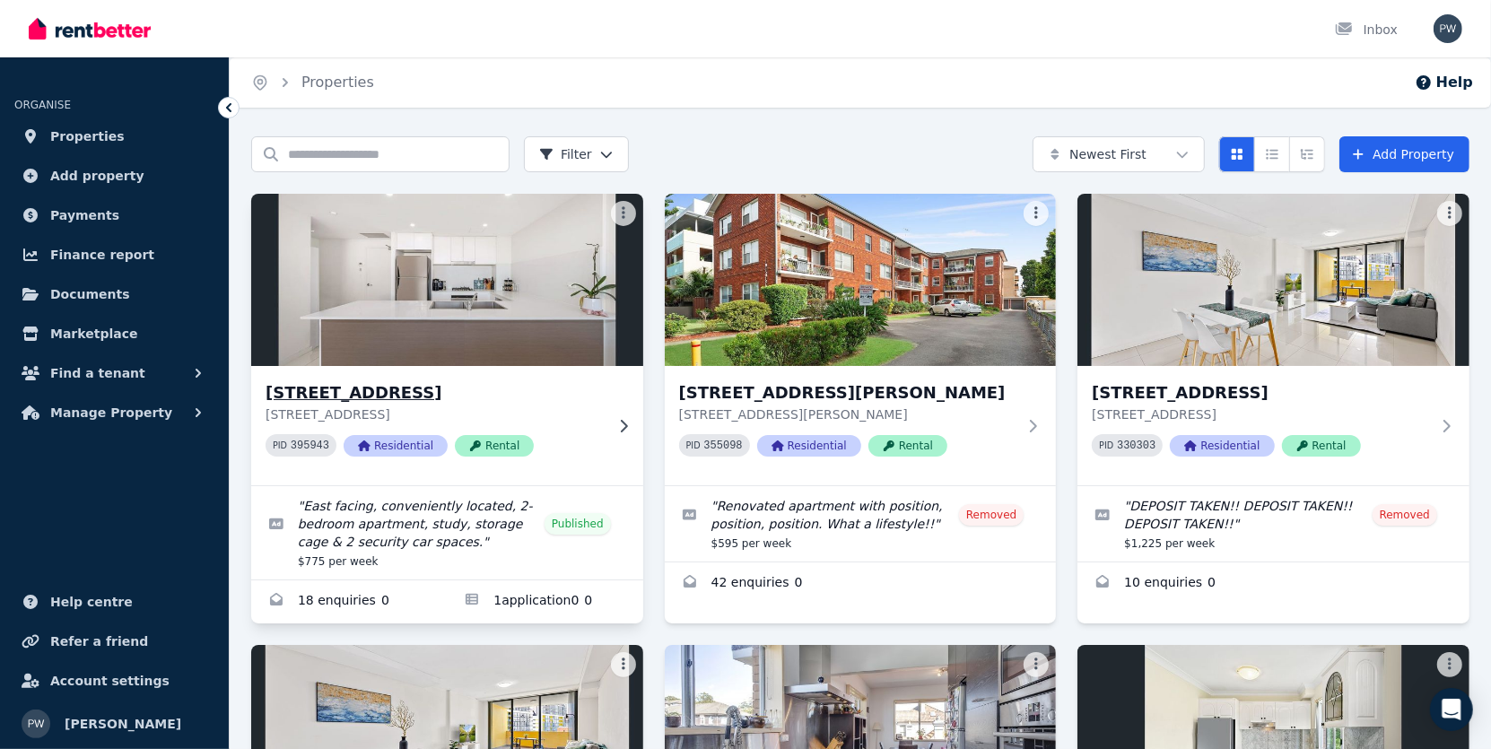
click at [401, 390] on h3 "[STREET_ADDRESS]" at bounding box center [435, 392] width 338 height 25
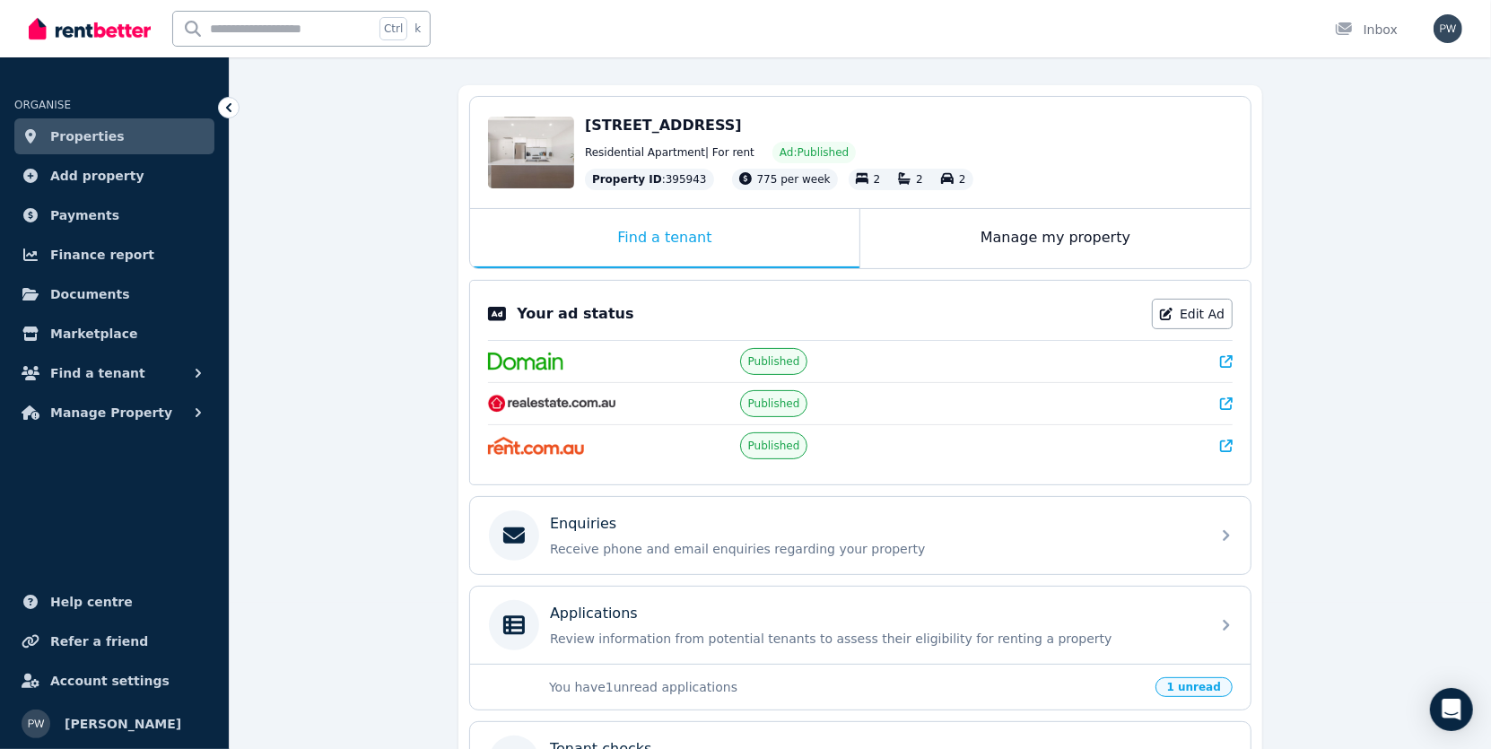
scroll to position [269, 0]
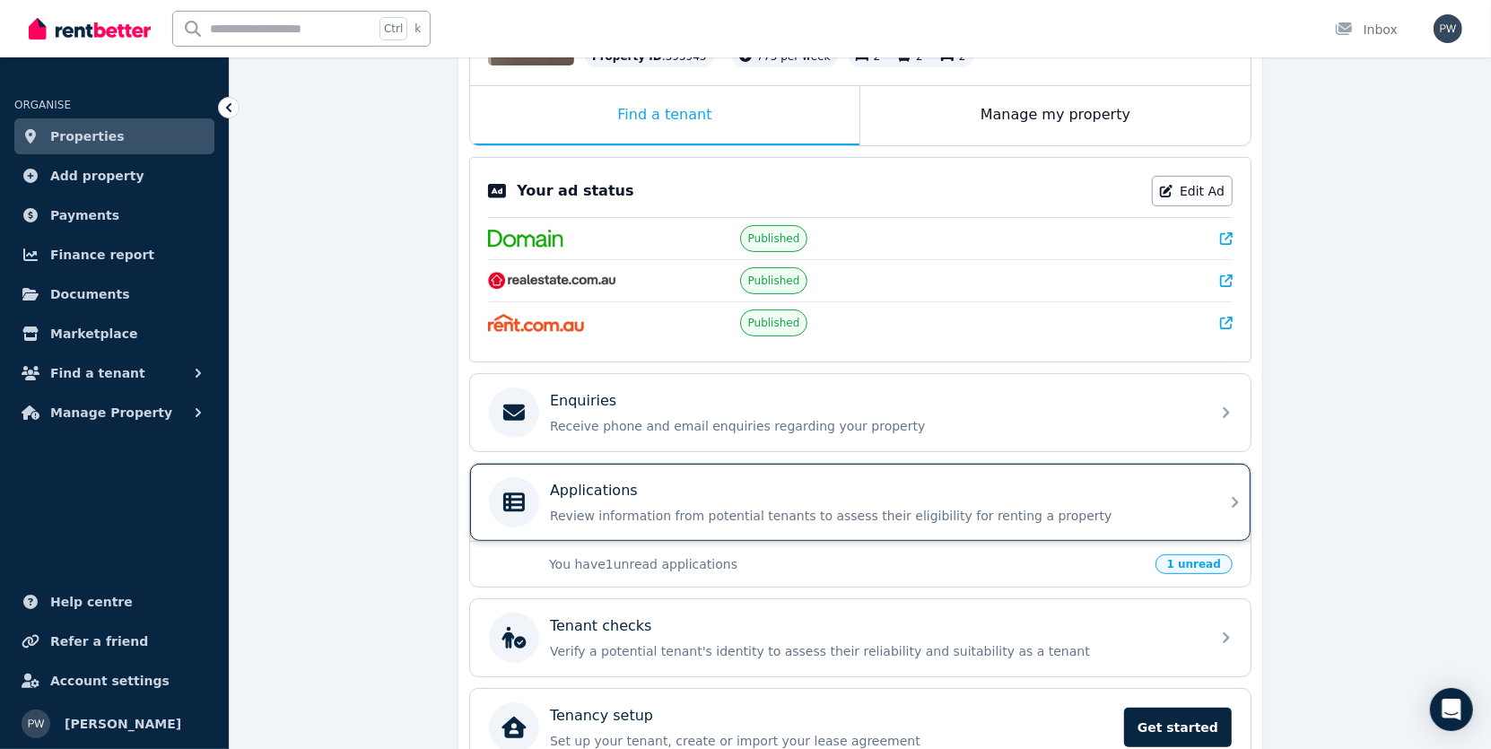
click at [779, 495] on div "Applications" at bounding box center [875, 491] width 650 height 22
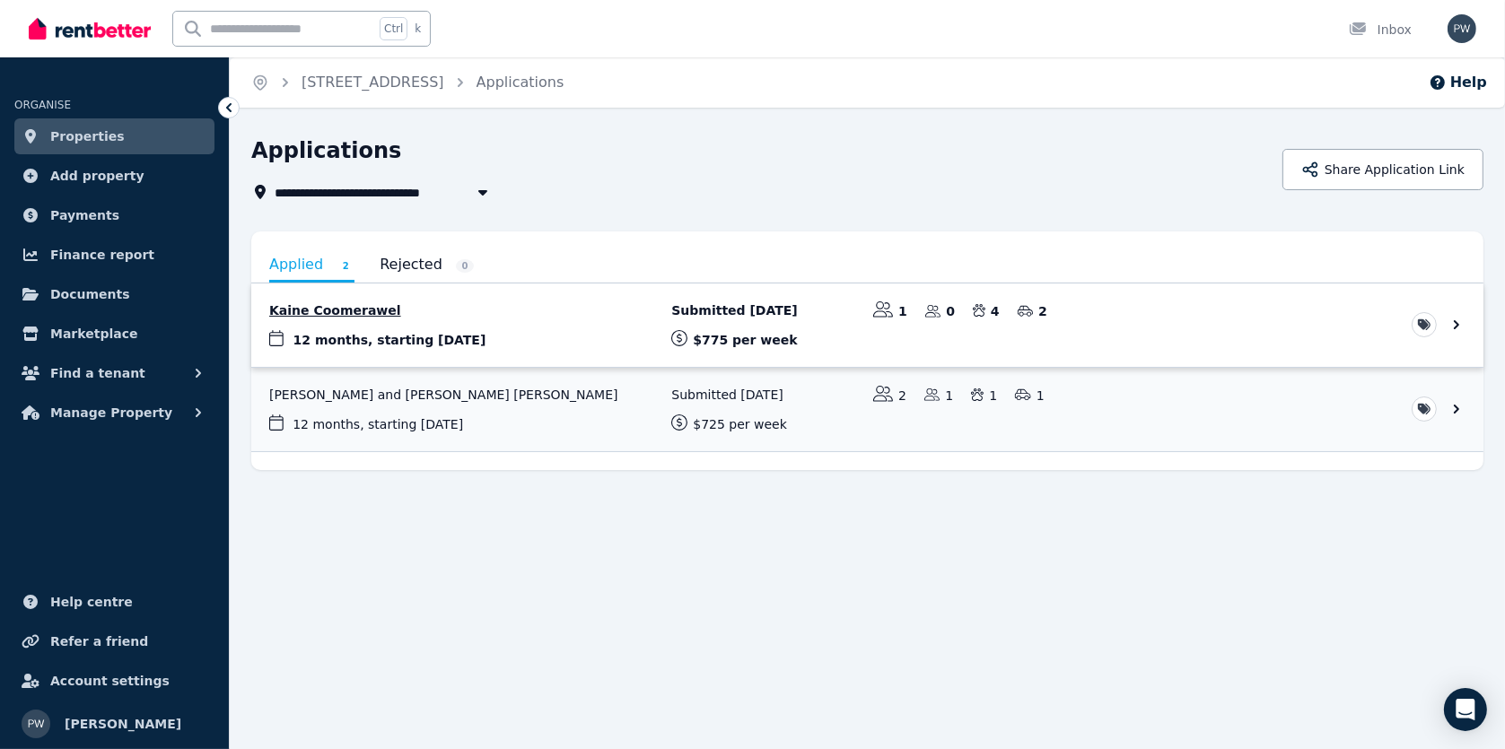
click at [353, 308] on link "View application: Kaine Coomerawel" at bounding box center [867, 325] width 1232 height 83
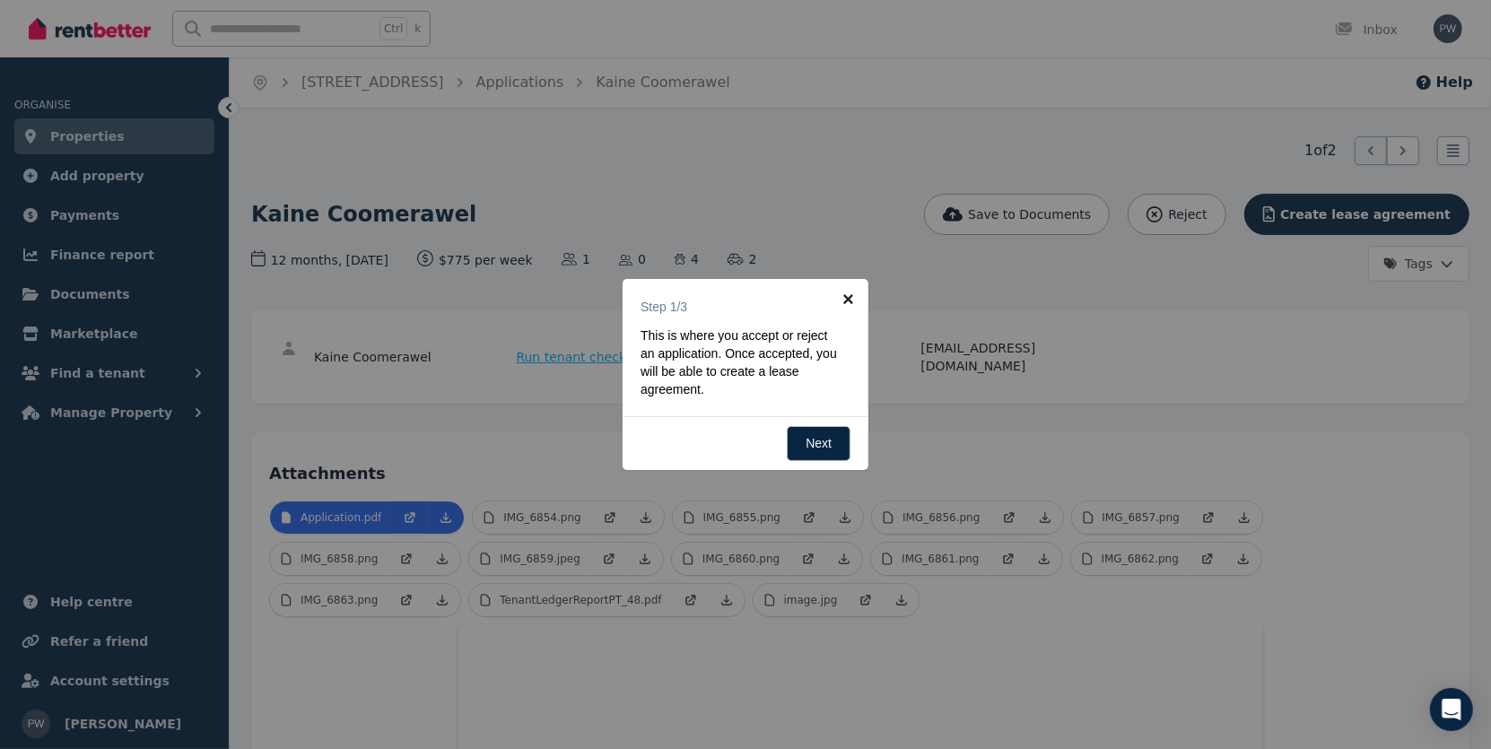
click at [848, 295] on link "×" at bounding box center [848, 299] width 40 height 40
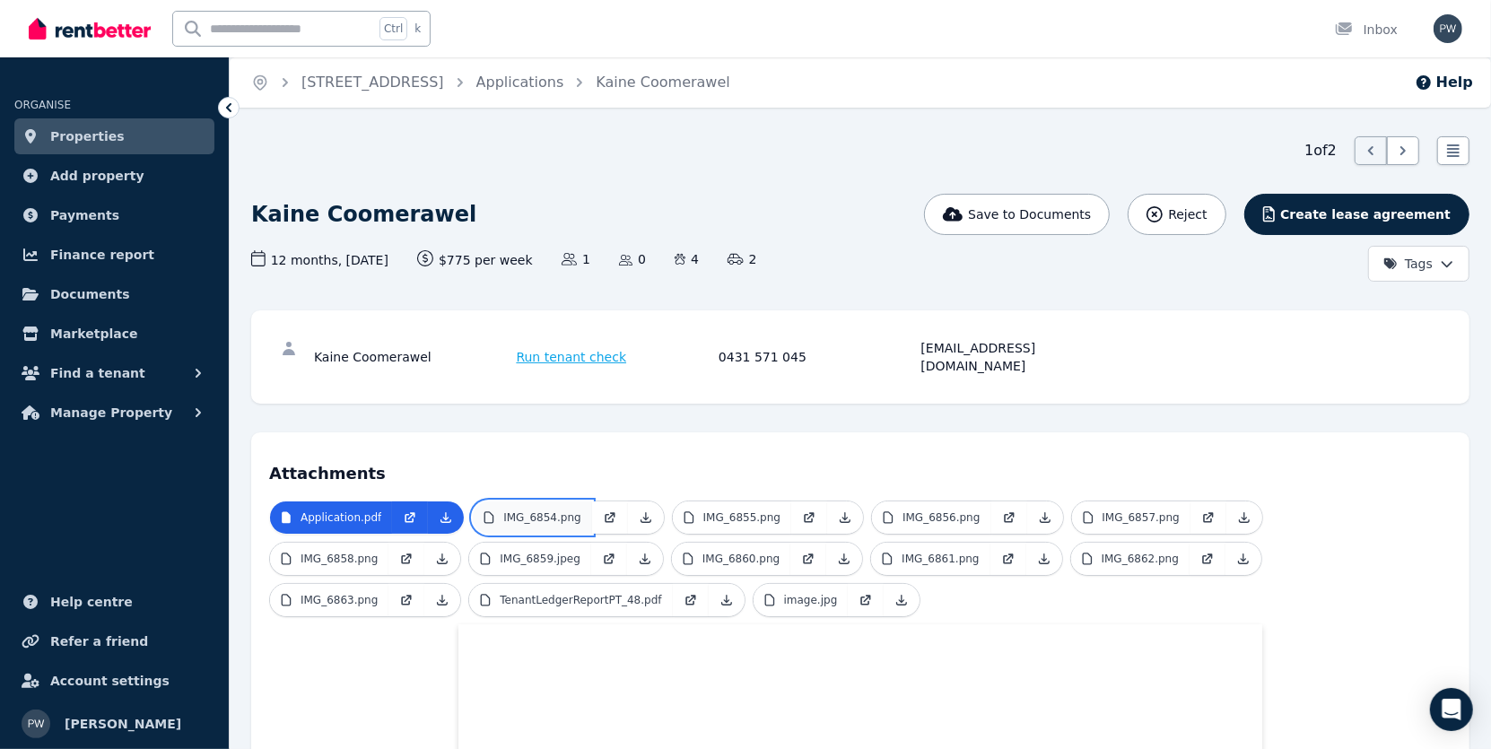
click at [545, 511] on p "IMG_6854.png" at bounding box center [541, 518] width 77 height 14
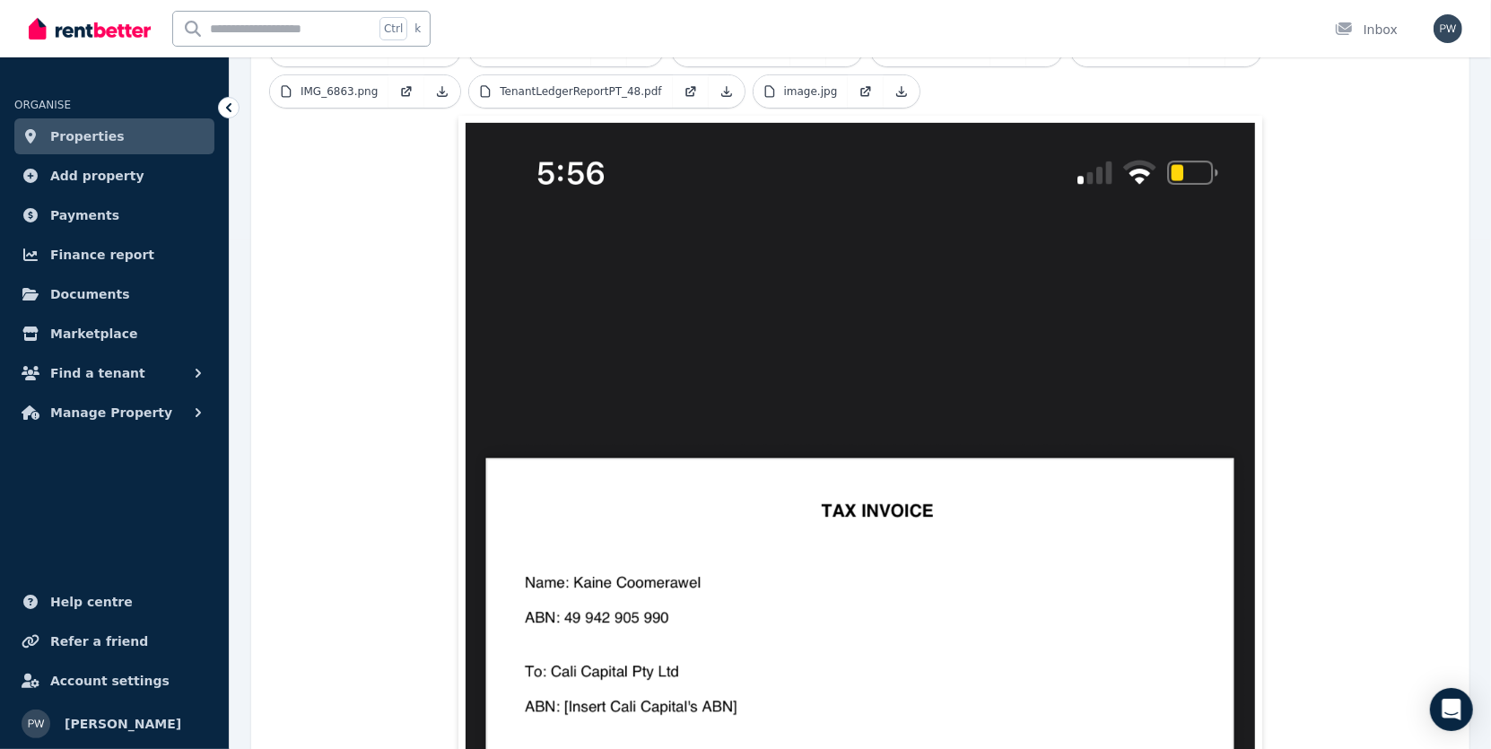
scroll to position [269, 0]
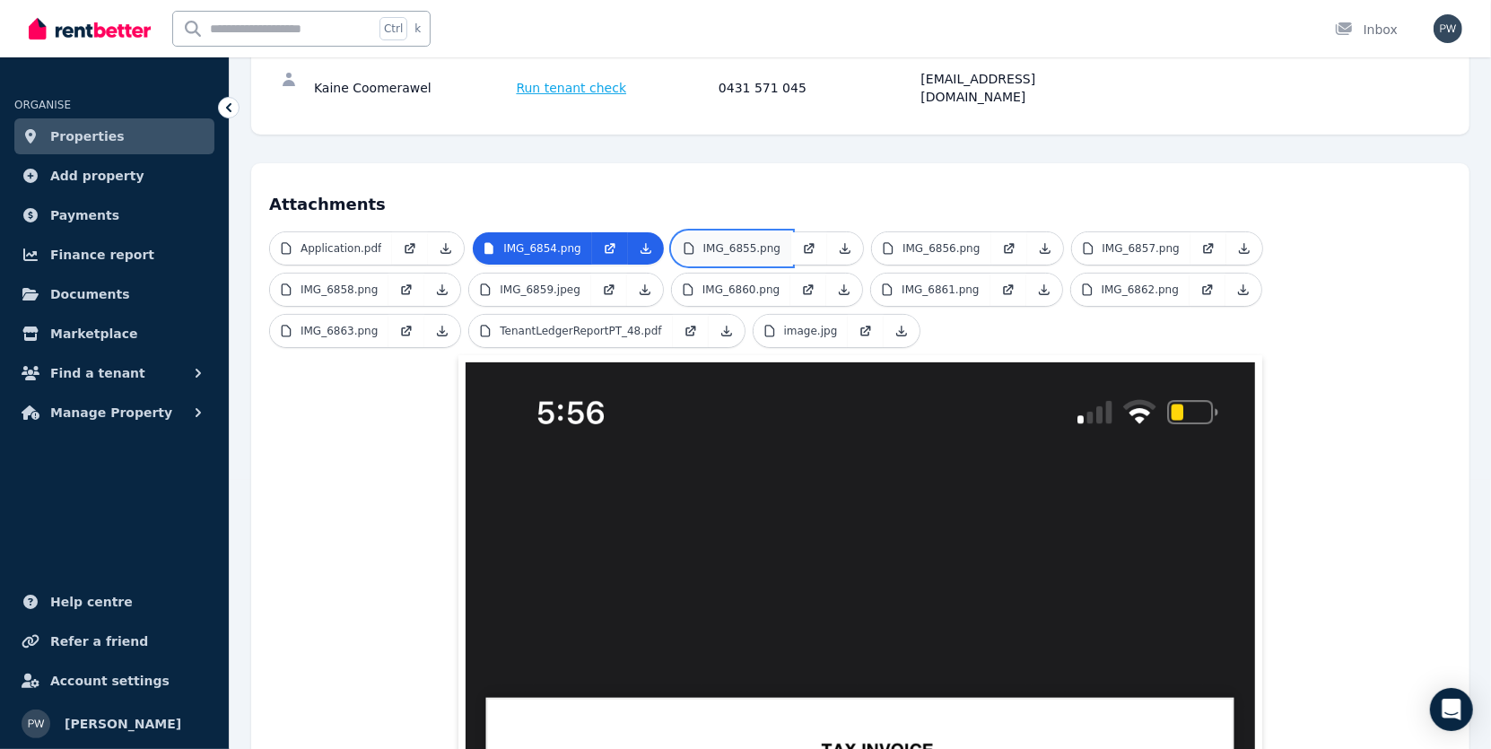
click at [750, 232] on link "IMG_6855.png" at bounding box center [732, 248] width 118 height 32
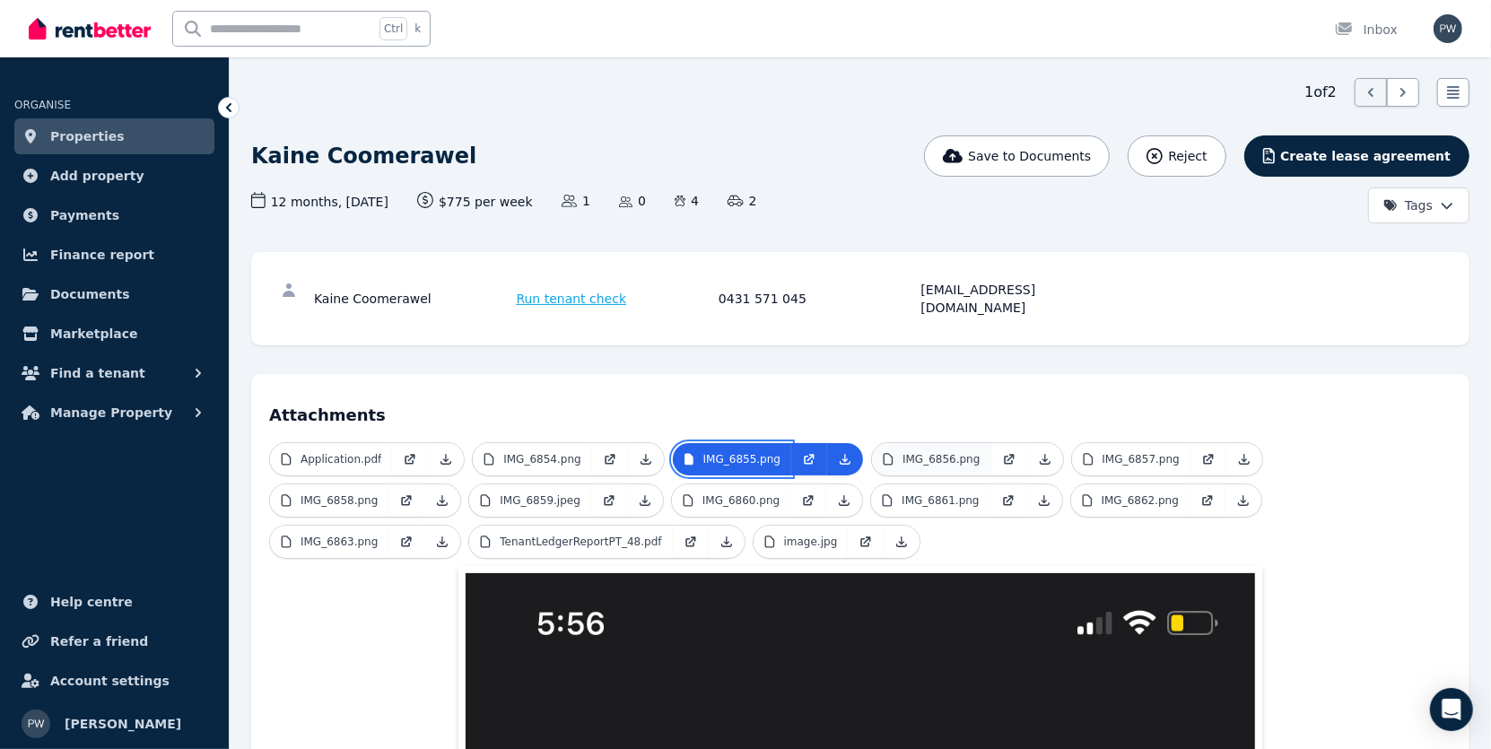
scroll to position [90, 0]
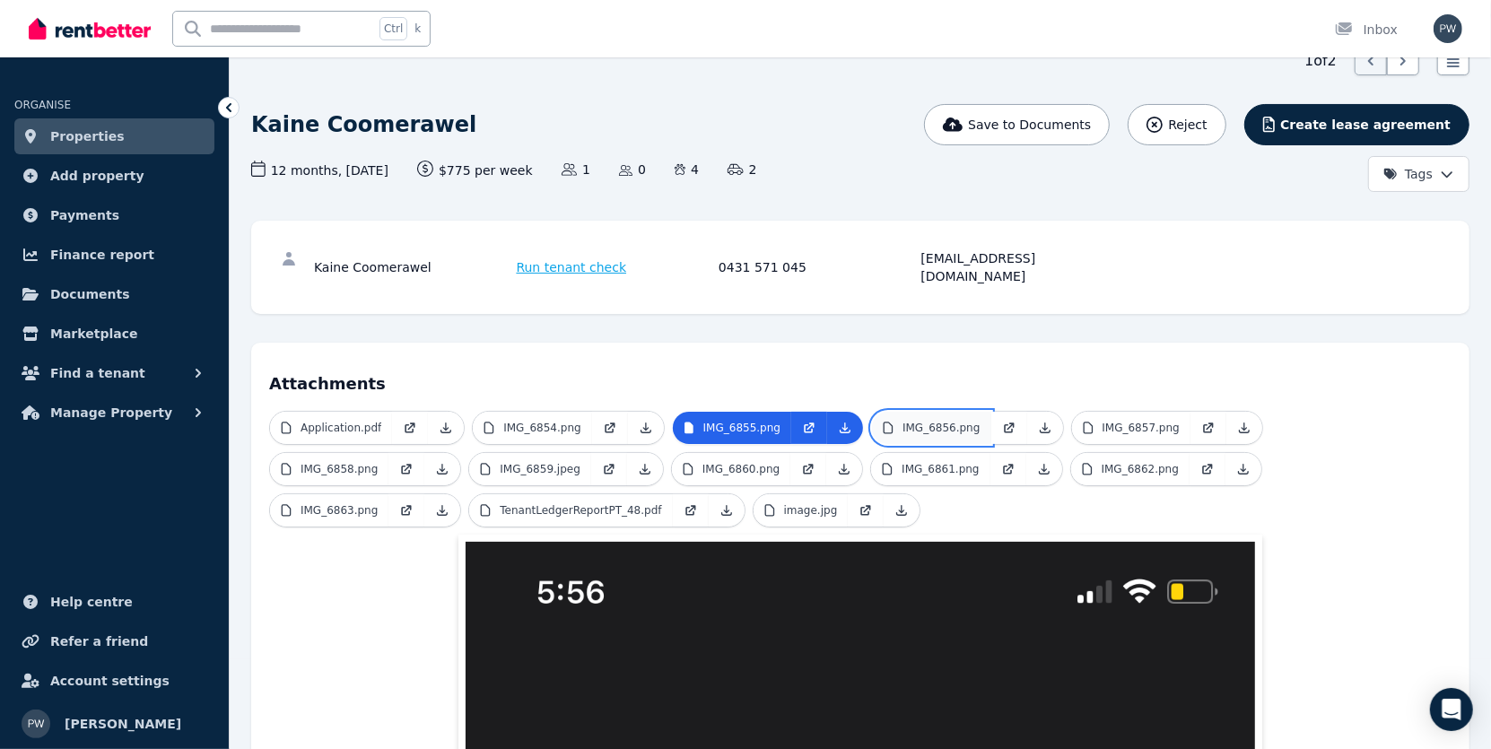
click at [928, 421] on p "IMG_6856.png" at bounding box center [941, 428] width 77 height 14
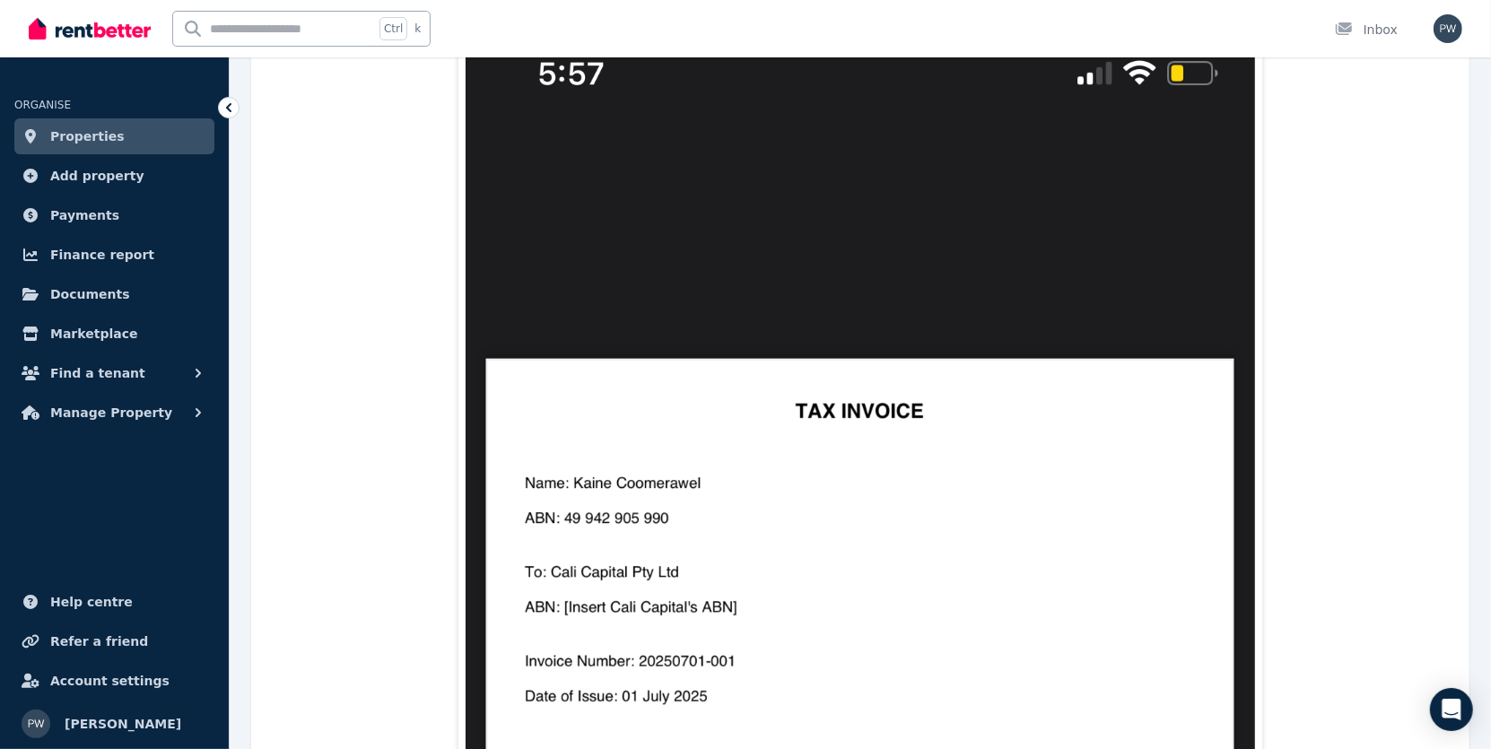
scroll to position [359, 0]
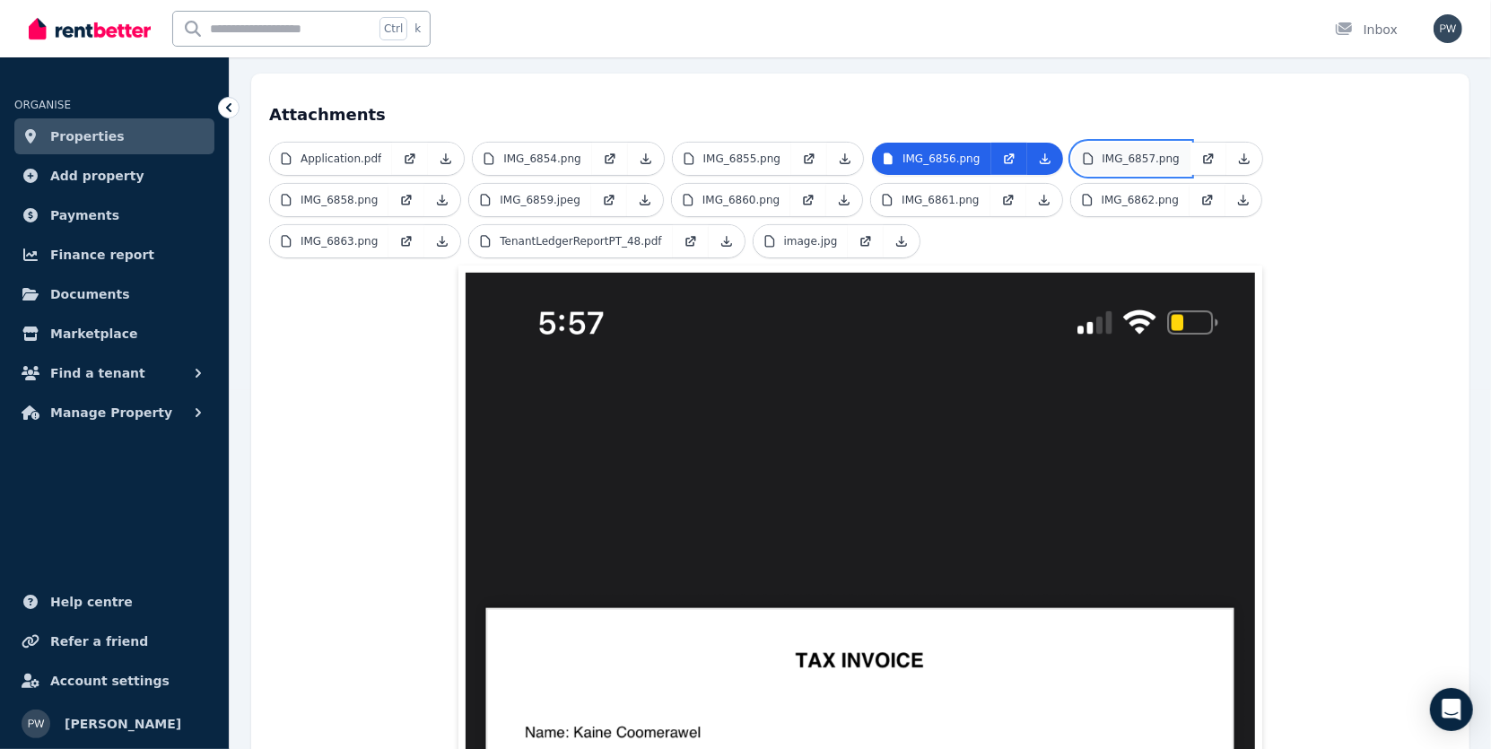
click at [1124, 152] on p "IMG_6857.png" at bounding box center [1141, 159] width 77 height 14
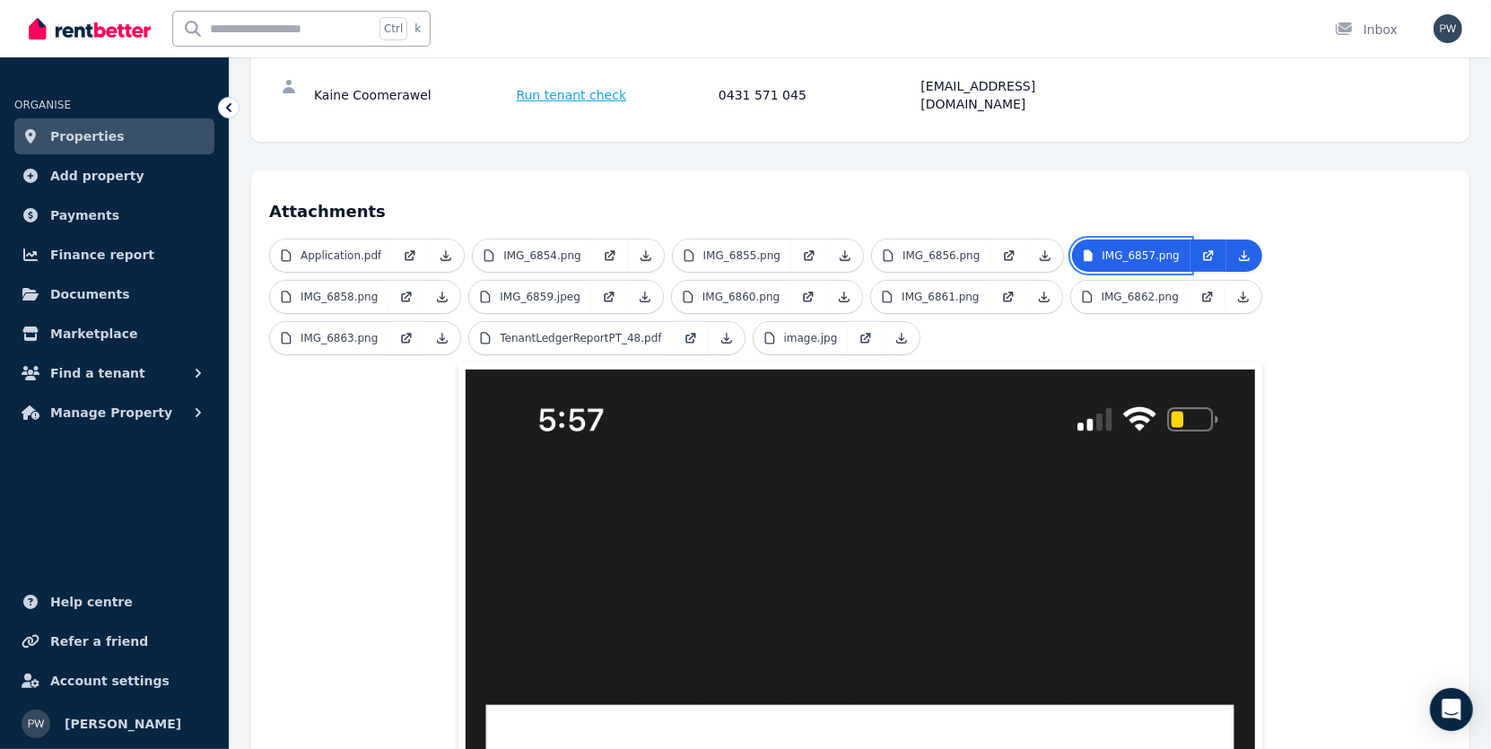
scroll to position [90, 0]
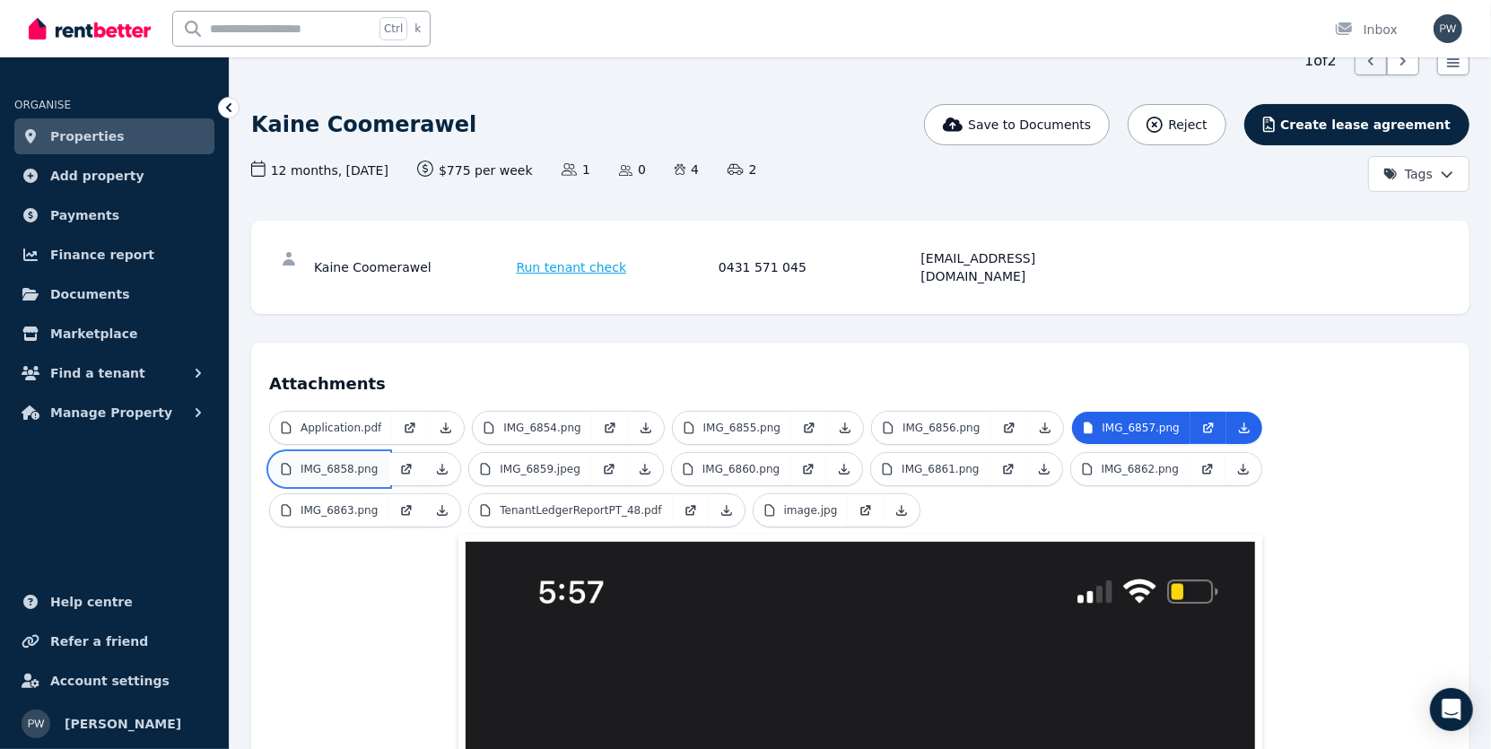
click at [378, 462] on p "IMG_6858.png" at bounding box center [339, 469] width 77 height 14
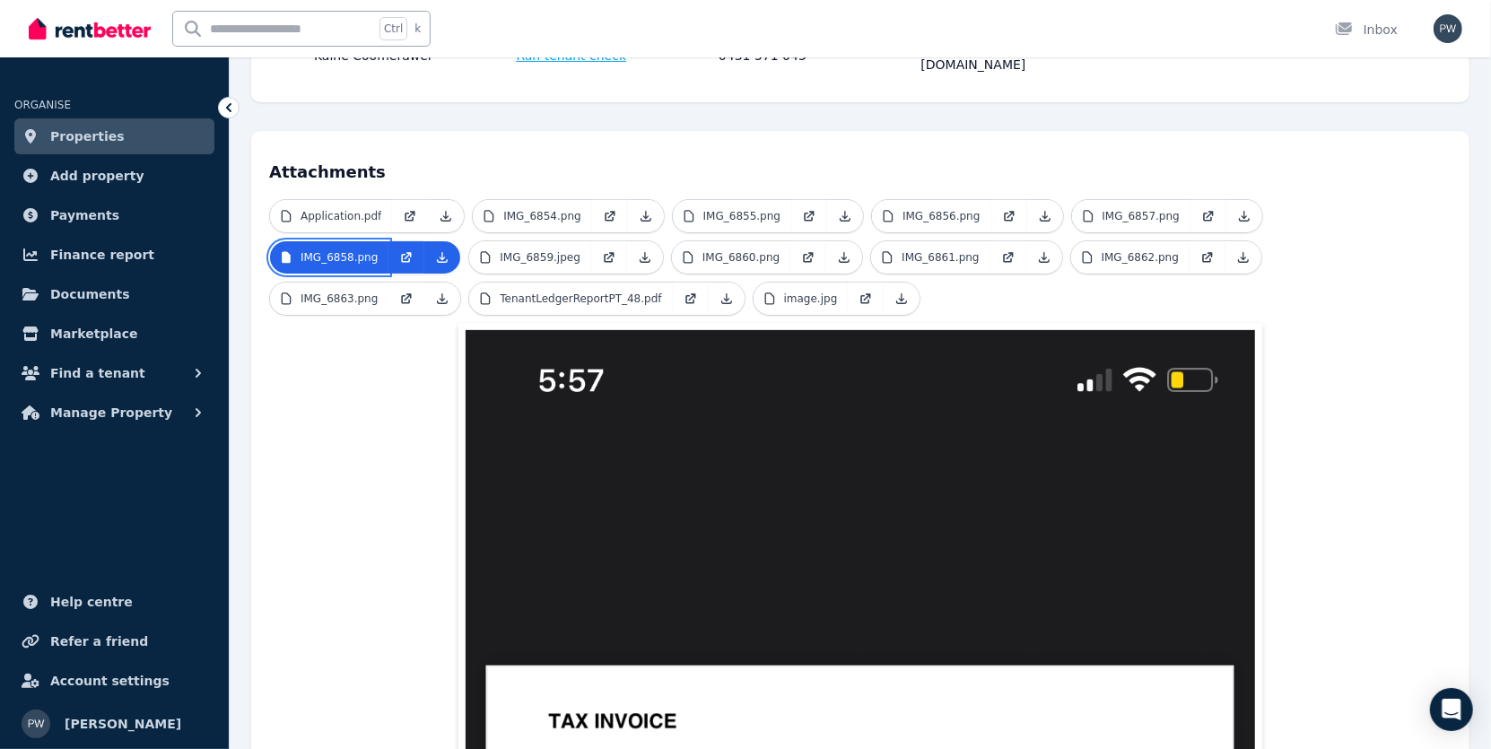
scroll to position [269, 0]
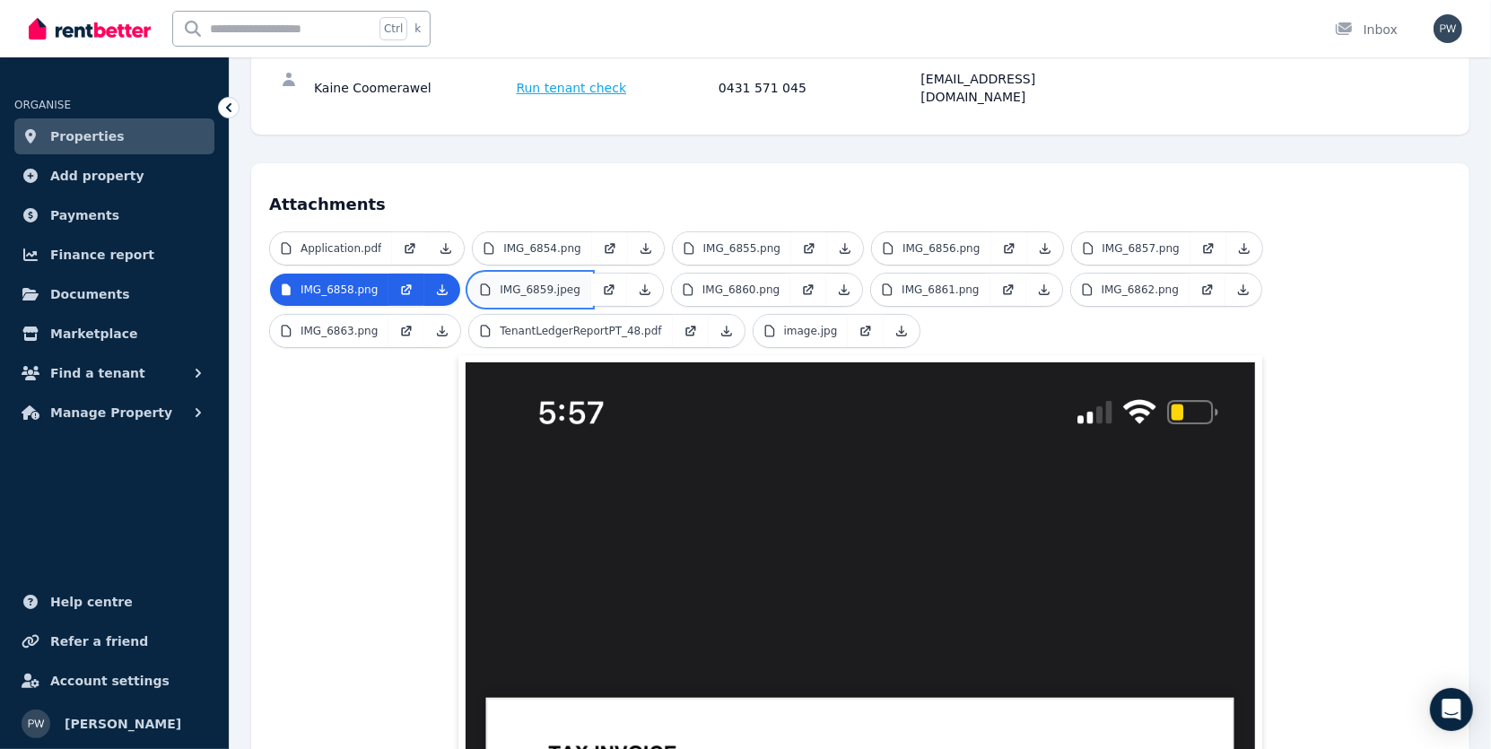
click at [500, 283] on p "IMG_6859.jpeg" at bounding box center [540, 290] width 81 height 14
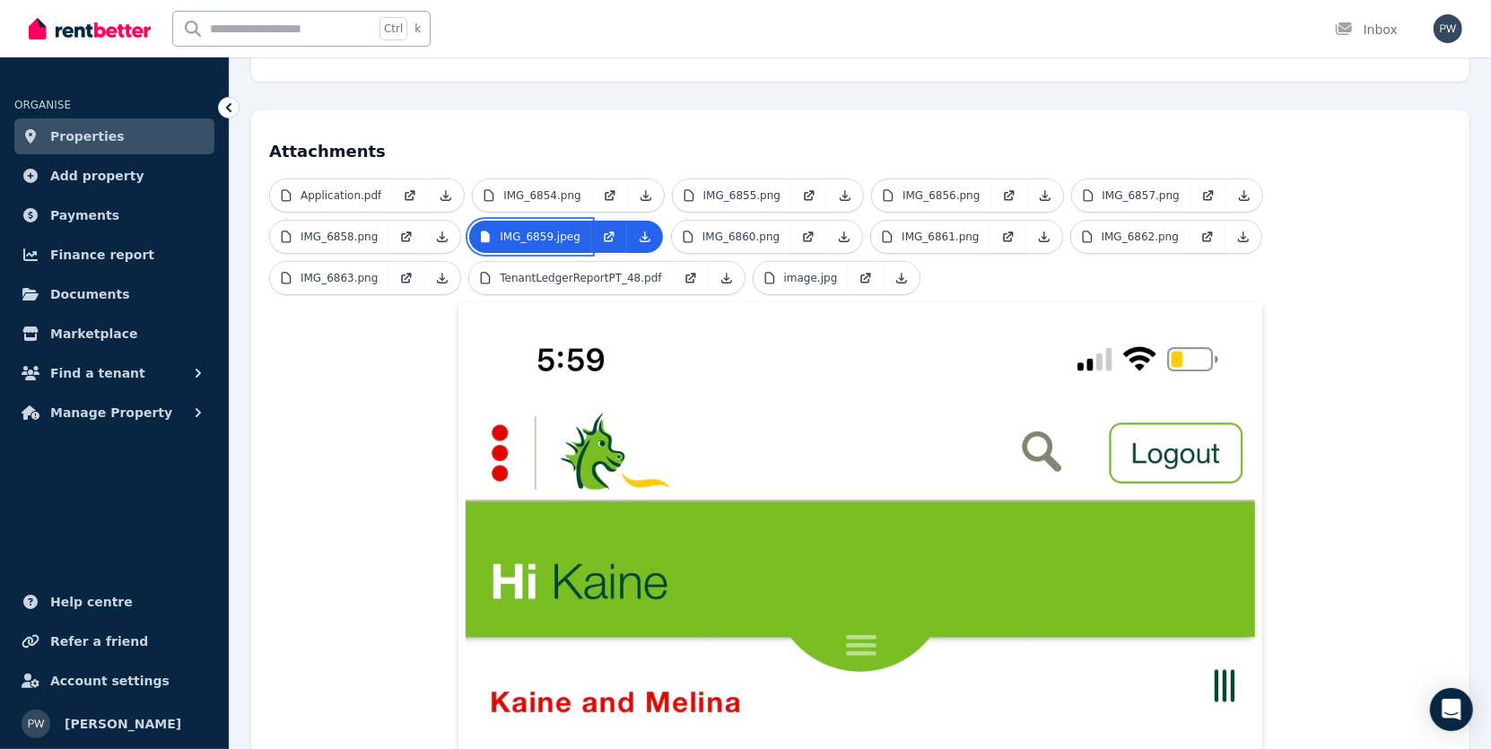
scroll to position [241, 0]
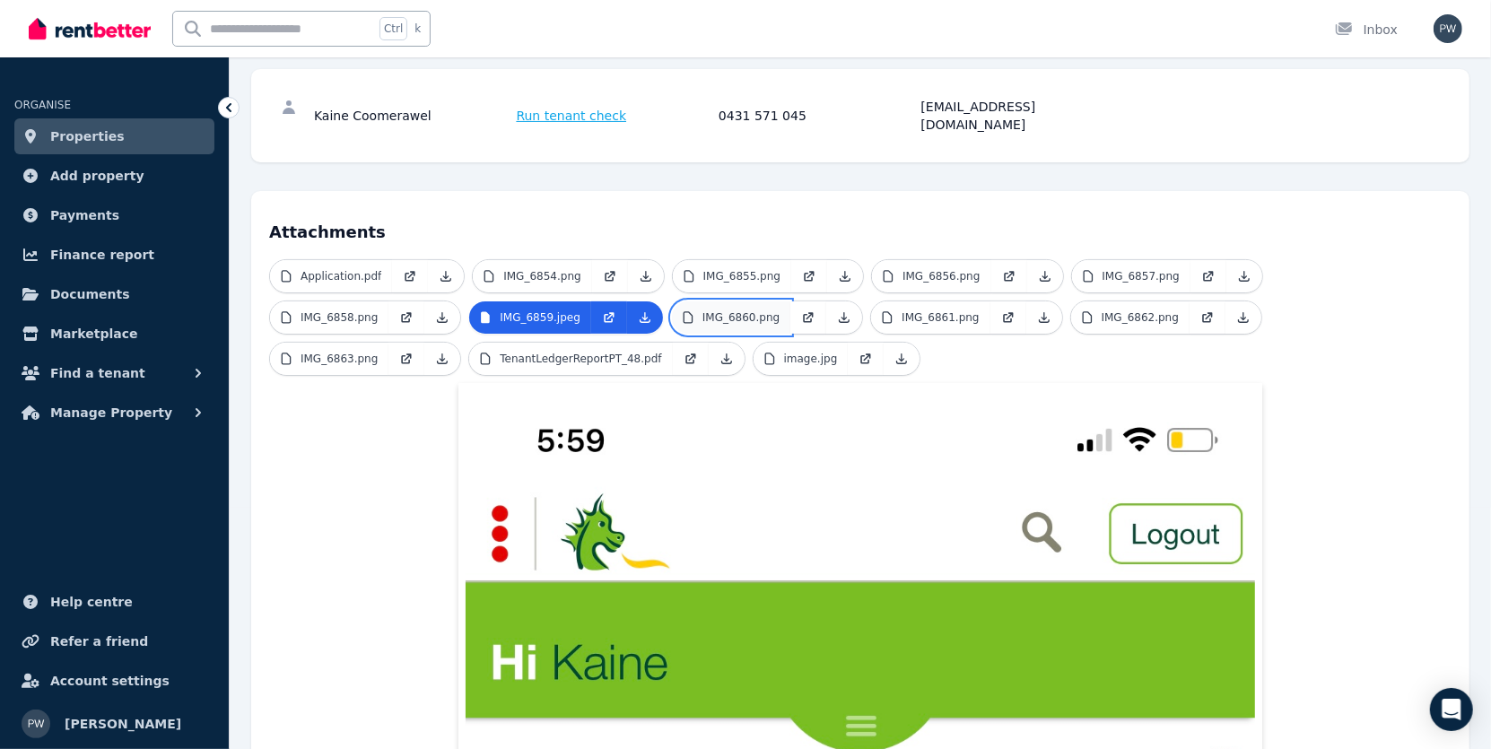
click at [703, 310] on p "IMG_6860.png" at bounding box center [741, 317] width 77 height 14
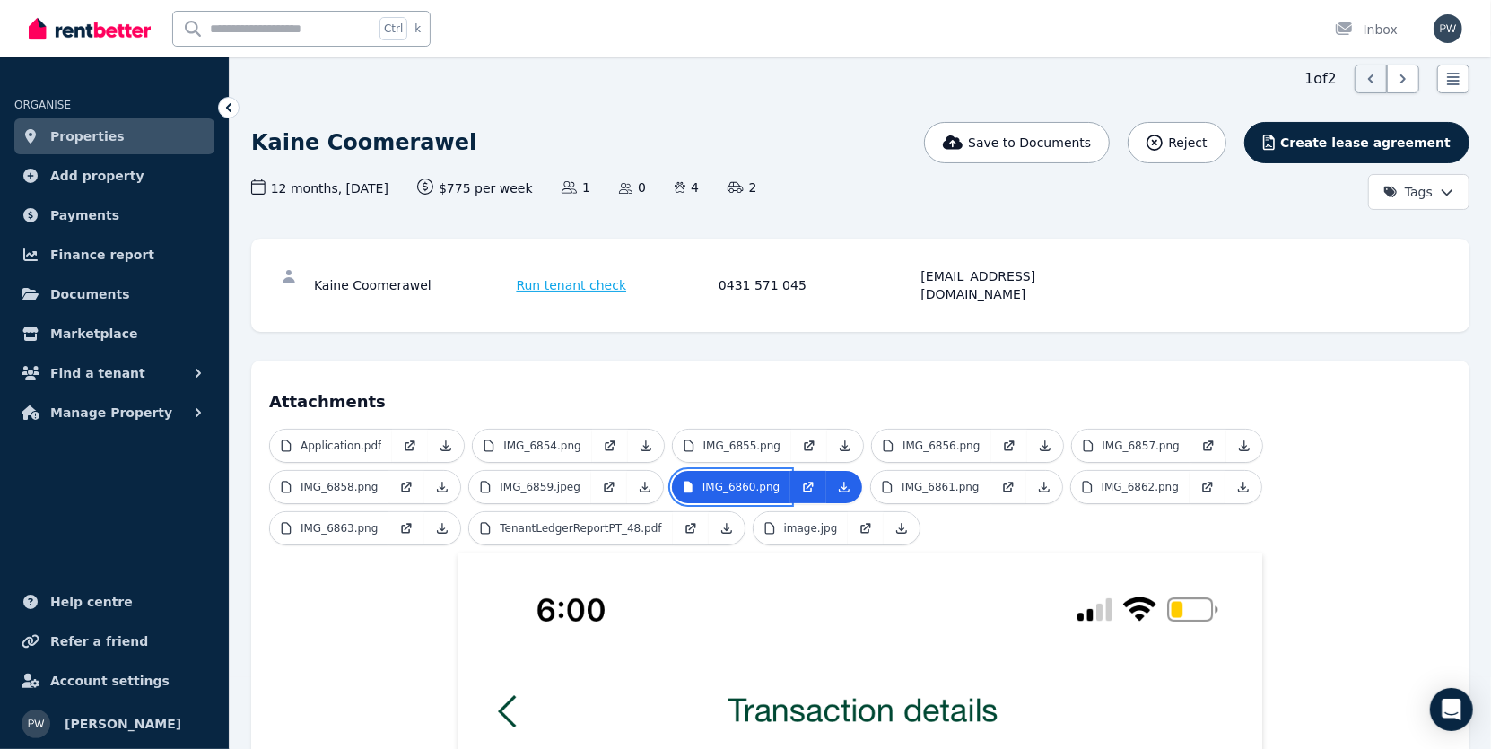
scroll to position [179, 0]
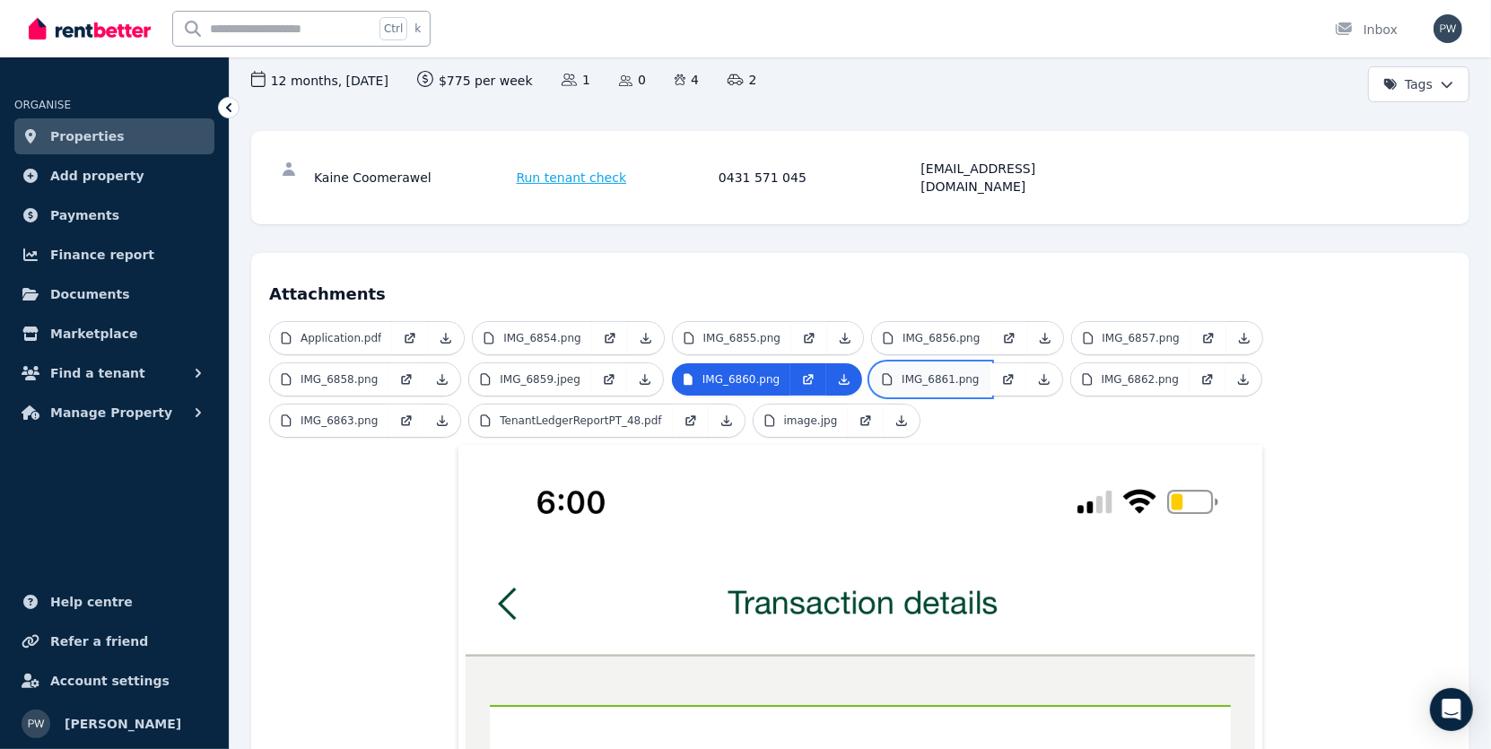
click at [902, 372] on p "IMG_6861.png" at bounding box center [940, 379] width 77 height 14
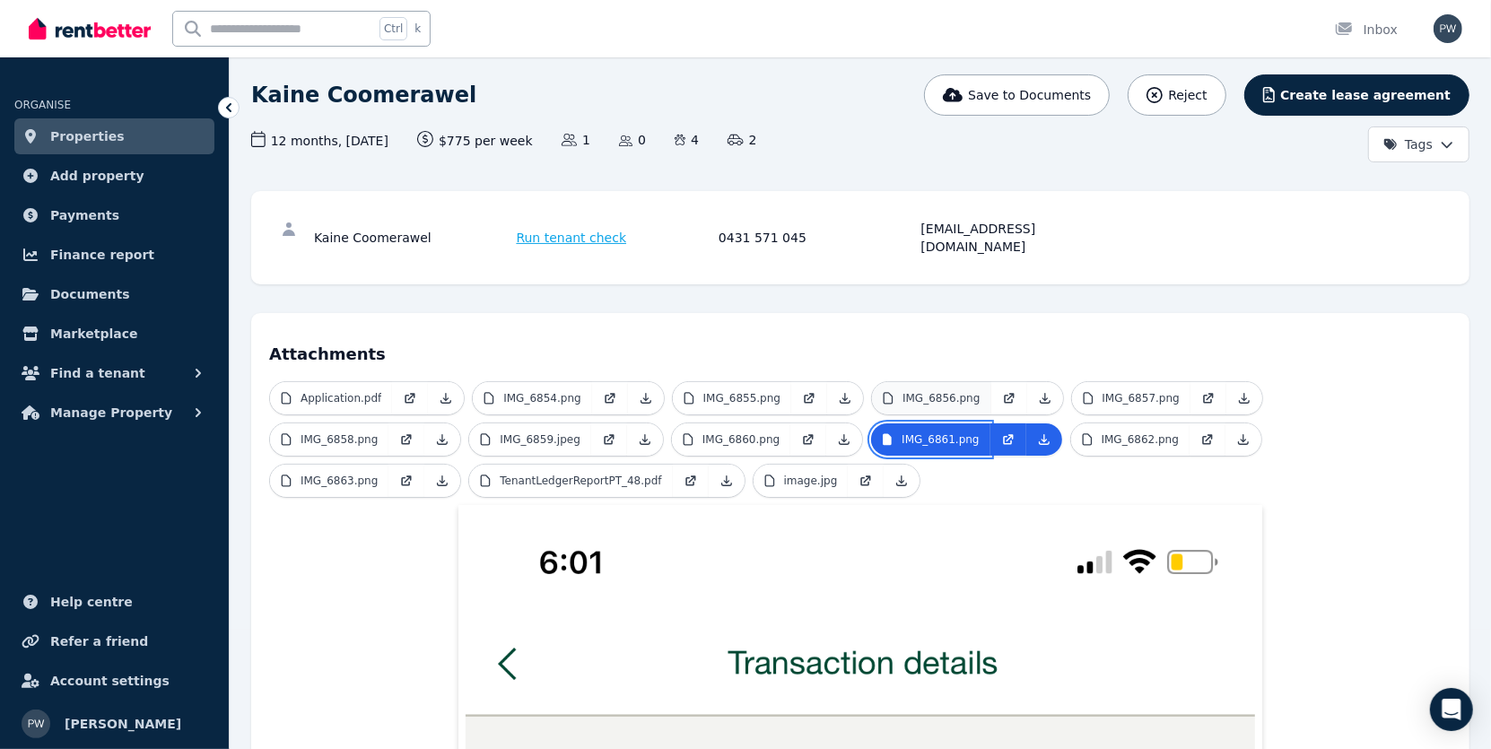
scroll to position [90, 0]
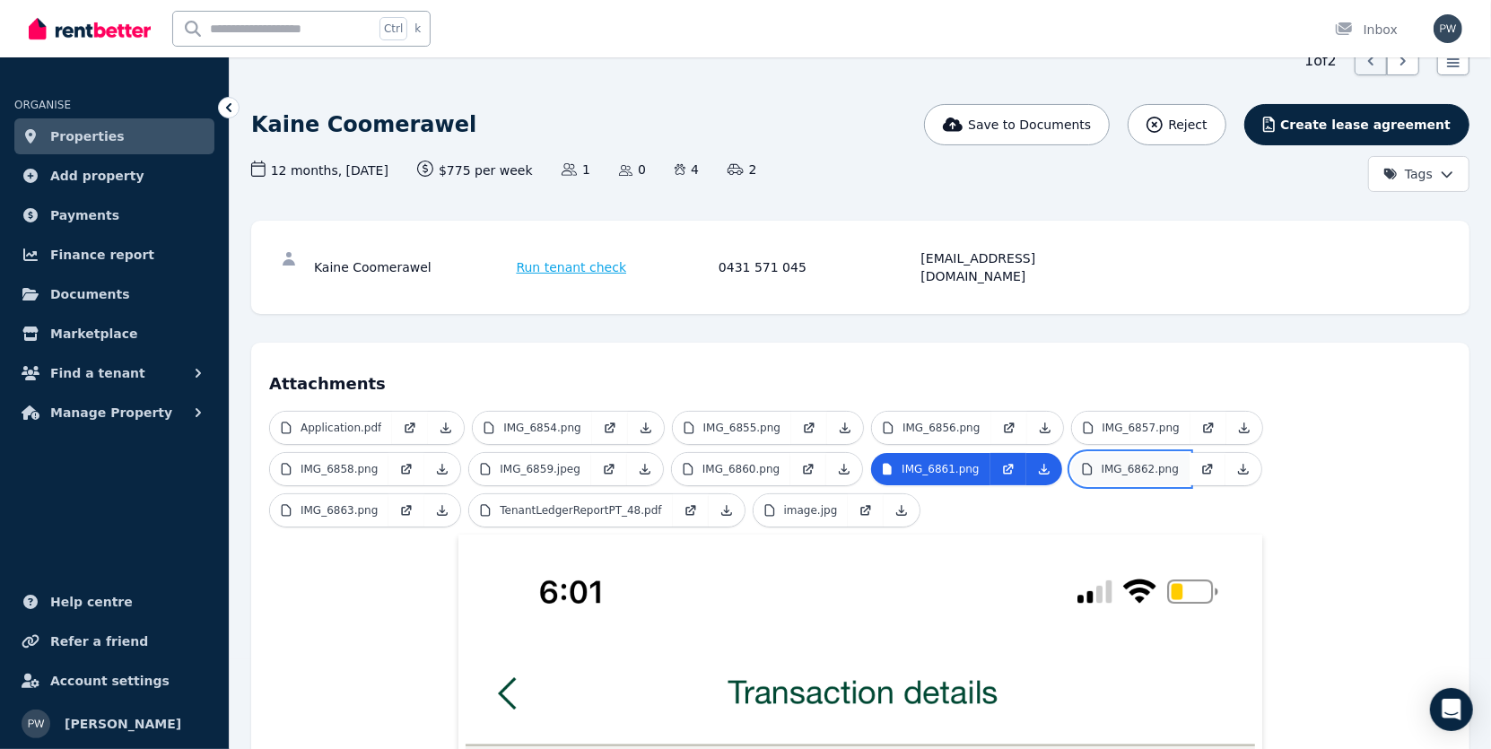
click at [1102, 462] on p "IMG_6862.png" at bounding box center [1140, 469] width 77 height 14
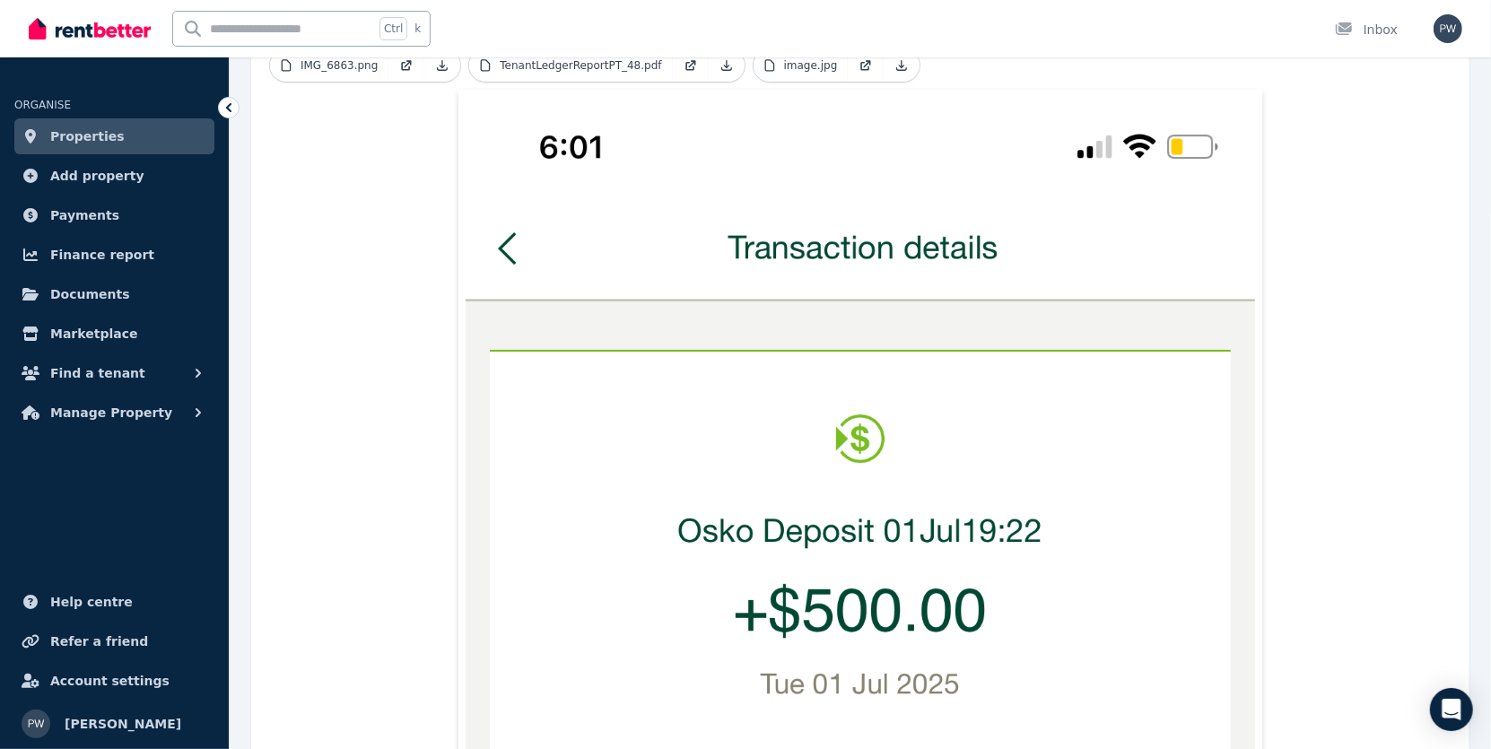
scroll to position [269, 0]
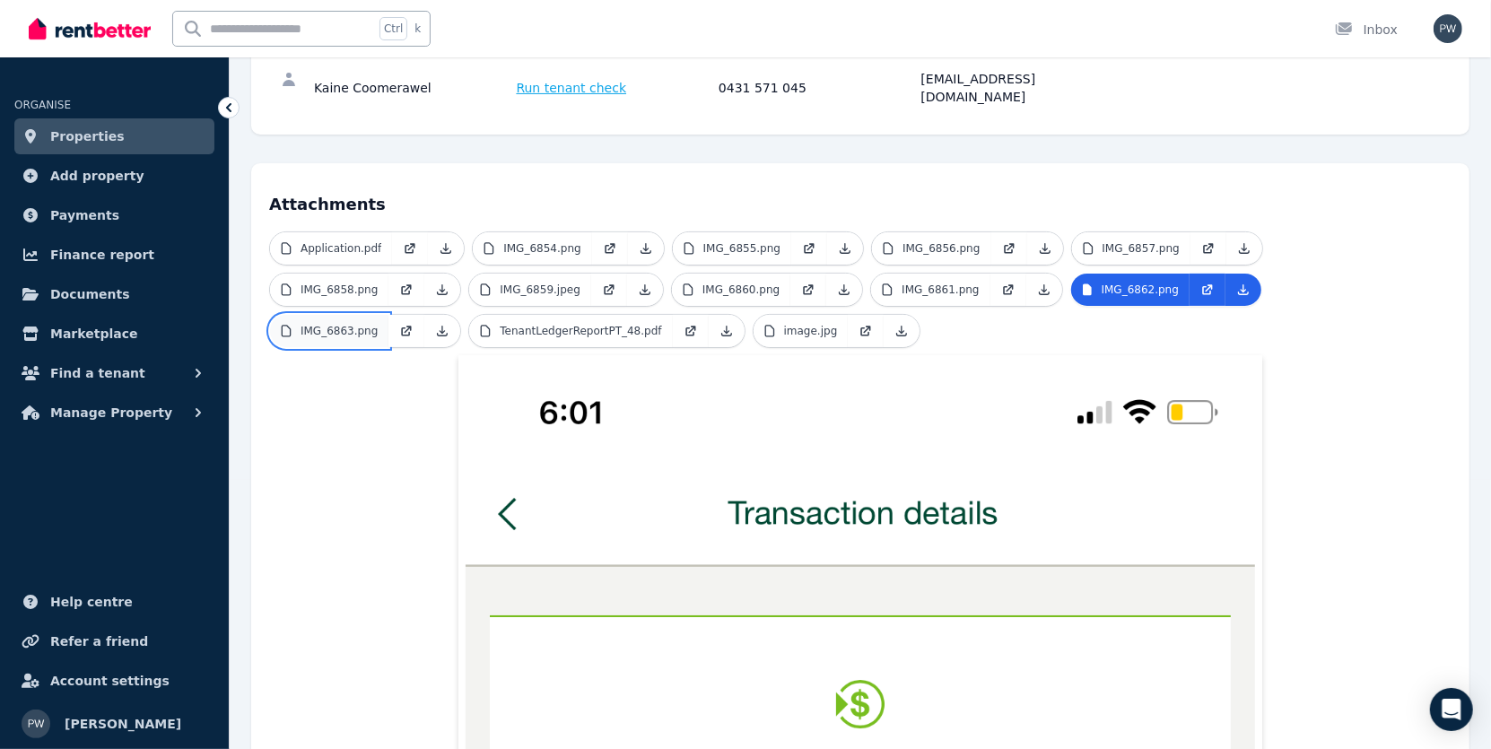
click at [378, 324] on p "IMG_6863.png" at bounding box center [339, 331] width 77 height 14
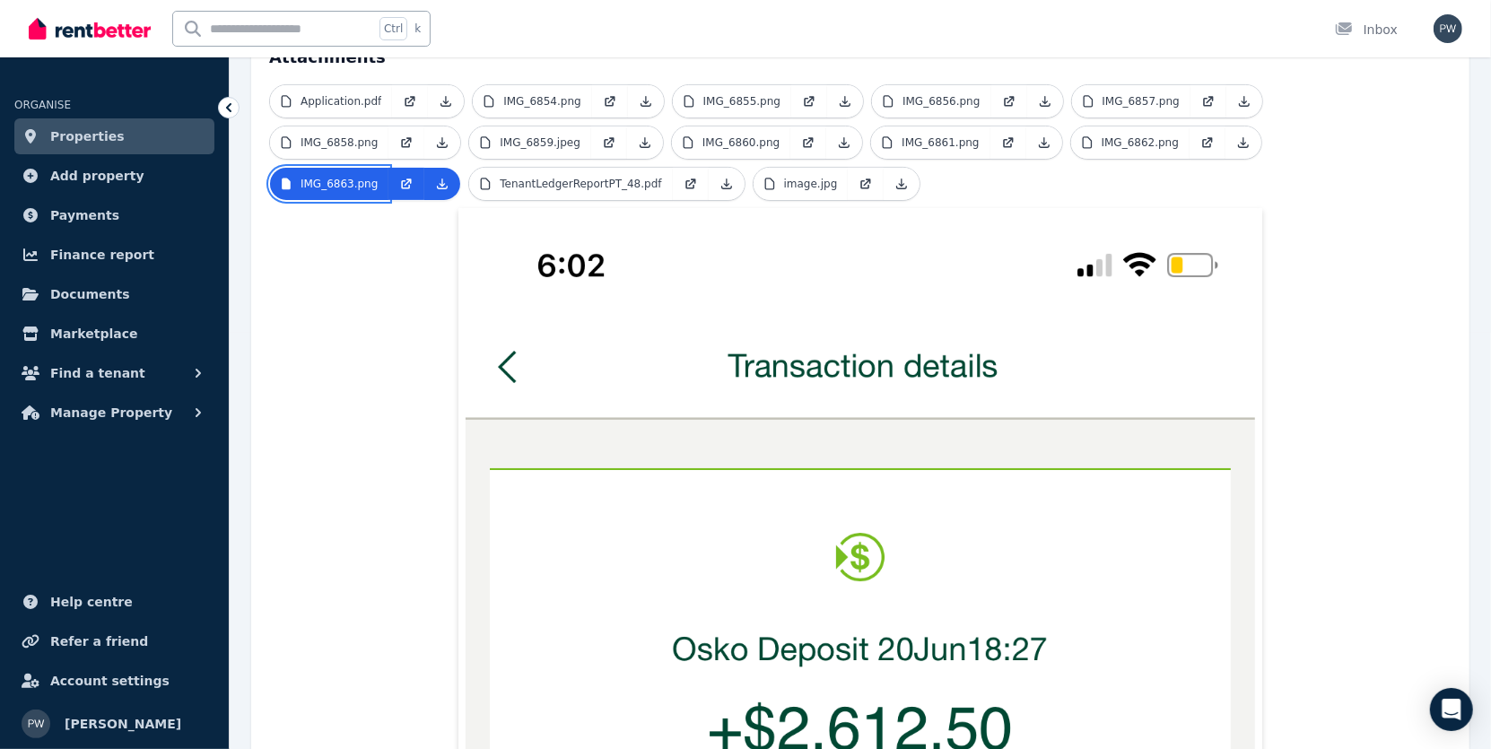
scroll to position [179, 0]
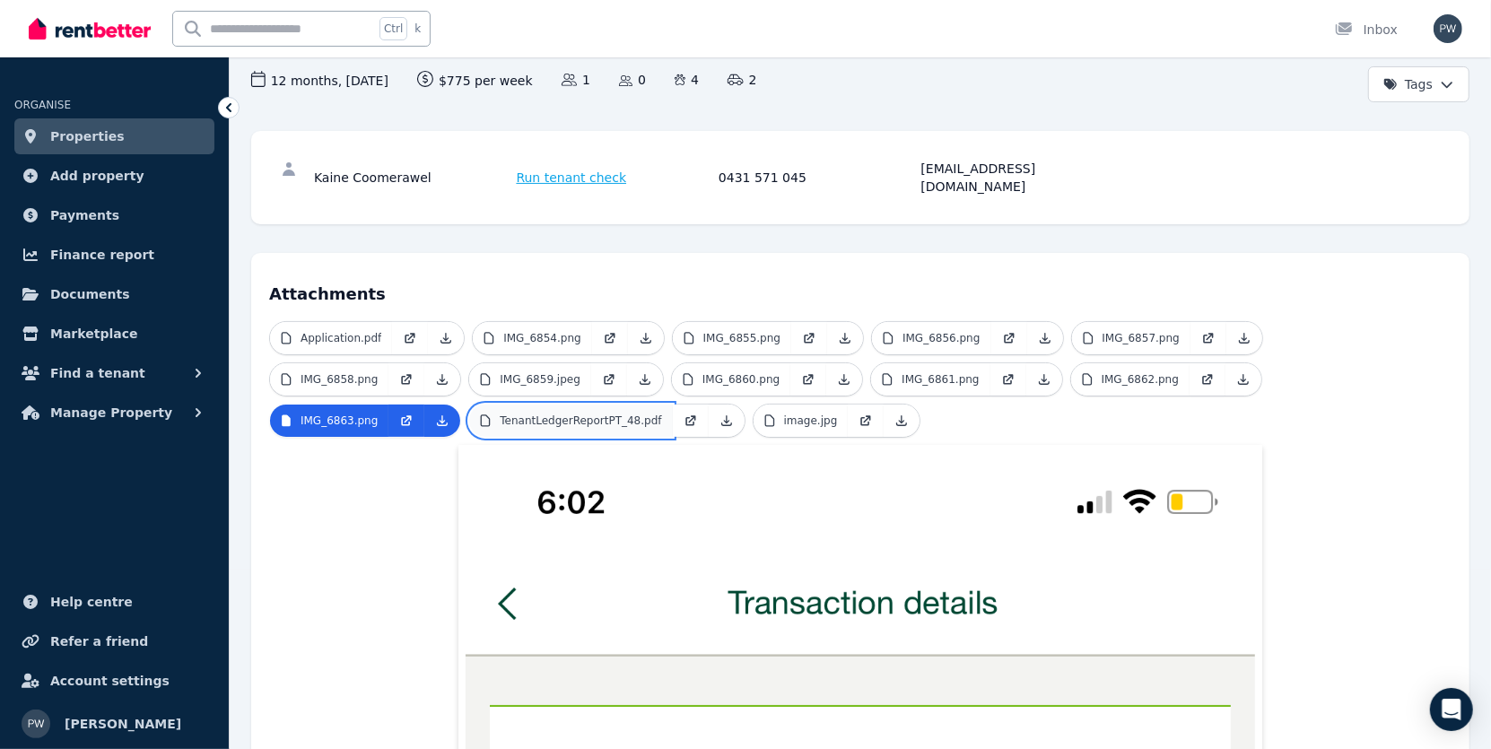
click at [500, 414] on p "TenantLedgerReportPT_48.pdf" at bounding box center [581, 421] width 162 height 14
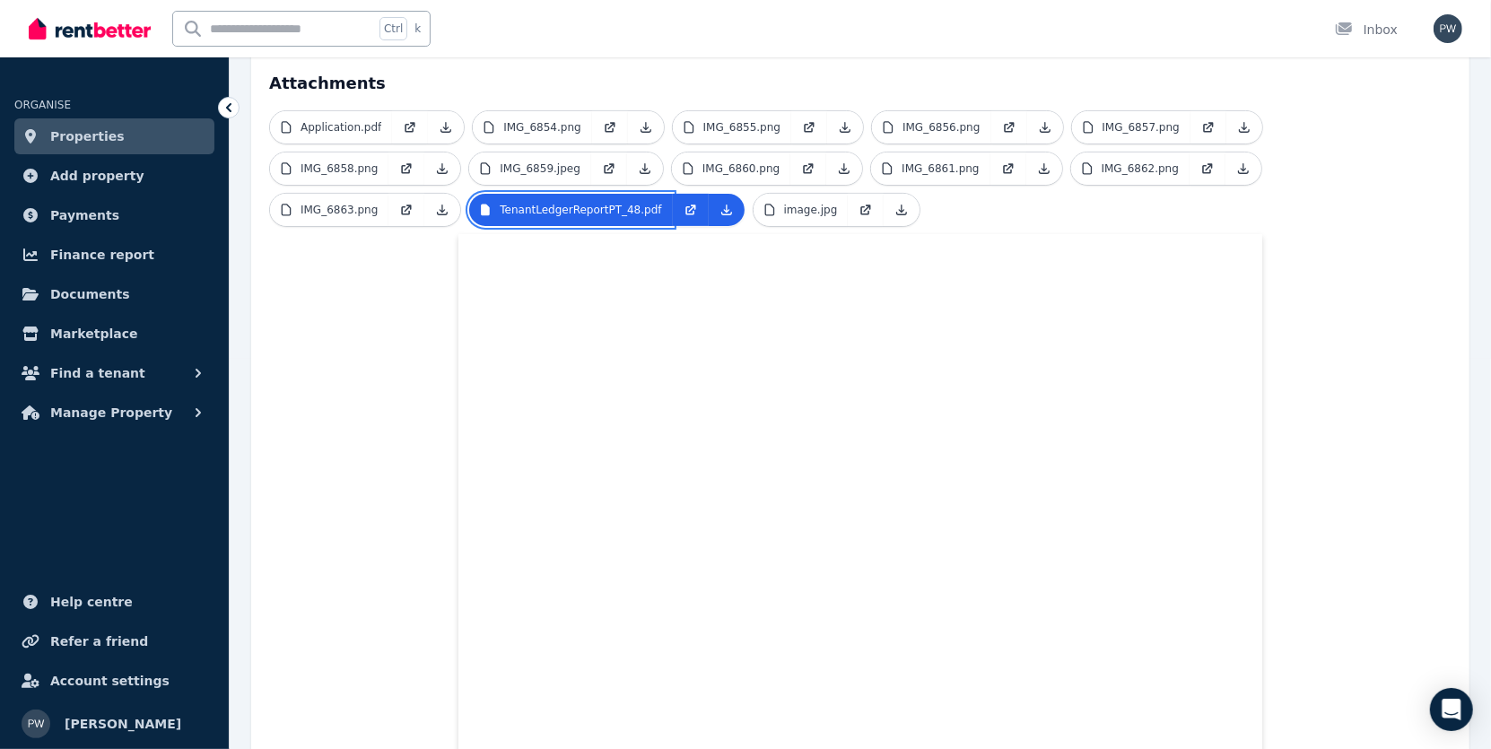
scroll to position [269, 0]
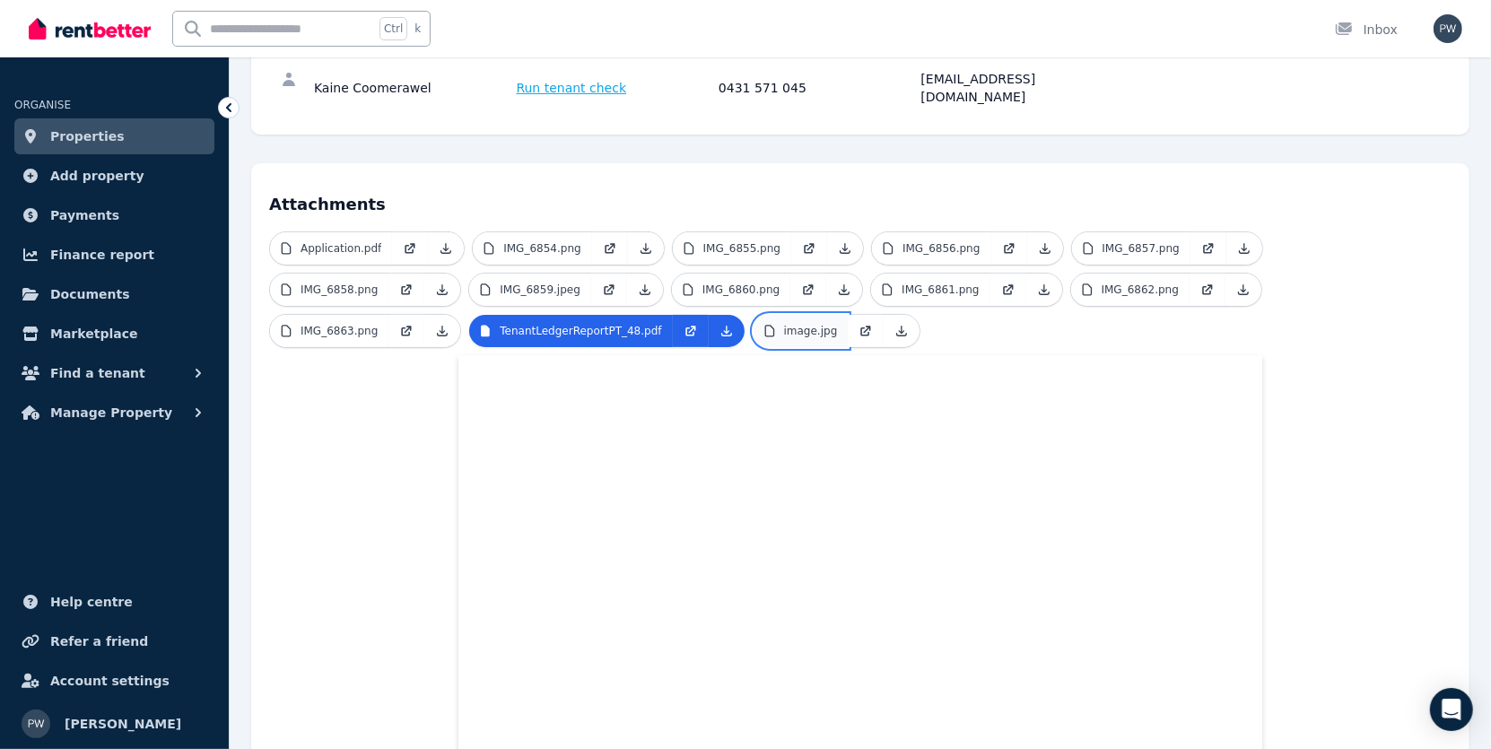
click at [784, 324] on p "image.jpg" at bounding box center [811, 331] width 54 height 14
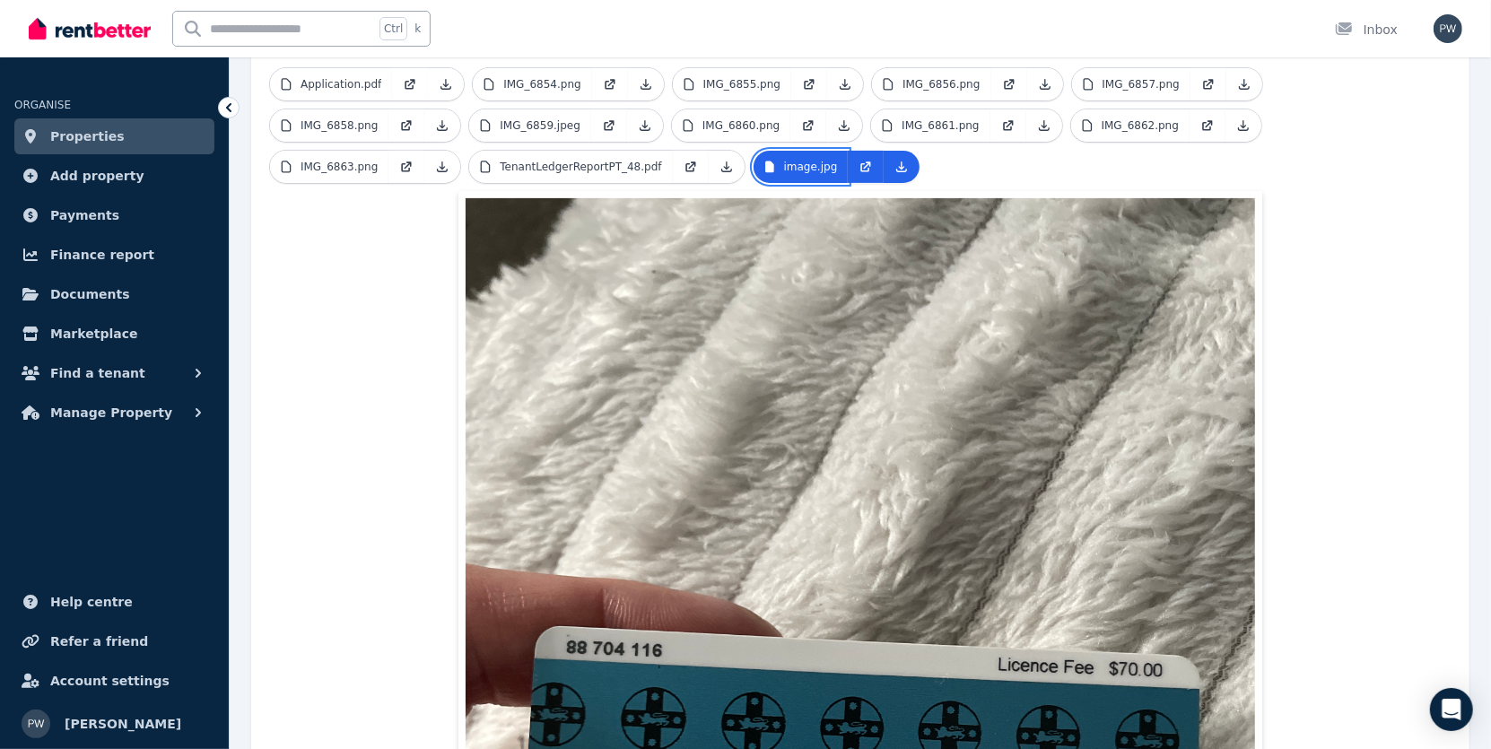
scroll to position [226, 0]
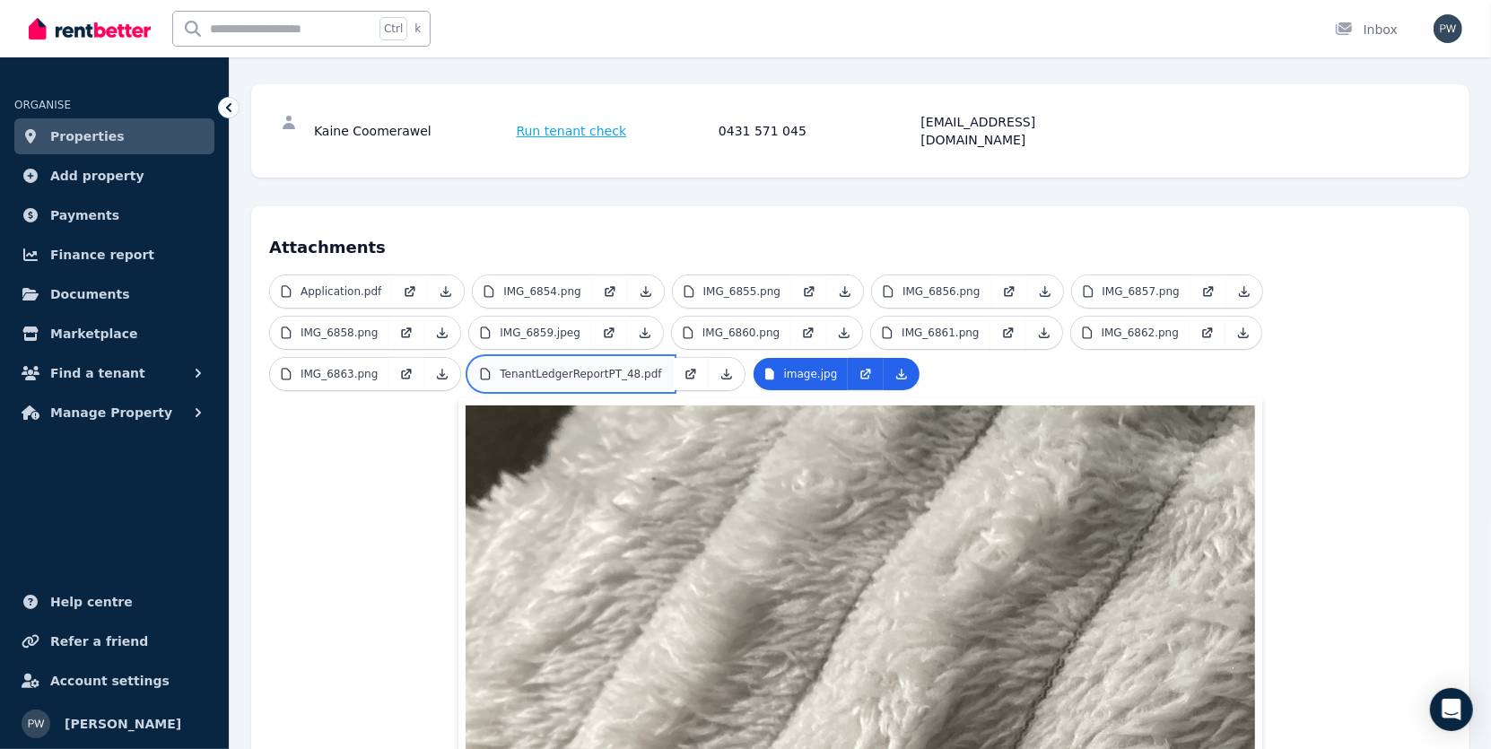
click at [500, 367] on p "TenantLedgerReportPT_48.pdf" at bounding box center [581, 374] width 162 height 14
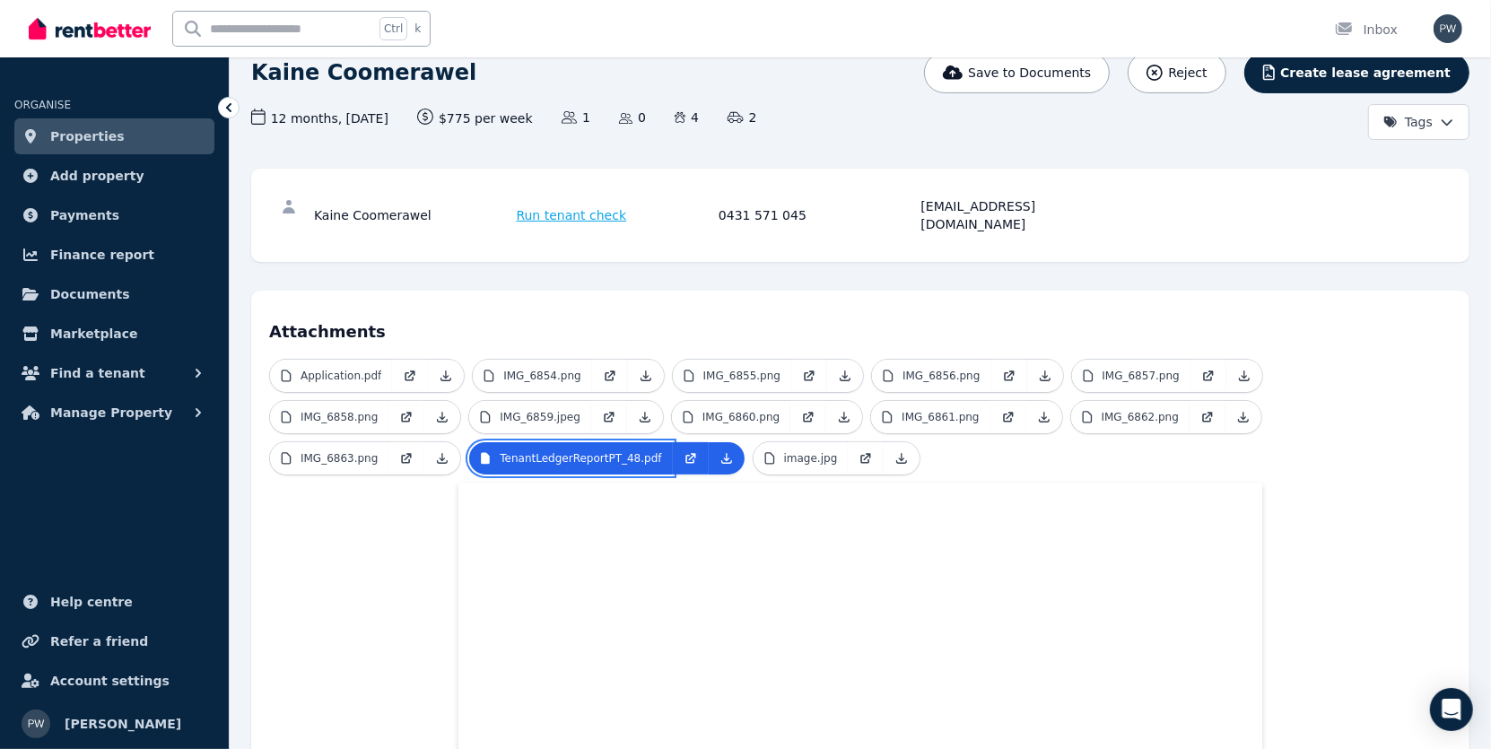
scroll to position [0, 0]
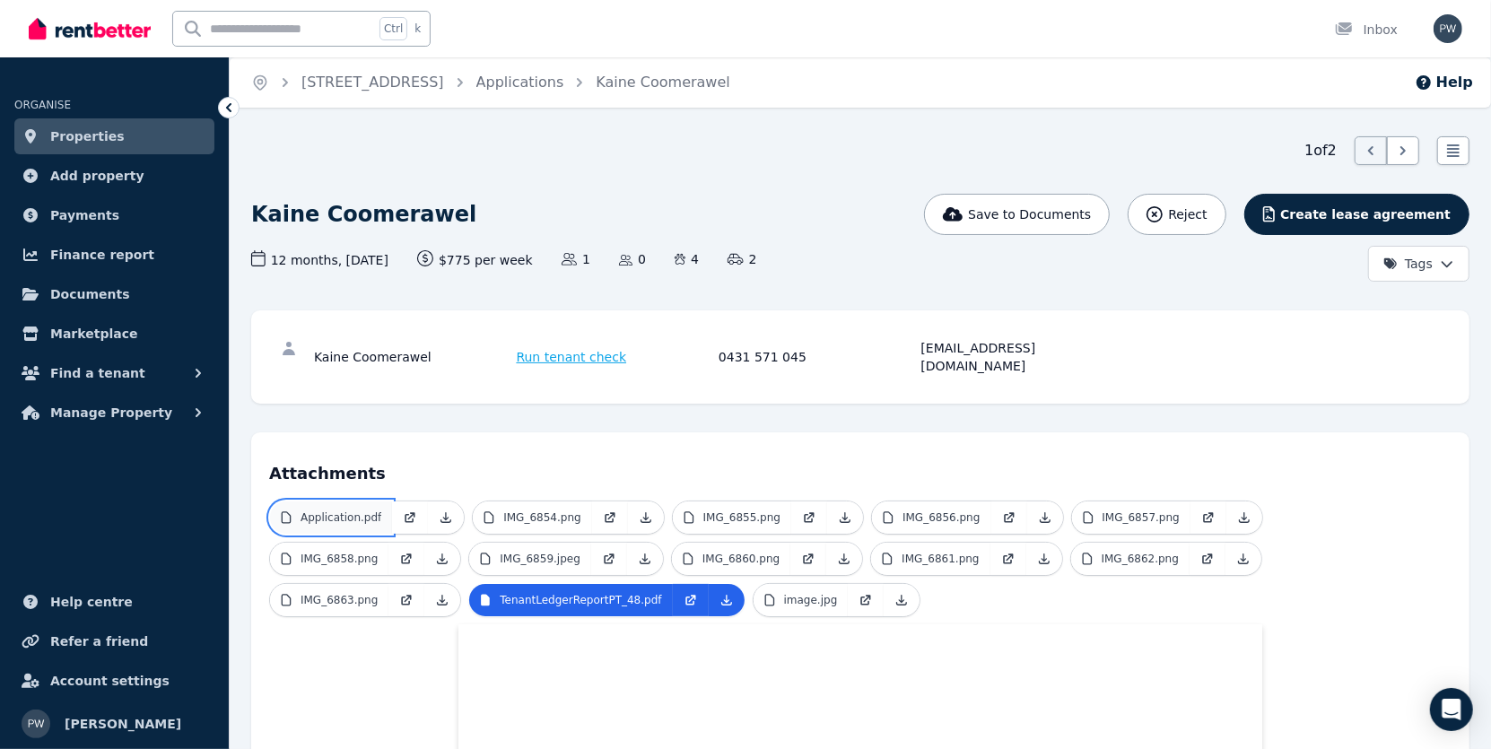
click at [364, 511] on p "Application.pdf" at bounding box center [341, 518] width 81 height 14
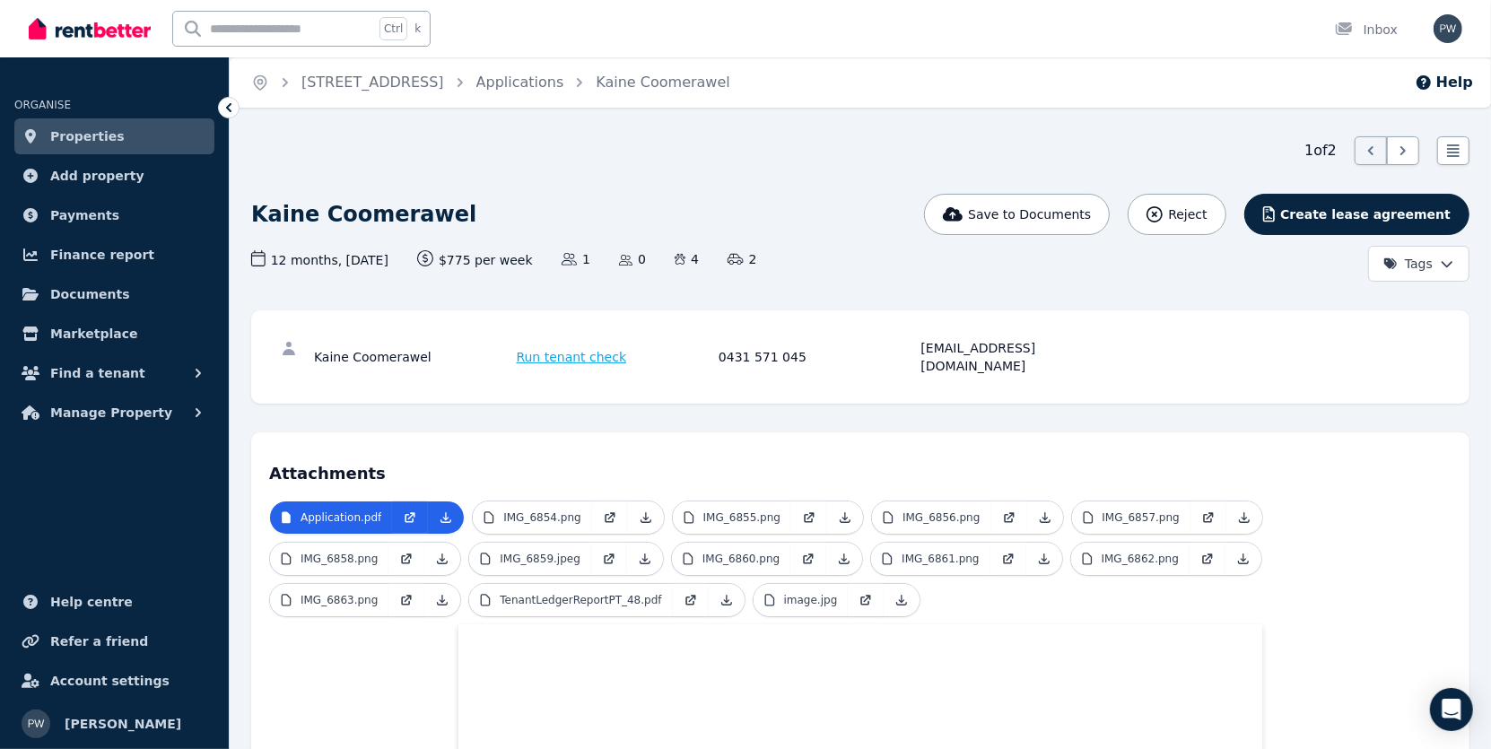
click at [89, 135] on span "Properties" at bounding box center [87, 137] width 74 height 22
